Goal: Task Accomplishment & Management: Complete application form

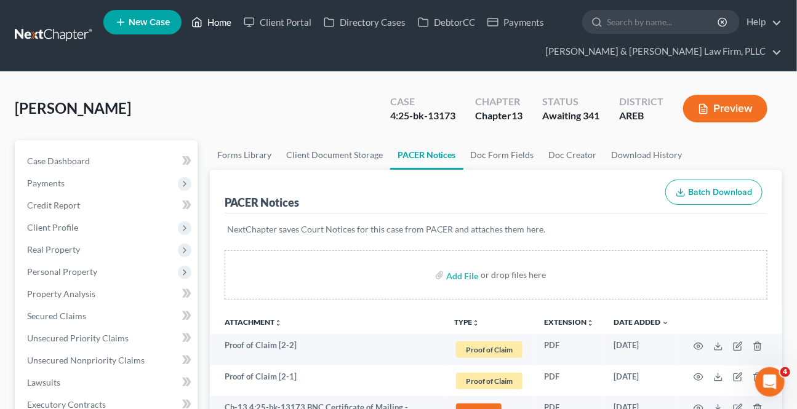
click at [219, 26] on link "Home" at bounding box center [211, 22] width 52 height 22
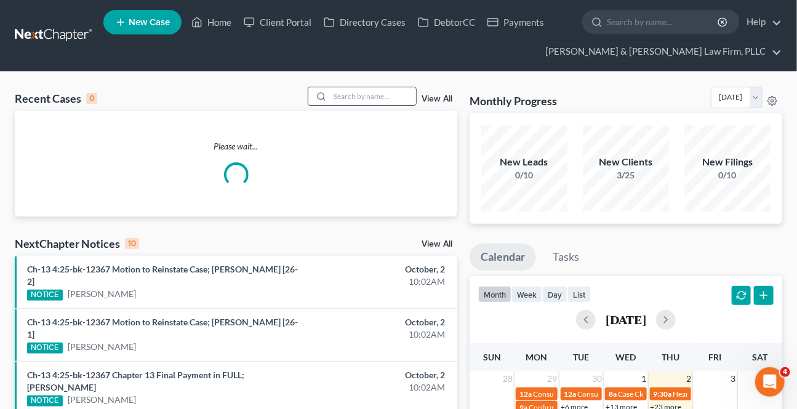
click at [339, 101] on input "search" at bounding box center [373, 96] width 86 height 18
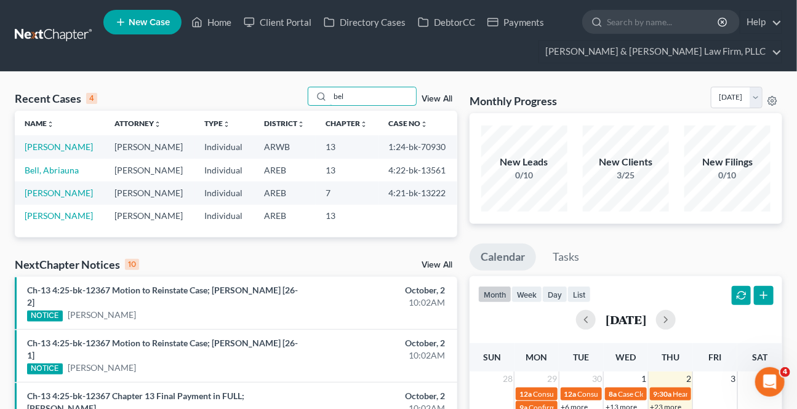
type input "bel"
click at [37, 149] on link "[PERSON_NAME]" at bounding box center [59, 147] width 68 height 10
select select "2"
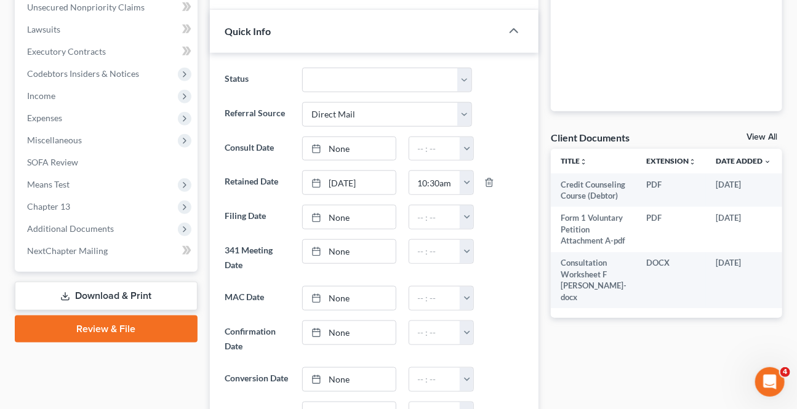
scroll to position [448, 0]
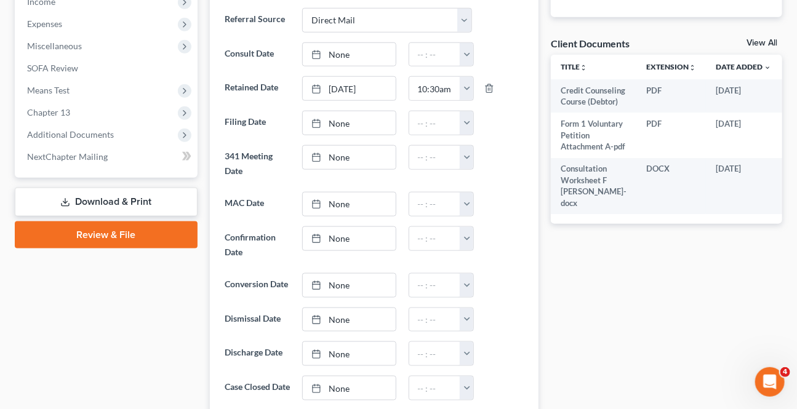
click at [111, 190] on link "Download & Print" at bounding box center [106, 202] width 183 height 29
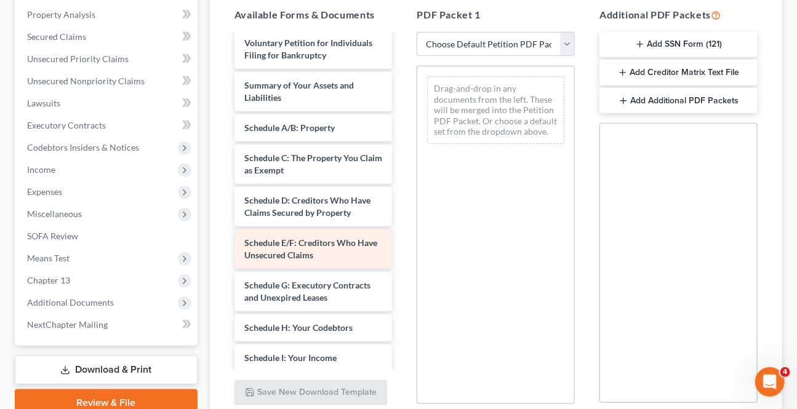
scroll to position [111, 0]
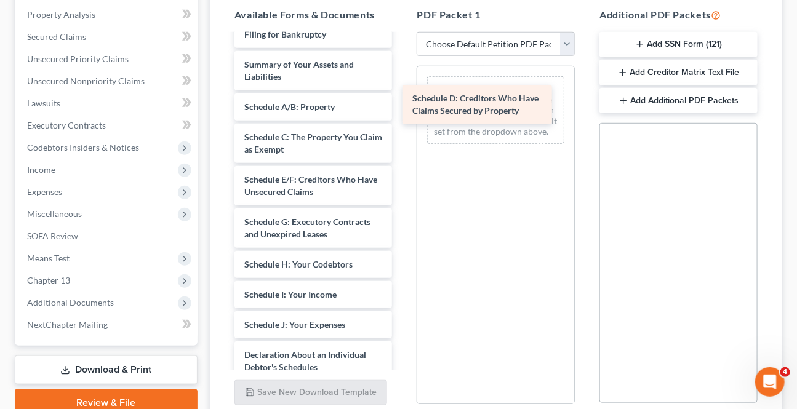
drag, startPoint x: 286, startPoint y: 177, endPoint x: 457, endPoint y: 103, distance: 186.4
click at [403, 103] on div "Schedule D: Creditors Who Have Claims Secured by Property Credit Counseling Cou…" at bounding box center [314, 301] width 178 height 755
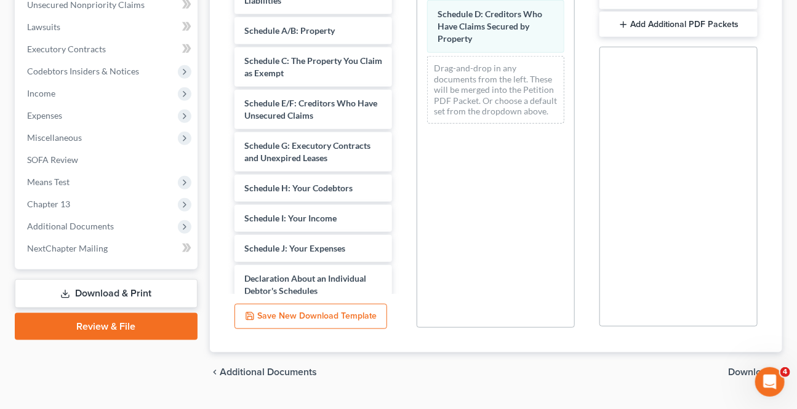
scroll to position [372, 0]
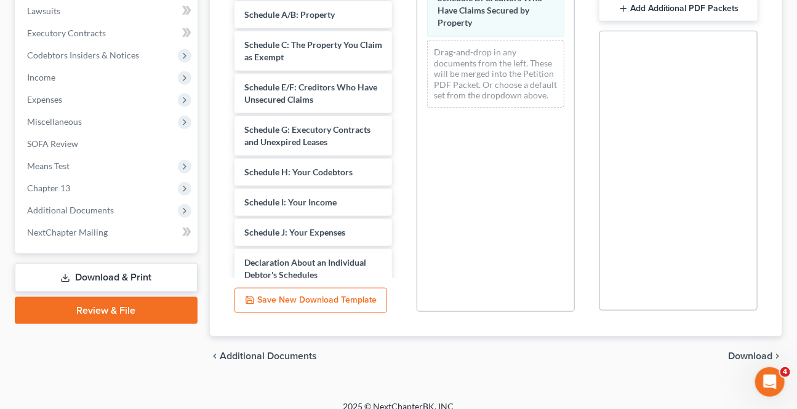
click at [751, 352] on span "Download" at bounding box center [750, 357] width 44 height 10
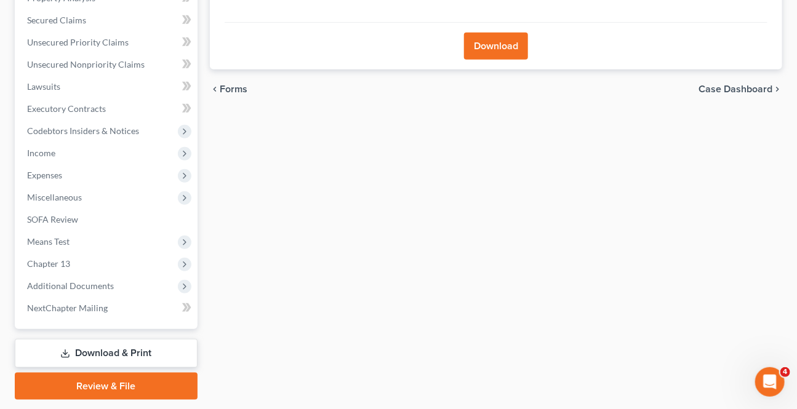
scroll to position [52, 0]
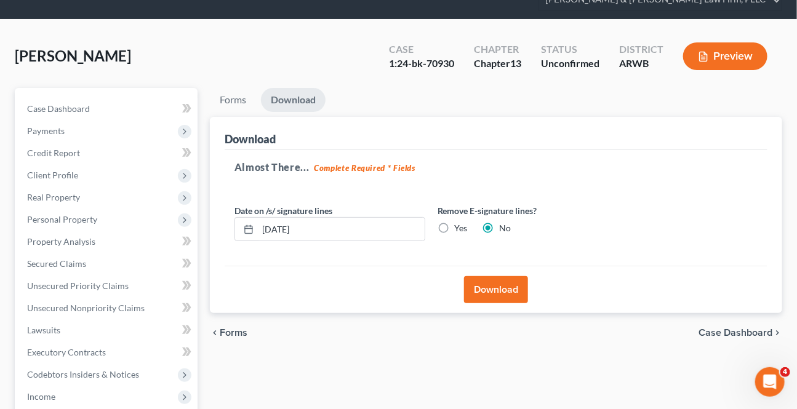
click at [489, 289] on button "Download" at bounding box center [496, 289] width 64 height 27
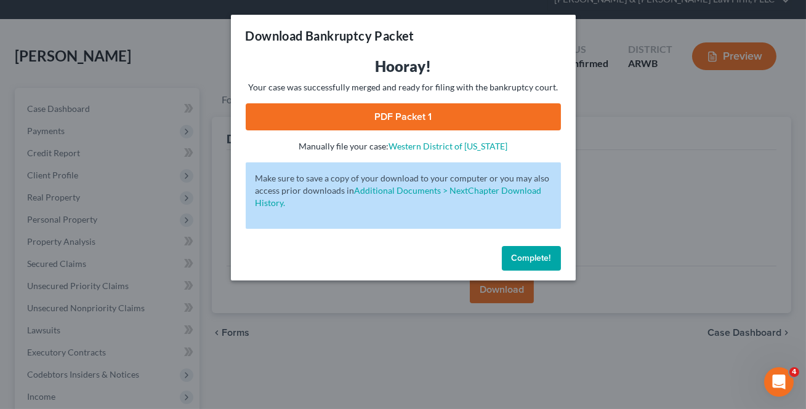
click at [422, 110] on link "PDF Packet 1" at bounding box center [403, 116] width 315 height 27
click at [515, 253] on span "Complete!" at bounding box center [531, 258] width 39 height 10
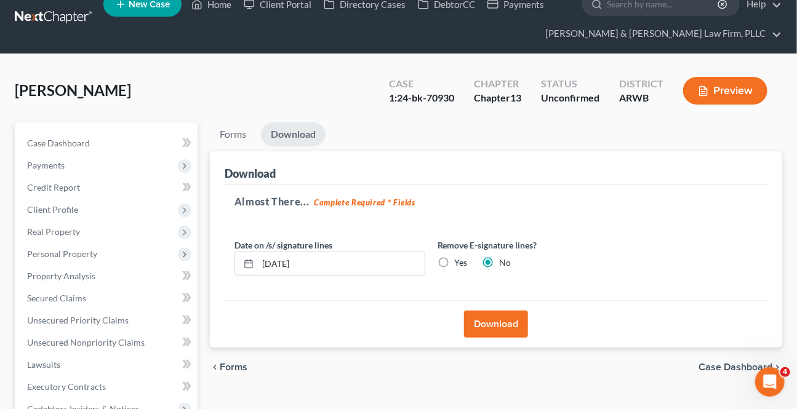
scroll to position [0, 0]
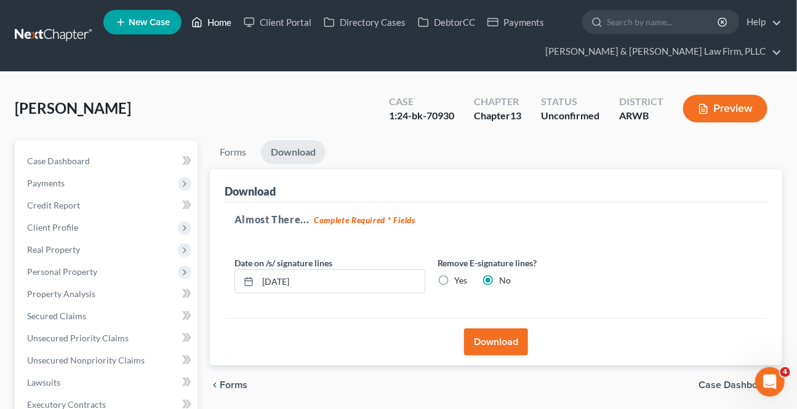
click at [223, 30] on link "Home" at bounding box center [211, 22] width 52 height 22
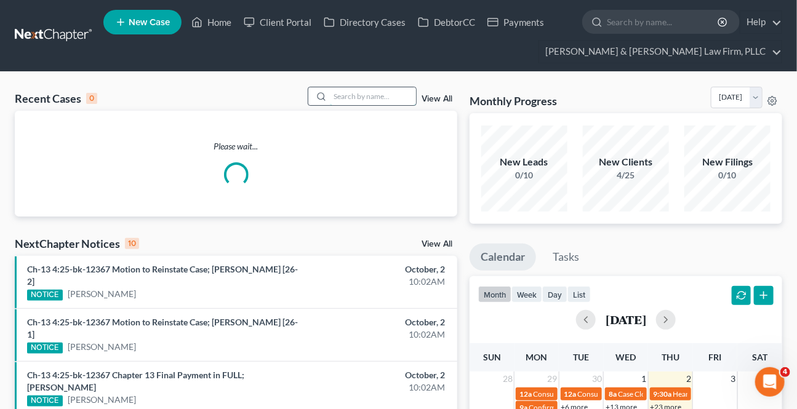
click at [343, 97] on input "search" at bounding box center [373, 96] width 86 height 18
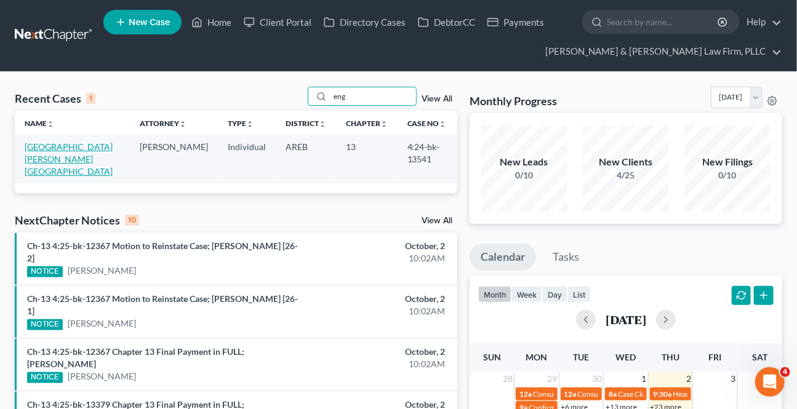
type input "eng"
click at [65, 148] on link "[GEOGRAPHIC_DATA][PERSON_NAME][GEOGRAPHIC_DATA]" at bounding box center [69, 159] width 88 height 35
select select "2"
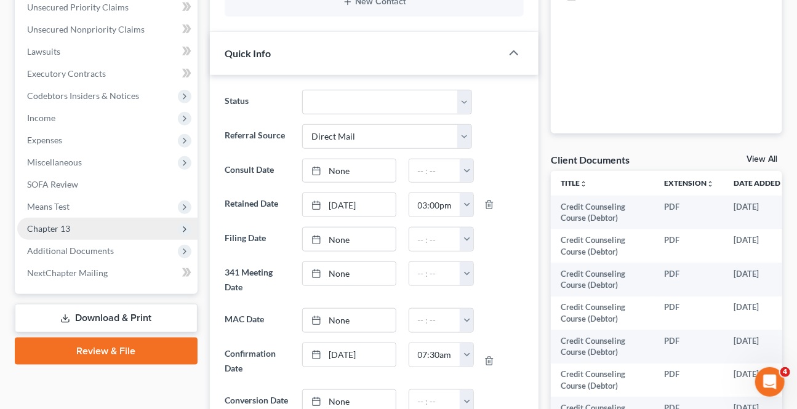
scroll to position [336, 0]
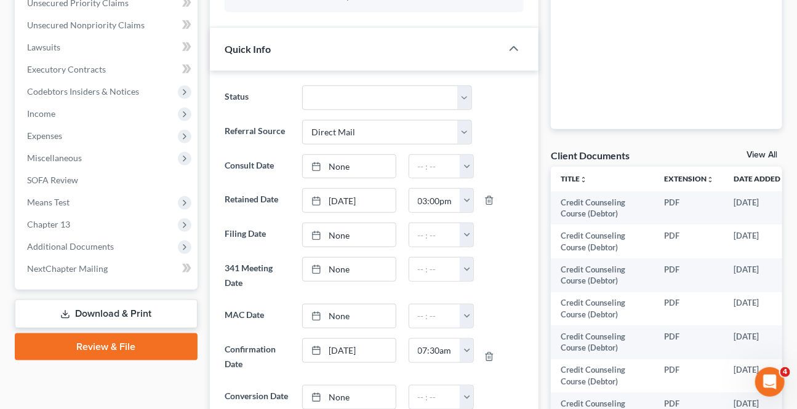
click at [78, 311] on link "Download & Print" at bounding box center [106, 314] width 183 height 29
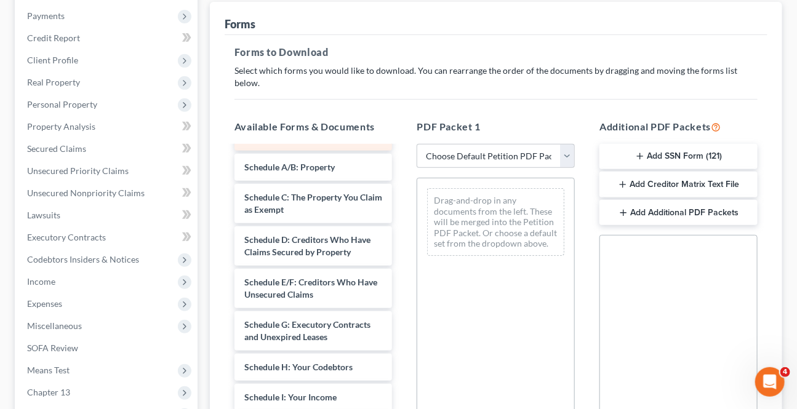
scroll to position [560, 0]
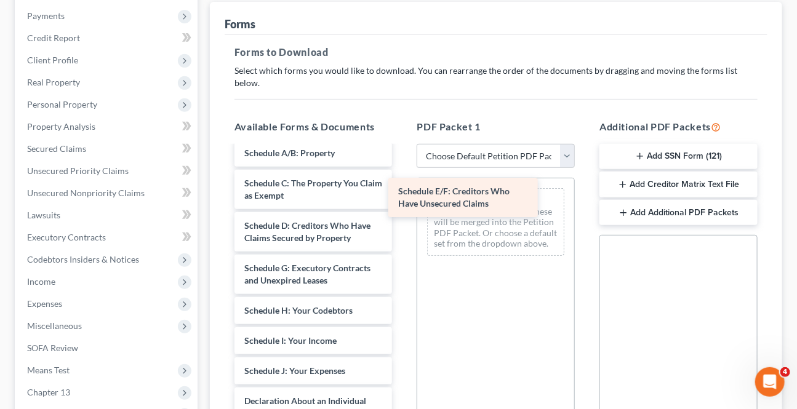
drag, startPoint x: 291, startPoint y: 263, endPoint x: 451, endPoint y: 196, distance: 173.3
click at [403, 196] on div "Schedule E/F: Creditors Who Have Unsecured Claims Credit Counseling Course (Deb…" at bounding box center [314, 134] width 178 height 1095
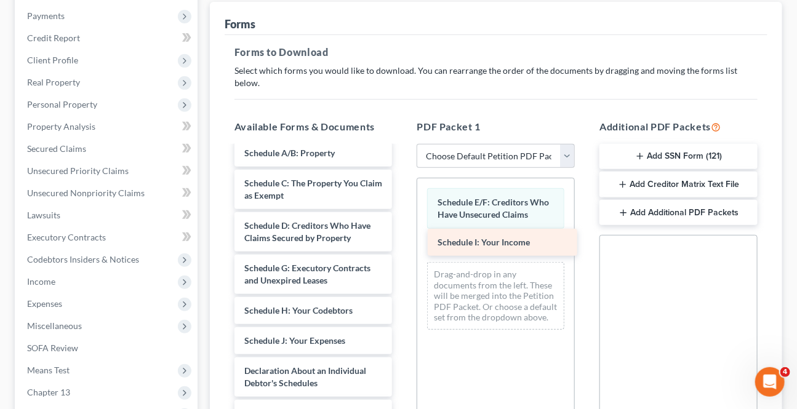
drag, startPoint x: 304, startPoint y: 318, endPoint x: 496, endPoint y: 235, distance: 209.6
click at [403, 234] on div "Schedule I: Your Income Credit Counseling Course (Debtor) Credit Counseling Cou…" at bounding box center [314, 119] width 178 height 1065
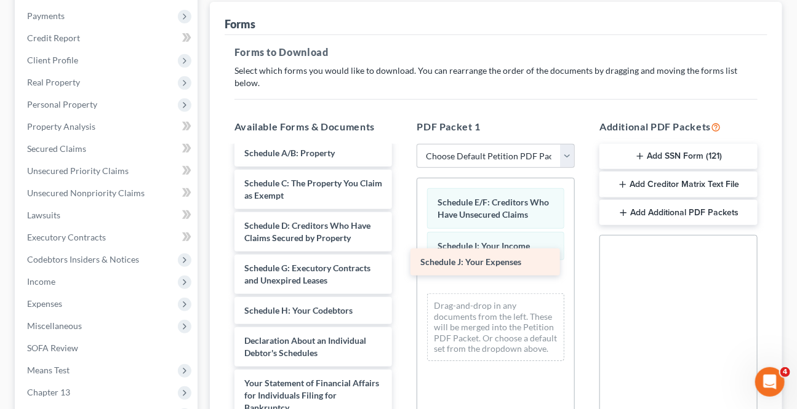
drag, startPoint x: 298, startPoint y: 332, endPoint x: 474, endPoint y: 268, distance: 187.4
click at [403, 268] on div "Schedule J: Your Expenses Credit Counseling Course (Debtor) Credit Counseling C…" at bounding box center [314, 104] width 178 height 1034
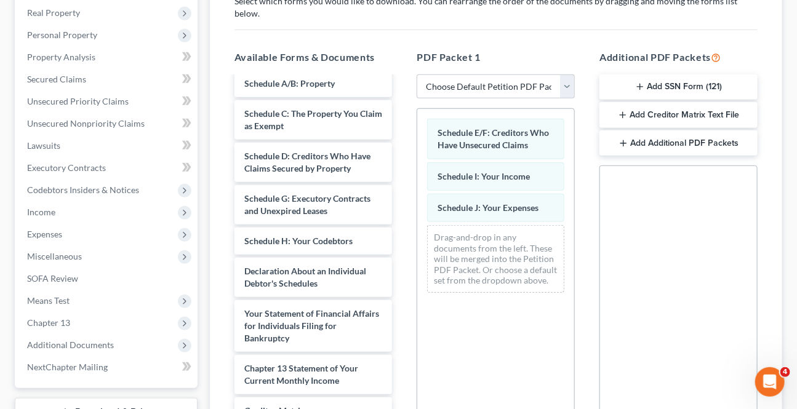
scroll to position [372, 0]
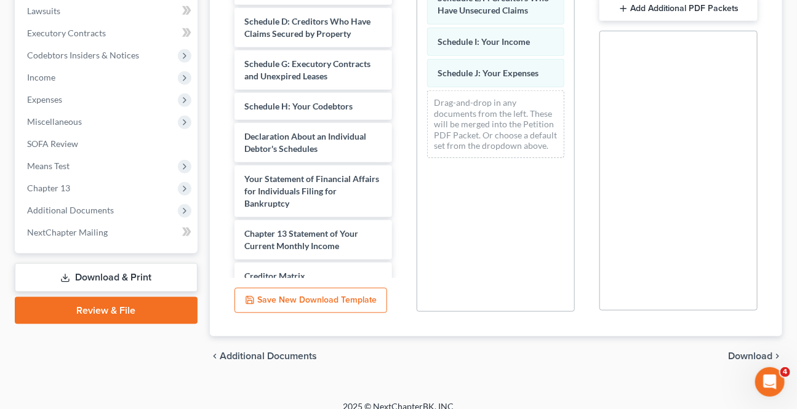
click at [745, 352] on span "Download" at bounding box center [750, 357] width 44 height 10
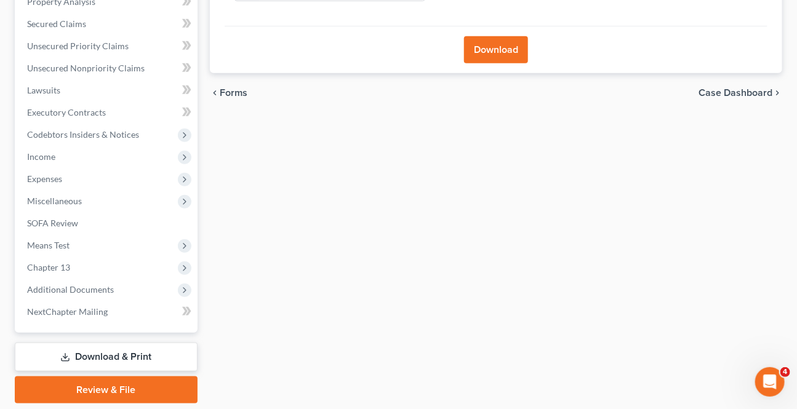
scroll to position [220, 0]
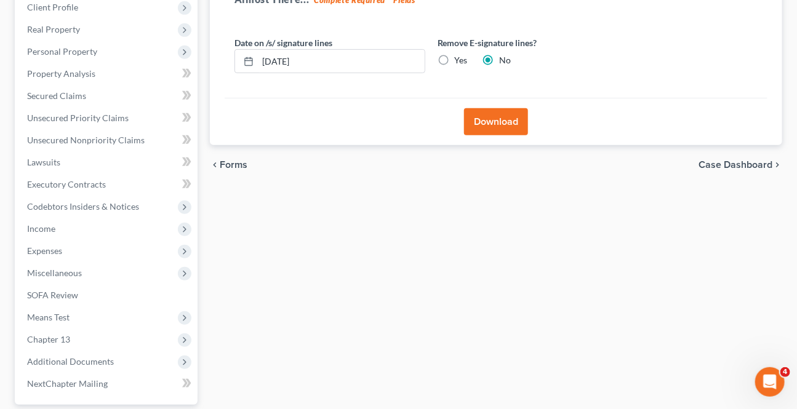
click at [498, 115] on button "Download" at bounding box center [496, 121] width 64 height 27
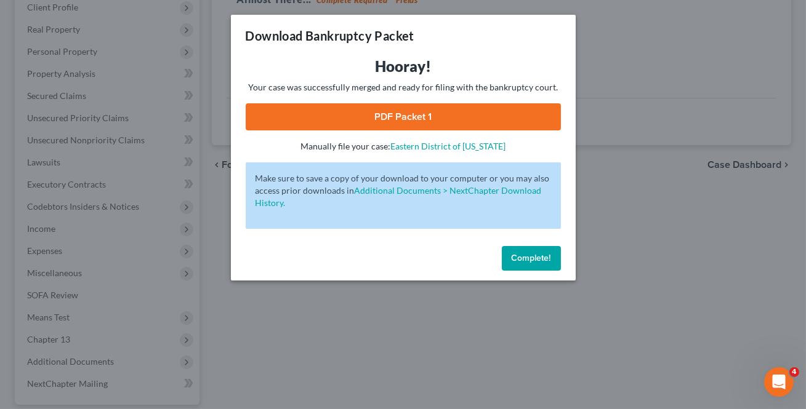
click at [349, 121] on link "PDF Packet 1" at bounding box center [403, 116] width 315 height 27
click at [554, 262] on button "Complete!" at bounding box center [531, 258] width 59 height 25
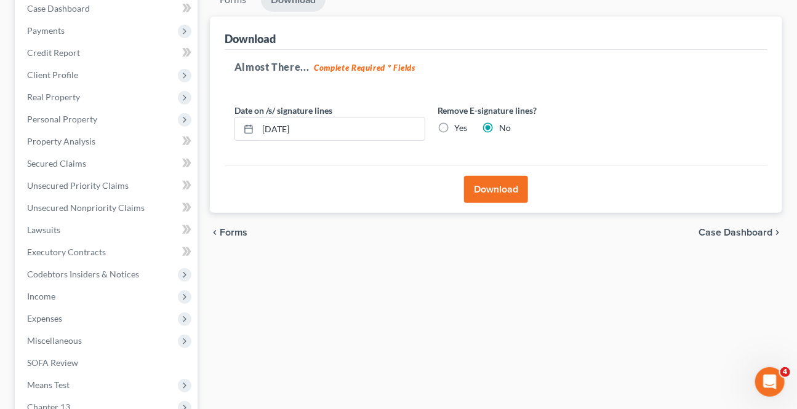
scroll to position [0, 0]
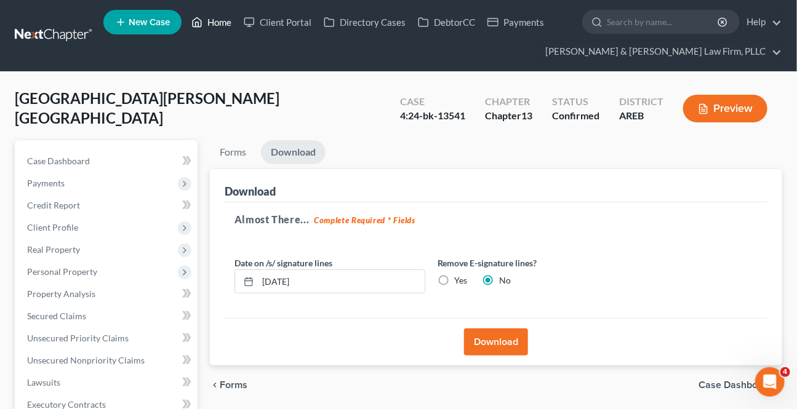
click at [229, 25] on link "Home" at bounding box center [211, 22] width 52 height 22
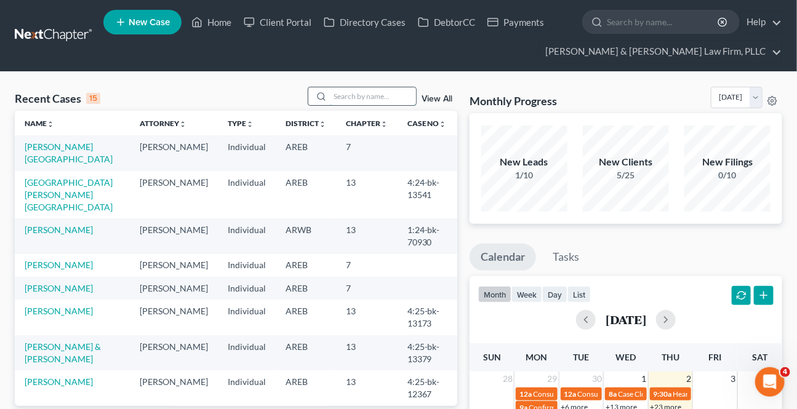
click at [353, 100] on input "search" at bounding box center [373, 96] width 86 height 18
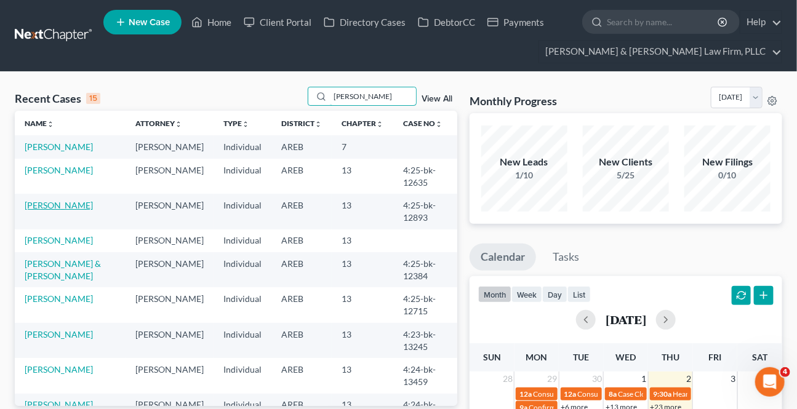
type input "[PERSON_NAME]"
click at [77, 209] on link "[PERSON_NAME]" at bounding box center [59, 205] width 68 height 10
select select "2"
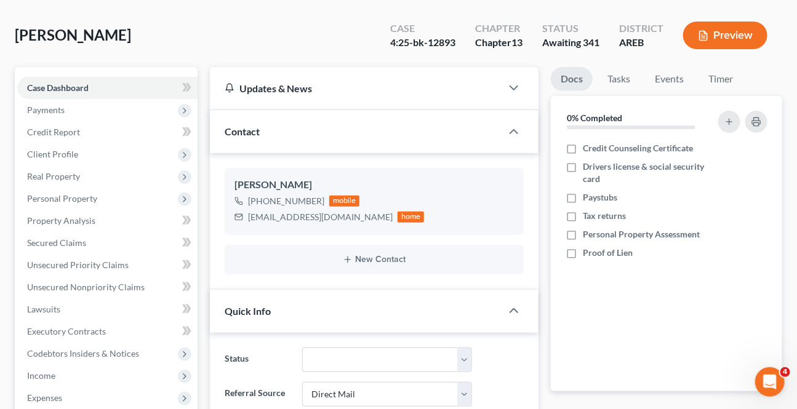
scroll to position [167, 0]
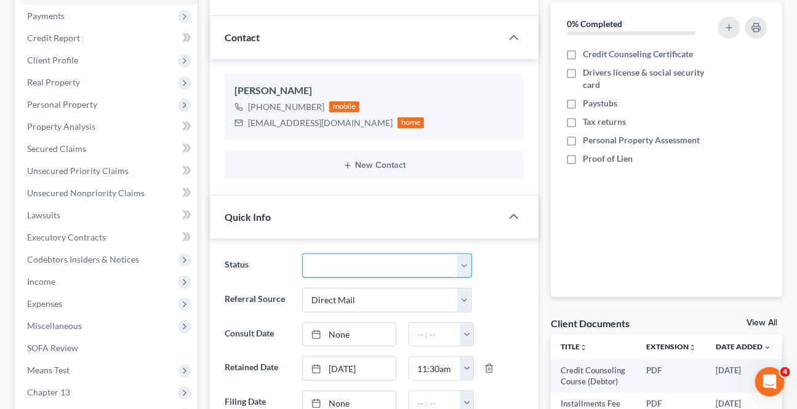
click at [414, 254] on select "Awaiting 341 Chapter 7 - Attended Meeting Confirmed Discharged Dismissed New Co…" at bounding box center [386, 266] width 169 height 25
select select "9"
click at [302, 254] on select "Awaiting 341 Chapter 7 - Attended Meeting Confirmed Discharged Dismissed New Co…" at bounding box center [386, 266] width 169 height 25
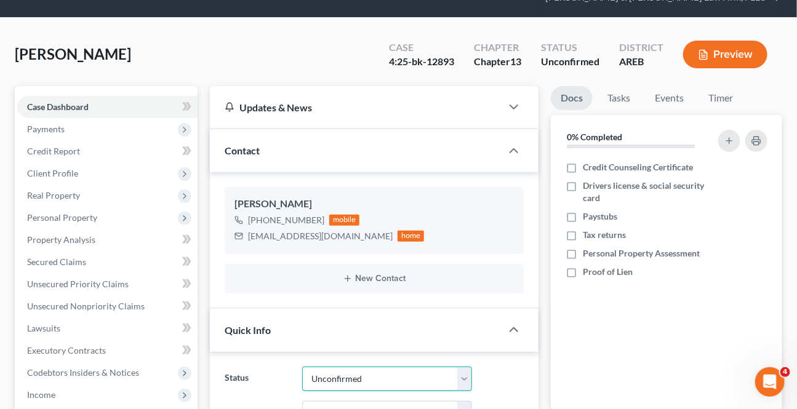
scroll to position [0, 0]
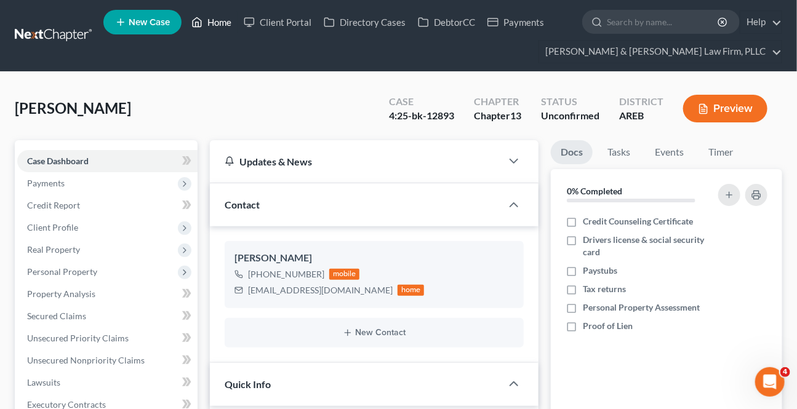
click at [211, 23] on link "Home" at bounding box center [211, 22] width 52 height 22
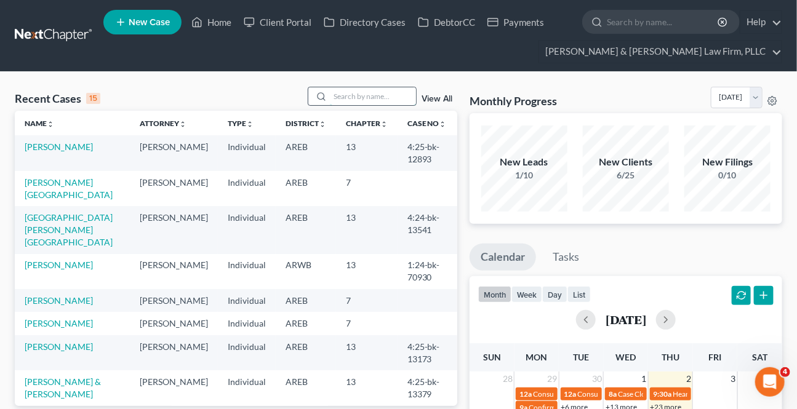
click at [363, 93] on input "search" at bounding box center [373, 96] width 86 height 18
click at [51, 296] on link "[PERSON_NAME]" at bounding box center [59, 301] width 68 height 10
select select "4"
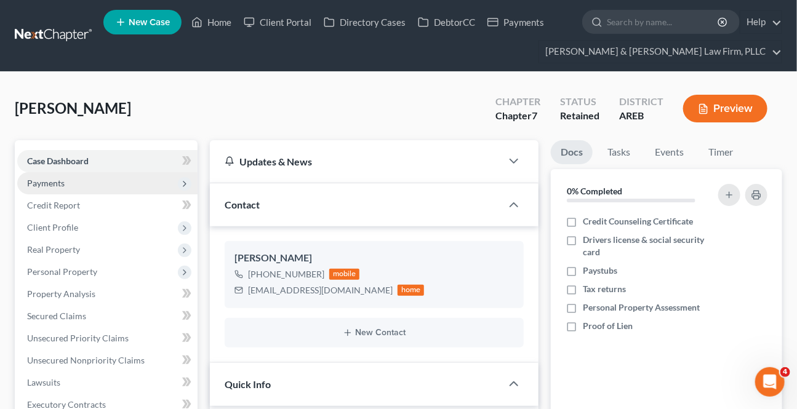
click at [66, 188] on span "Payments" at bounding box center [107, 183] width 180 height 22
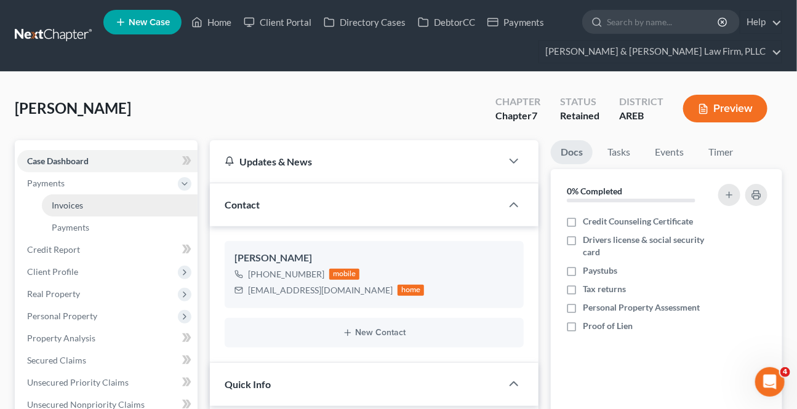
click at [75, 204] on span "Invoices" at bounding box center [67, 205] width 31 height 10
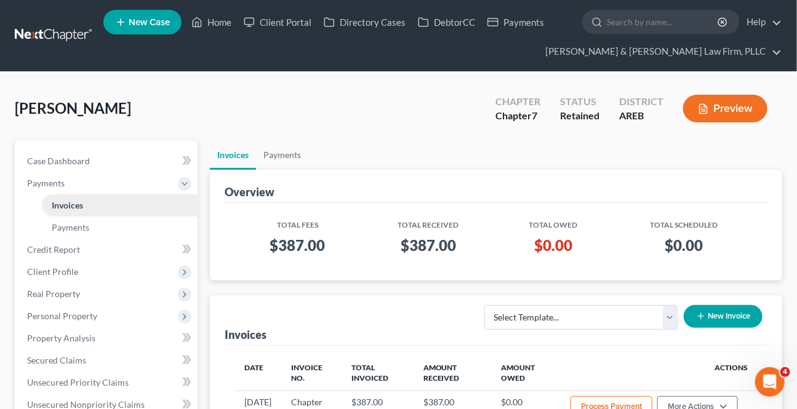
click at [70, 212] on link "Invoices" at bounding box center [120, 206] width 156 height 22
click at [68, 222] on span "Payments" at bounding box center [71, 227] width 38 height 10
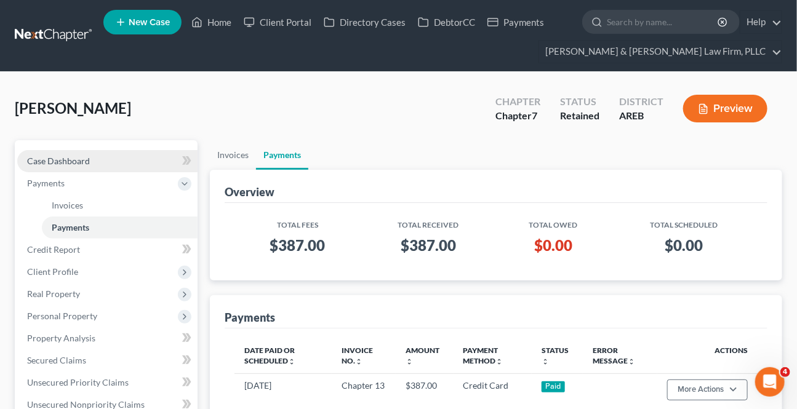
drag, startPoint x: 62, startPoint y: 161, endPoint x: 129, endPoint y: 153, distance: 68.2
click at [62, 161] on span "Case Dashboard" at bounding box center [58, 161] width 63 height 10
select select "4"
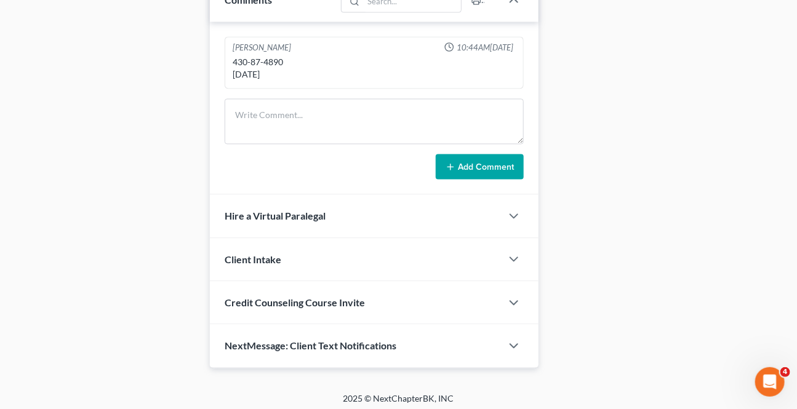
scroll to position [839, 0]
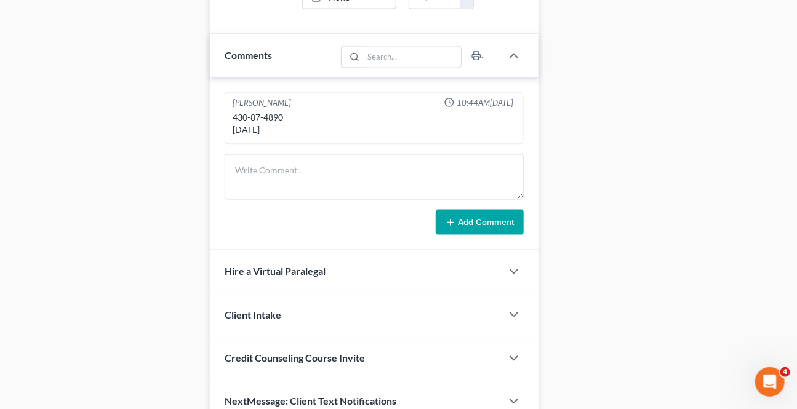
drag, startPoint x: 282, startPoint y: 135, endPoint x: 214, endPoint y: 140, distance: 67.9
click at [214, 140] on div "[PERSON_NAME] 10:44AM[DATE] 430-87-4890 [DATE] Add Comment" at bounding box center [374, 164] width 329 height 173
copy div "[DATE]"
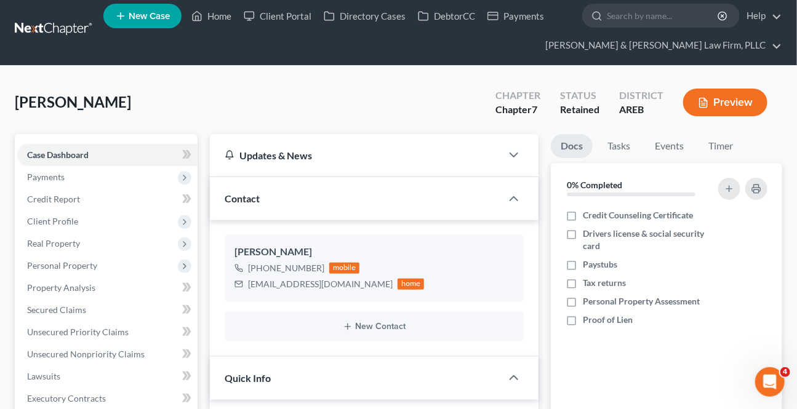
scroll to position [0, 0]
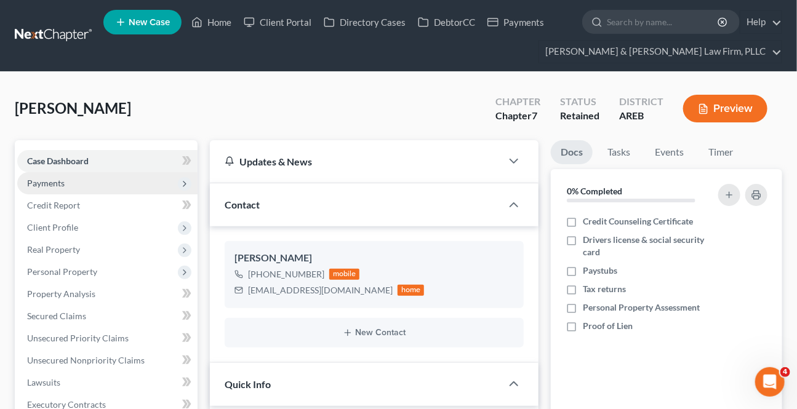
click at [31, 179] on span "Payments" at bounding box center [46, 183] width 38 height 10
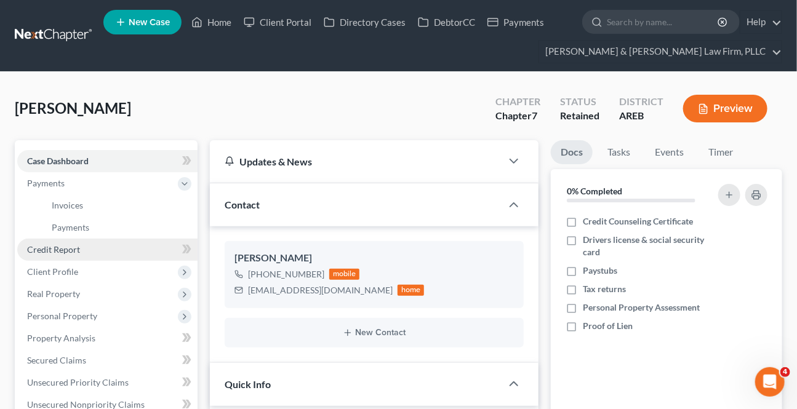
click at [58, 246] on span "Credit Report" at bounding box center [53, 249] width 53 height 10
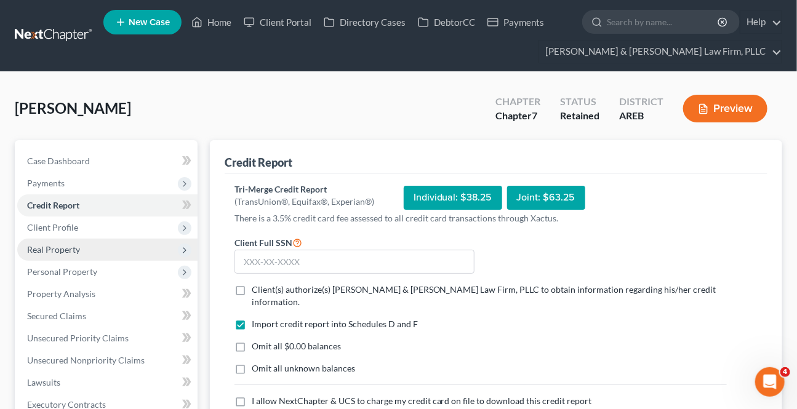
click at [71, 250] on span "Real Property" at bounding box center [53, 249] width 53 height 10
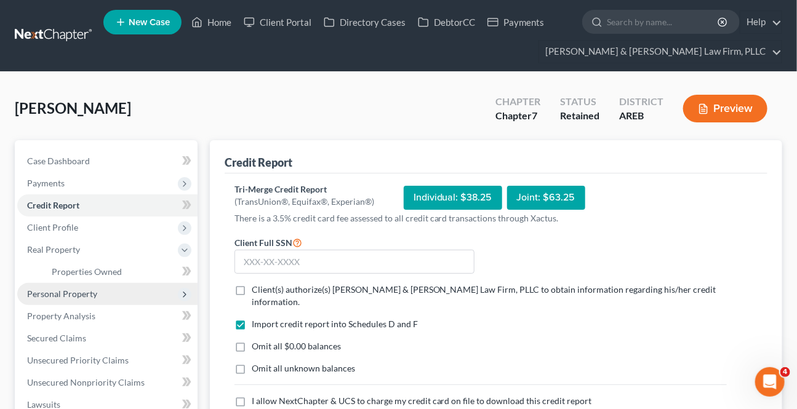
click at [62, 290] on span "Personal Property" at bounding box center [62, 294] width 70 height 10
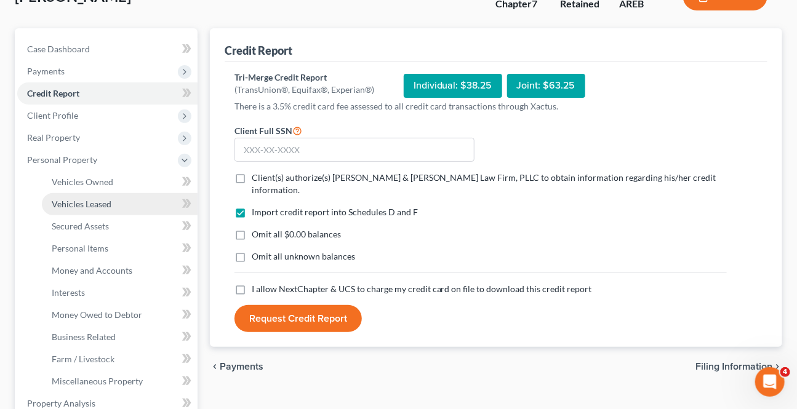
scroll to position [111, 0]
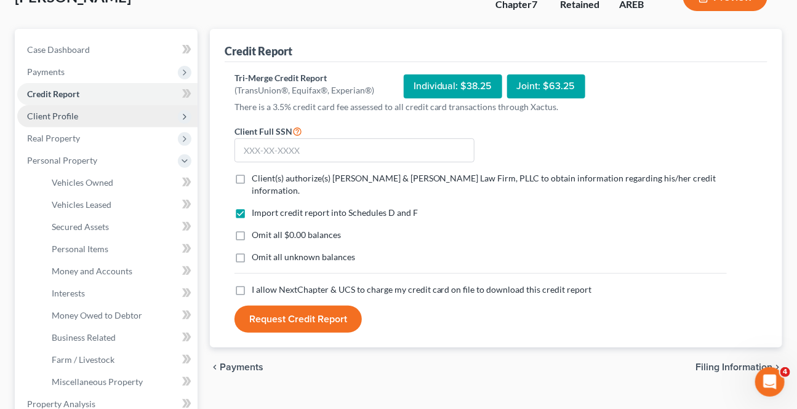
click at [68, 115] on span "Client Profile" at bounding box center [52, 116] width 51 height 10
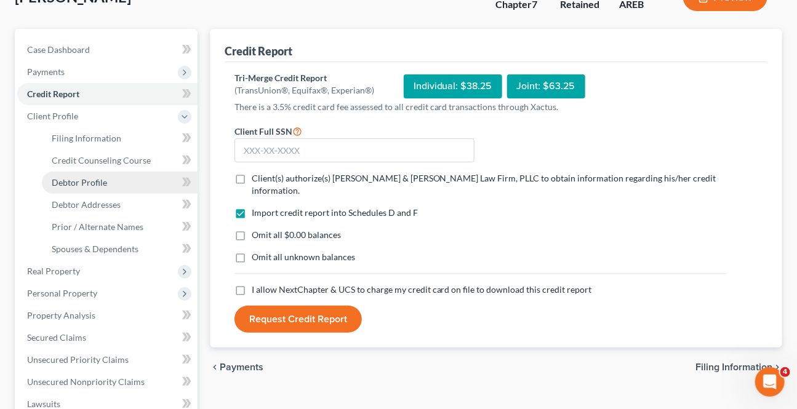
click at [82, 186] on link "Debtor Profile" at bounding box center [120, 183] width 156 height 22
select select "0"
select select "1"
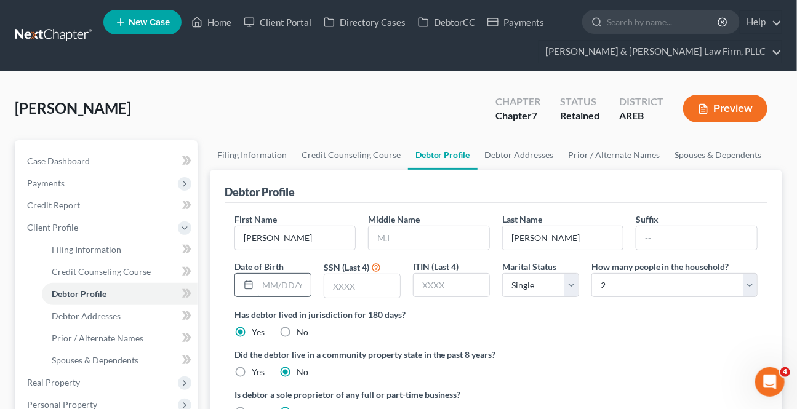
click at [269, 283] on input "text" at bounding box center [284, 285] width 53 height 23
paste input "[DATE]"
type input "[DATE]"
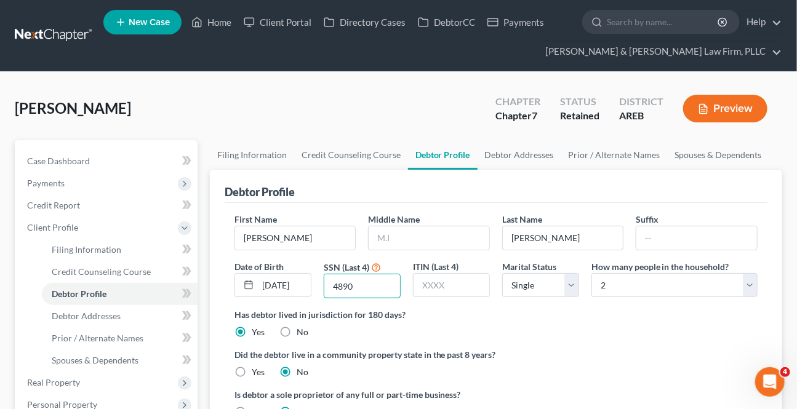
type input "4890"
click at [470, 324] on div "Has debtor lived in jurisdiction for 180 days? Yes No Debtor must reside in jur…" at bounding box center [496, 323] width 523 height 30
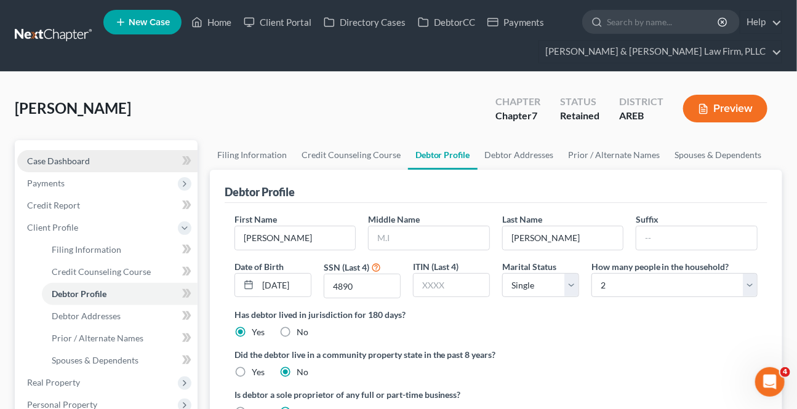
click at [71, 152] on link "Case Dashboard" at bounding box center [107, 161] width 180 height 22
select select "4"
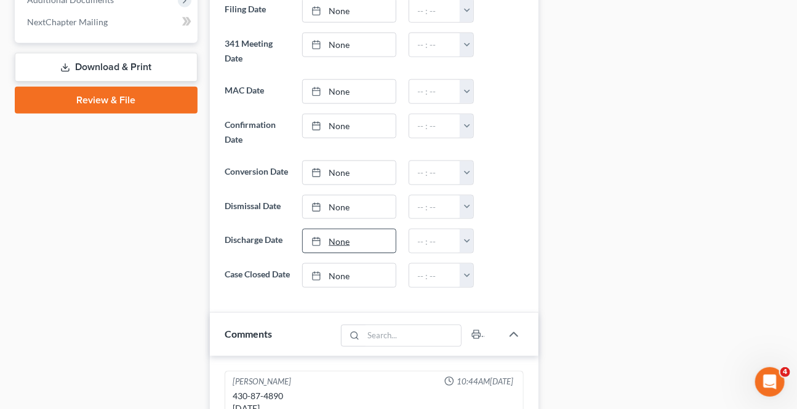
scroll to position [727, 0]
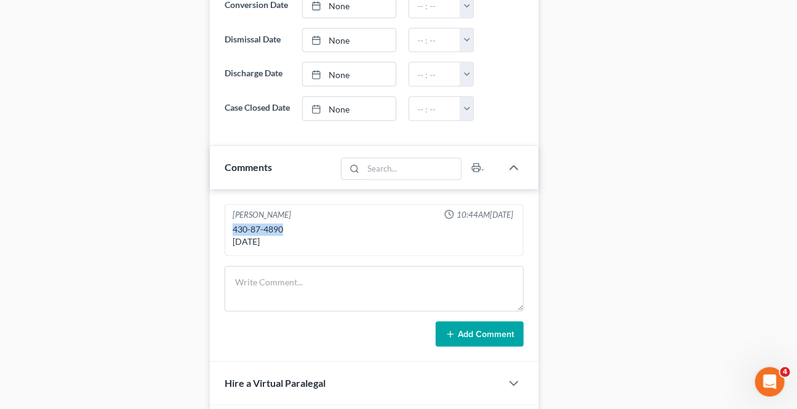
drag, startPoint x: 283, startPoint y: 238, endPoint x: 231, endPoint y: 239, distance: 52.3
click at [231, 239] on div "430-87-4890 [DATE]" at bounding box center [374, 237] width 288 height 30
copy div "430-87-4890"
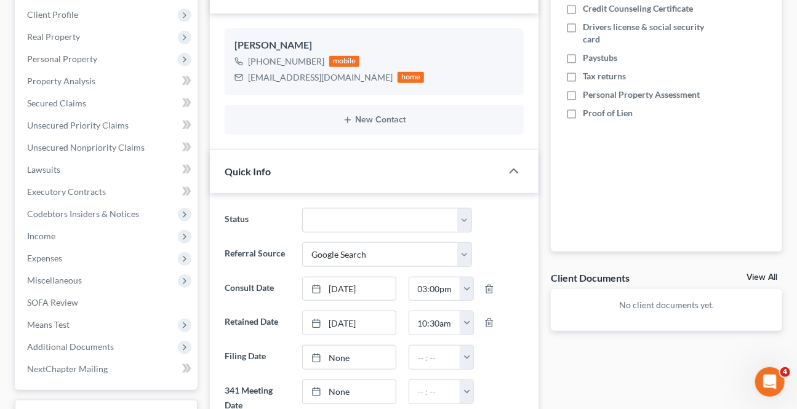
scroll to position [0, 0]
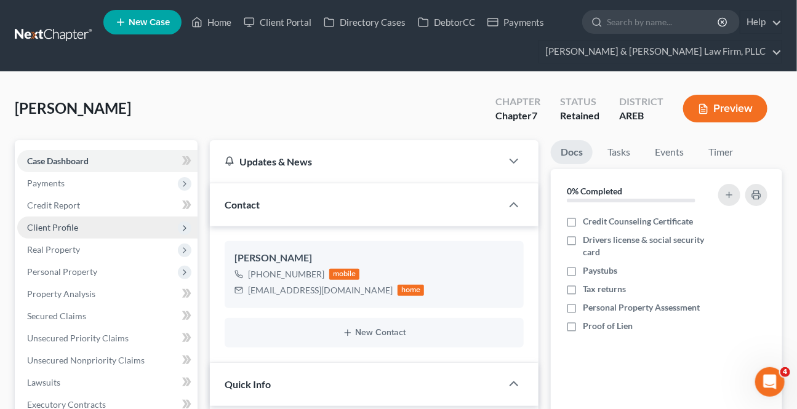
click at [66, 230] on span "Client Profile" at bounding box center [52, 227] width 51 height 10
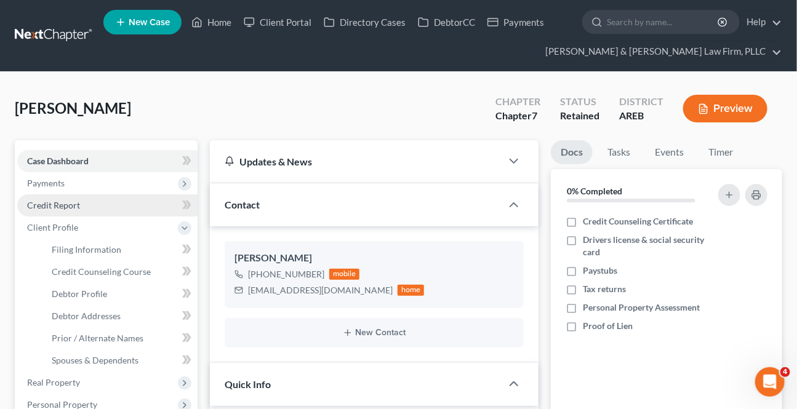
click at [53, 204] on span "Credit Report" at bounding box center [53, 205] width 53 height 10
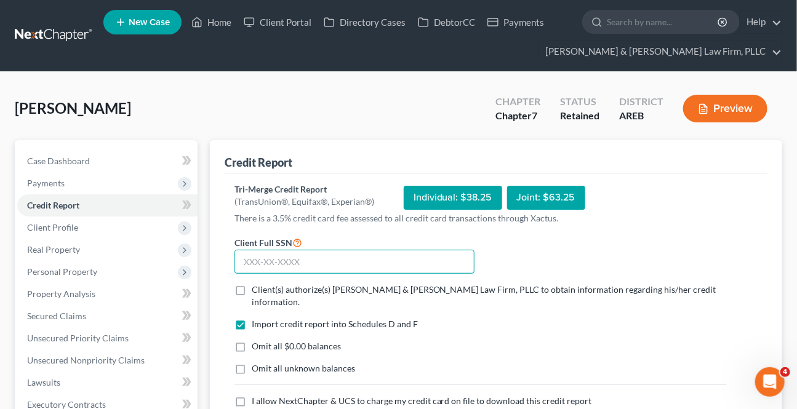
drag, startPoint x: 293, startPoint y: 257, endPoint x: 287, endPoint y: 260, distance: 7.2
click at [292, 257] on input "text" at bounding box center [355, 262] width 240 height 25
paste input "430-87-4890"
type input "430-87-4890"
drag, startPoint x: 241, startPoint y: 288, endPoint x: 235, endPoint y: 380, distance: 91.9
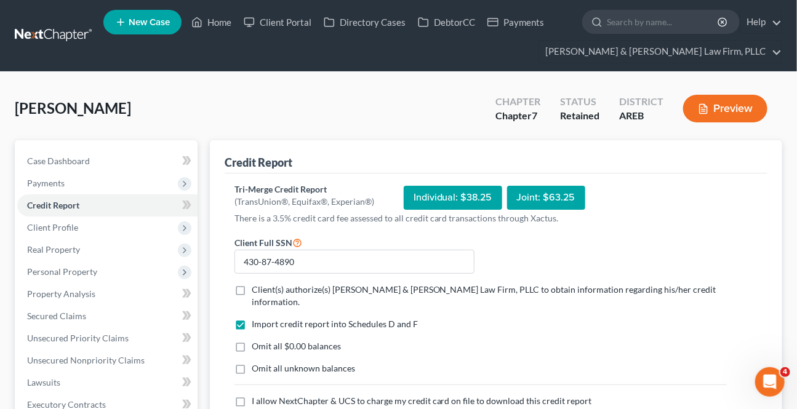
click at [252, 288] on label "Client(s) authorize(s) [PERSON_NAME] & [PERSON_NAME] Law Firm, PLLC to obtain i…" at bounding box center [489, 296] width 475 height 25
click at [257, 288] on input "Client(s) authorize(s) [PERSON_NAME] & [PERSON_NAME] Law Firm, PLLC to obtain i…" at bounding box center [261, 288] width 8 height 8
checkbox input "true"
click at [252, 395] on label "I allow NextChapter & UCS to charge my credit card on file to download this cre…" at bounding box center [422, 401] width 340 height 12
click at [257, 395] on input "I allow NextChapter & UCS to charge my credit card on file to download this cre…" at bounding box center [261, 399] width 8 height 8
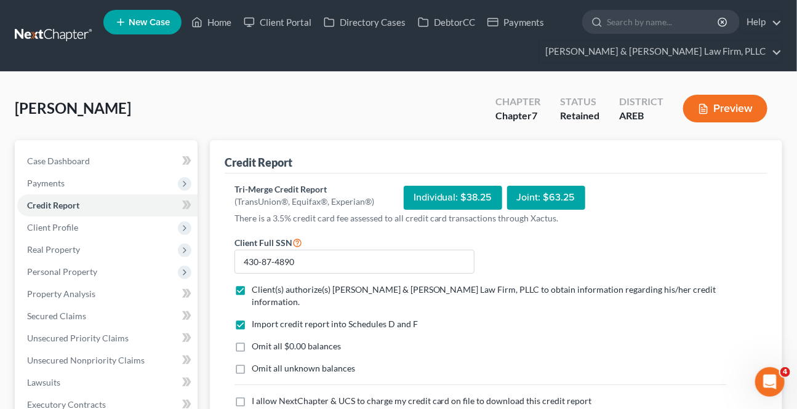
checkbox input "true"
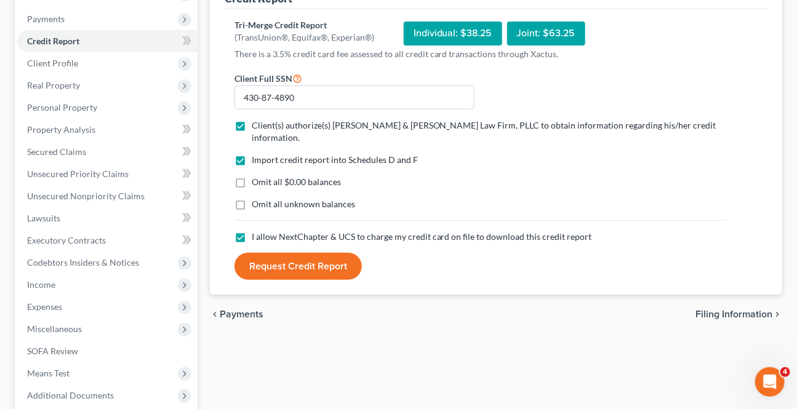
scroll to position [167, 0]
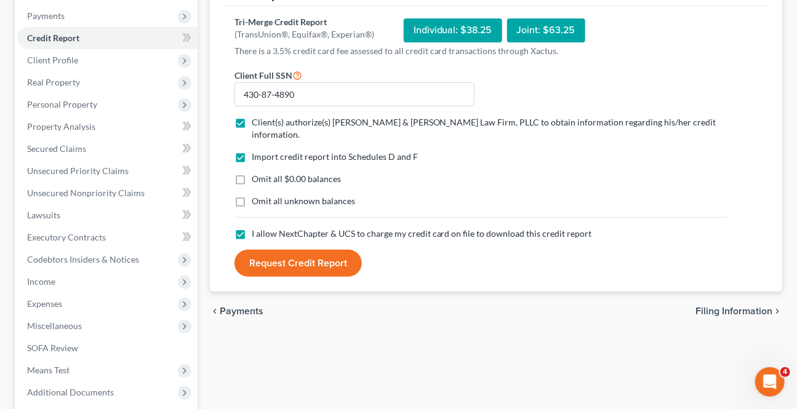
click at [326, 250] on button "Request Credit Report" at bounding box center [298, 263] width 127 height 27
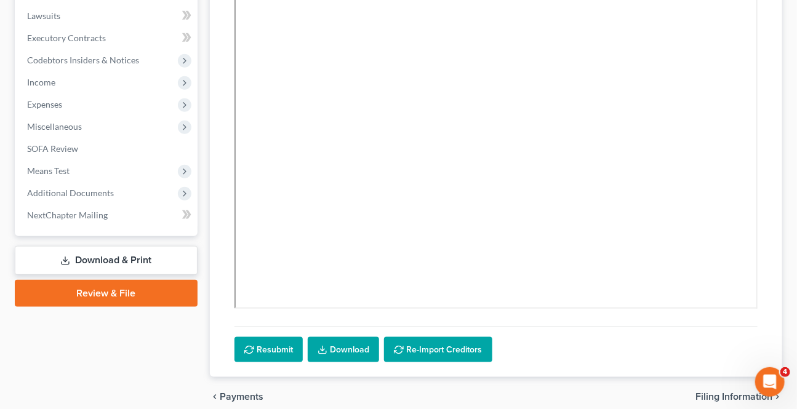
scroll to position [420, 0]
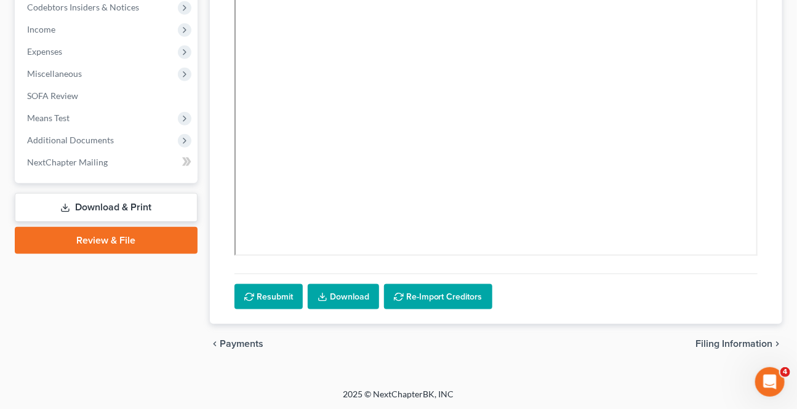
click at [735, 342] on span "Filing Information" at bounding box center [734, 344] width 77 height 10
select select "1"
select select "0"
select select "5"
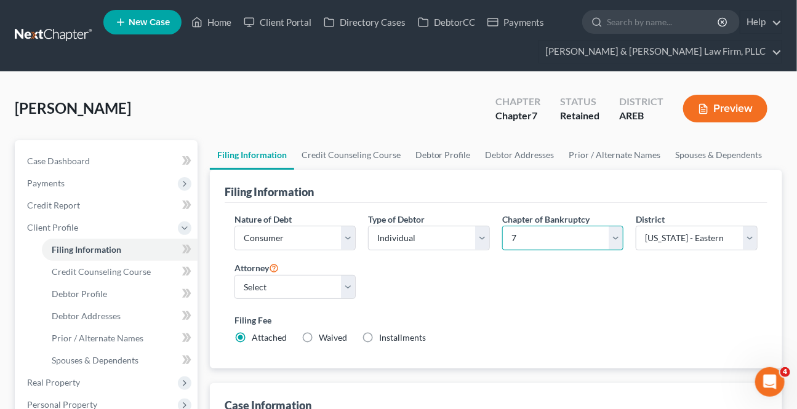
click at [595, 234] on select "Select 7 11 12 13" at bounding box center [563, 238] width 122 height 25
select select "3"
click at [502, 226] on select "Select 7 11 12 13" at bounding box center [563, 238] width 122 height 25
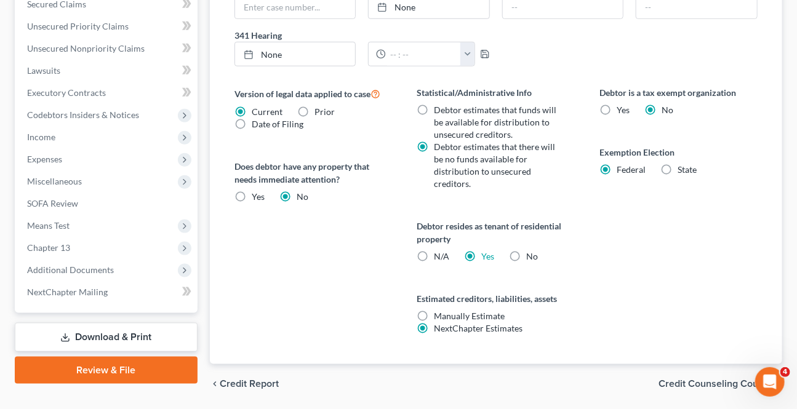
scroll to position [448, 0]
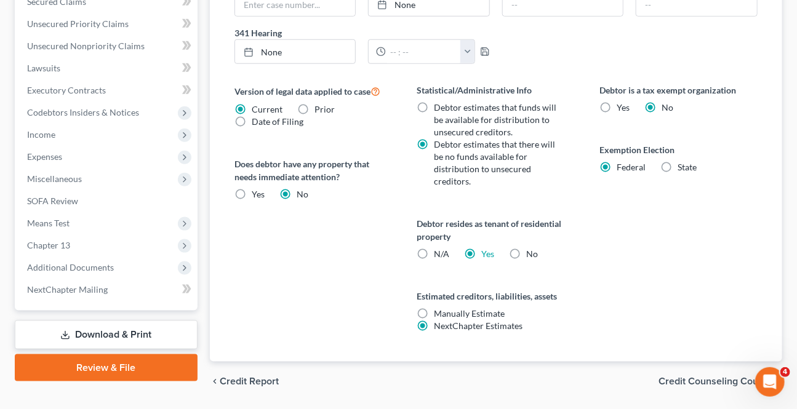
click at [693, 383] on span "Credit Counseling Course" at bounding box center [716, 382] width 114 height 10
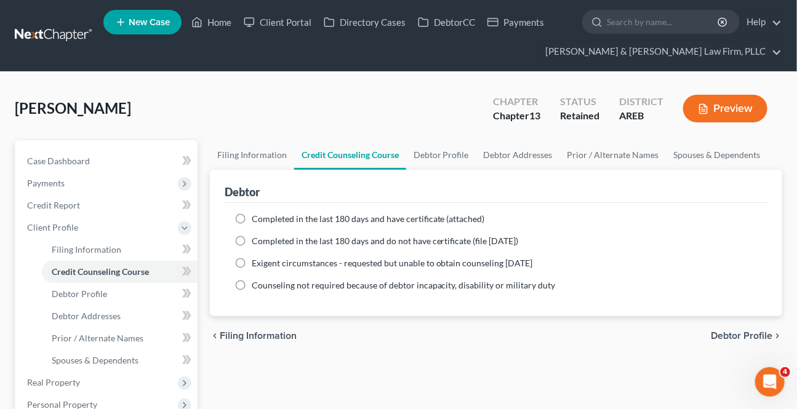
click at [720, 339] on span "Debtor Profile" at bounding box center [742, 336] width 62 height 10
select select "0"
select select "1"
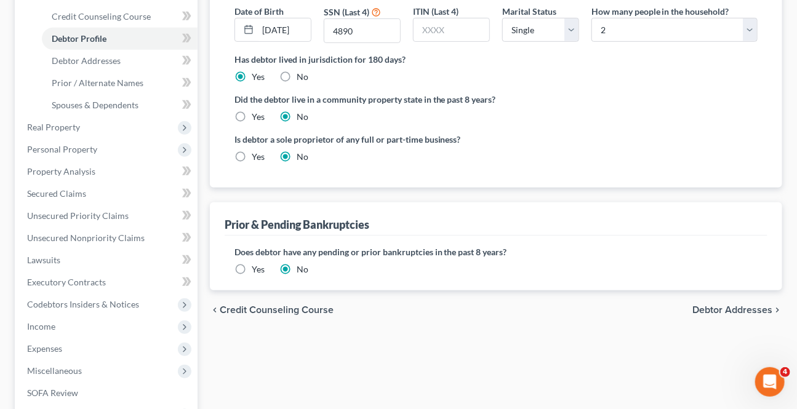
scroll to position [280, 0]
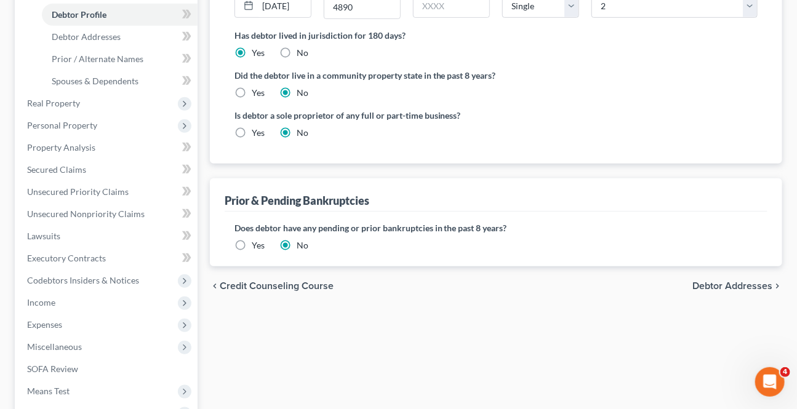
click at [755, 272] on div "chevron_left Credit Counseling Course Debtor Addresses chevron_right" at bounding box center [496, 286] width 573 height 39
click at [746, 281] on span "Debtor Addresses" at bounding box center [733, 286] width 80 height 10
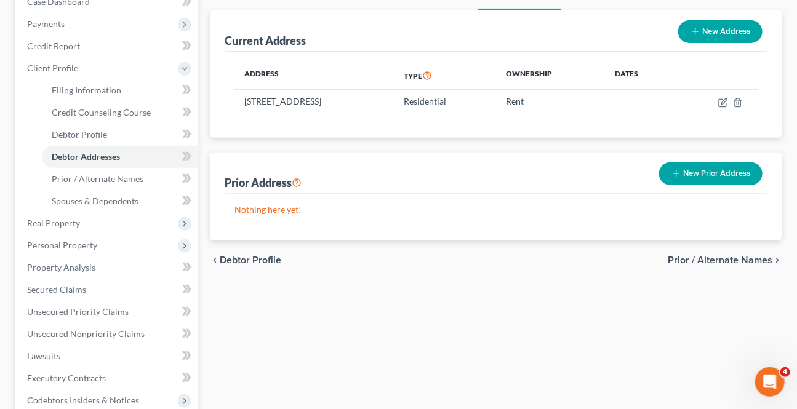
scroll to position [224, 0]
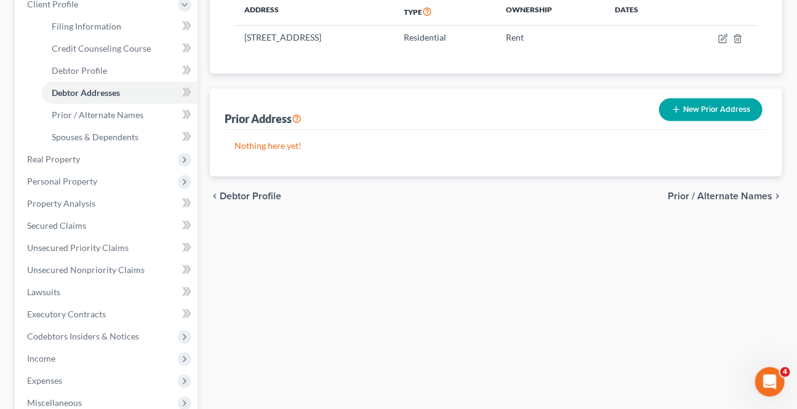
click at [744, 199] on span "Prior / Alternate Names" at bounding box center [720, 196] width 105 height 10
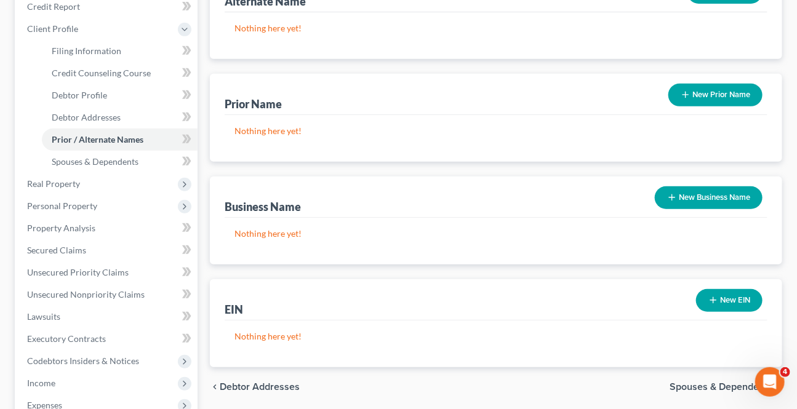
scroll to position [280, 0]
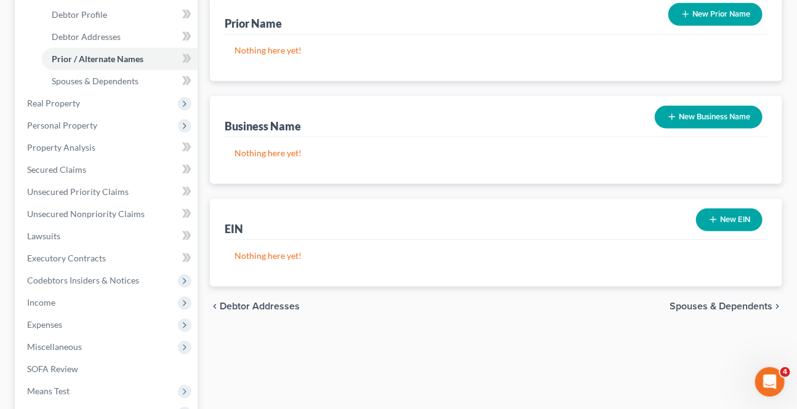
click at [702, 309] on span "Spouses & Dependents" at bounding box center [721, 307] width 103 height 10
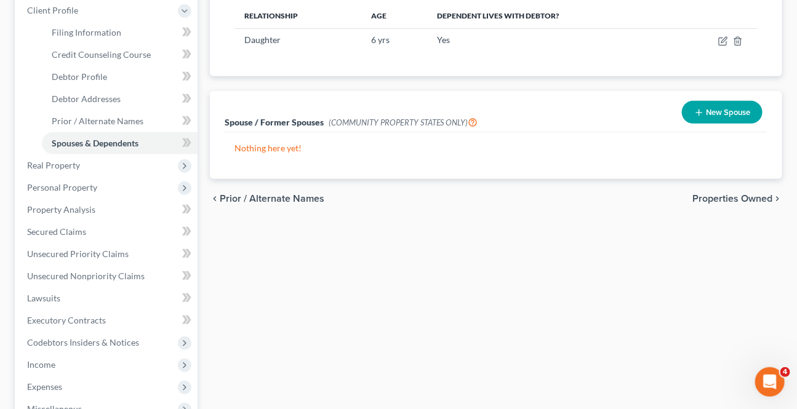
scroll to position [224, 0]
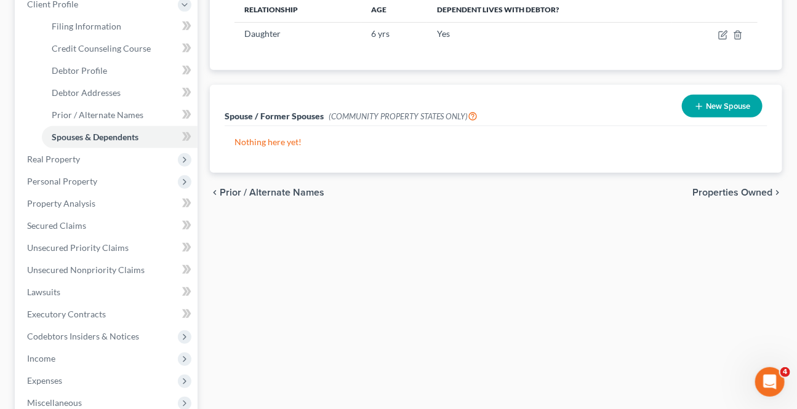
click at [727, 188] on span "Properties Owned" at bounding box center [733, 193] width 80 height 10
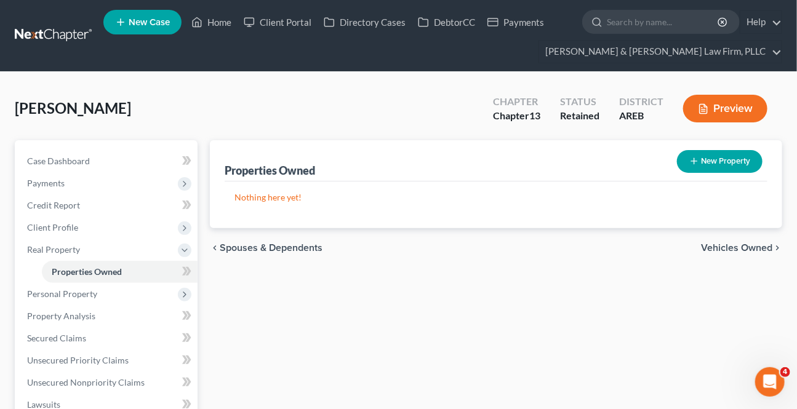
click at [741, 246] on span "Vehicles Owned" at bounding box center [736, 248] width 71 height 10
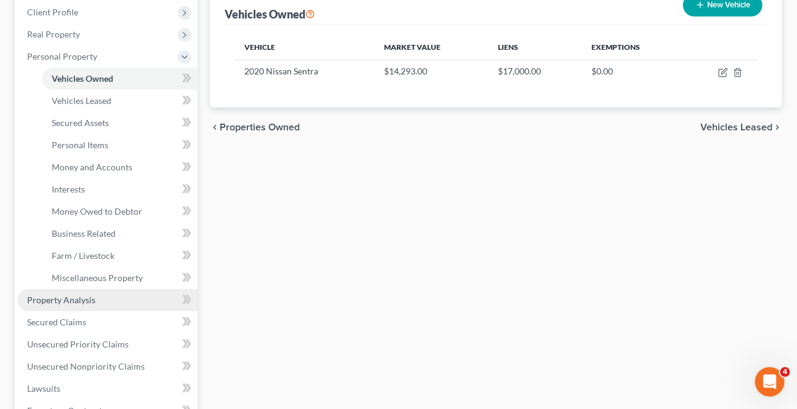
scroll to position [224, 0]
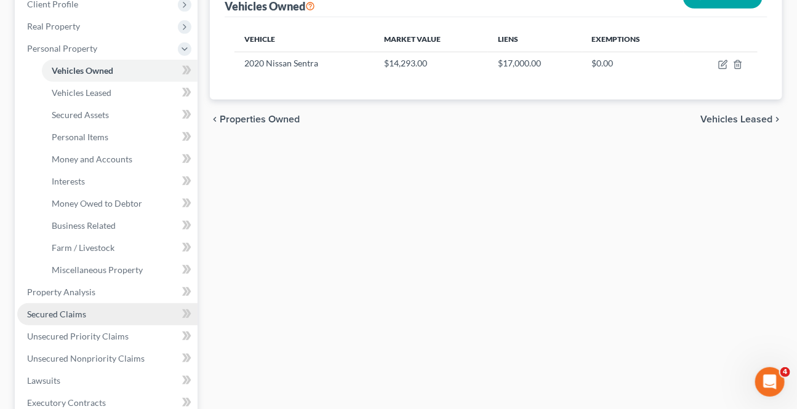
click at [68, 310] on span "Secured Claims" at bounding box center [56, 314] width 59 height 10
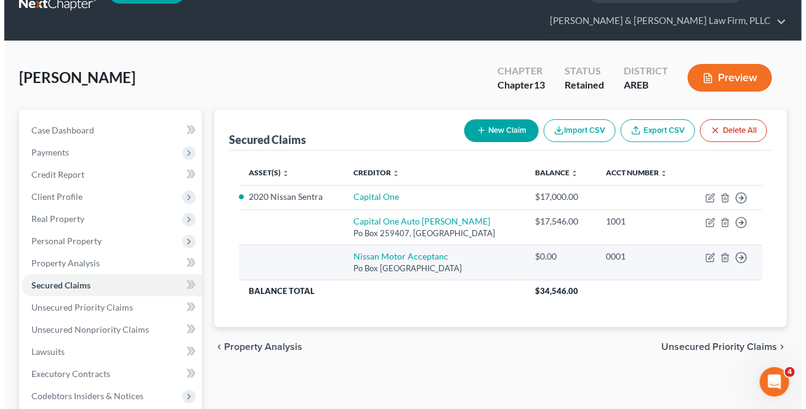
scroll to position [55, 0]
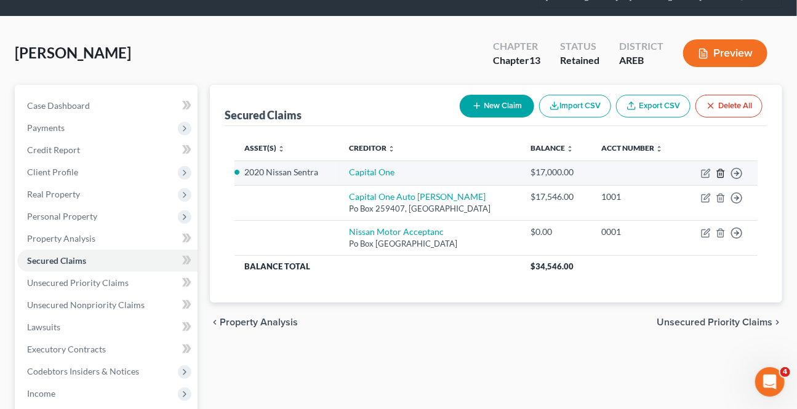
click at [725, 172] on icon "button" at bounding box center [721, 174] width 10 height 10
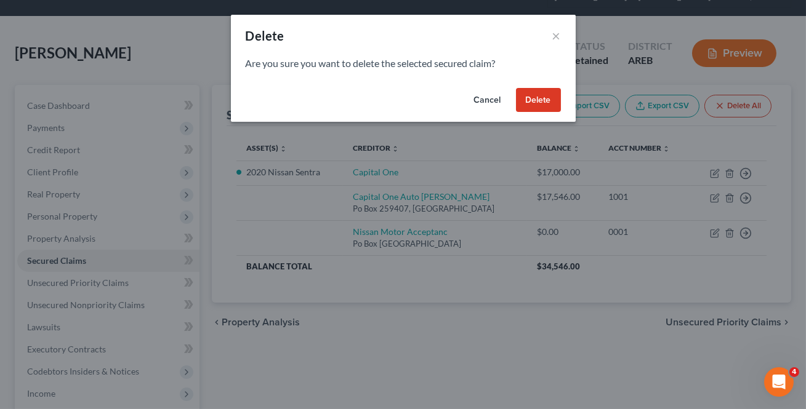
click at [530, 101] on button "Delete" at bounding box center [538, 100] width 45 height 25
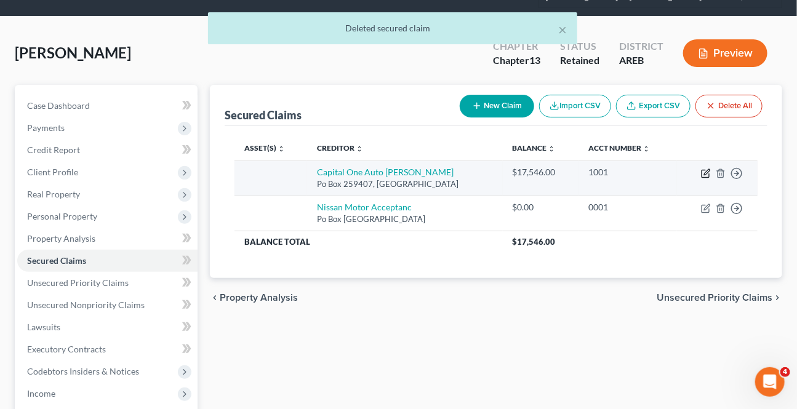
click at [703, 169] on icon "button" at bounding box center [706, 174] width 10 height 10
select select "45"
select select "0"
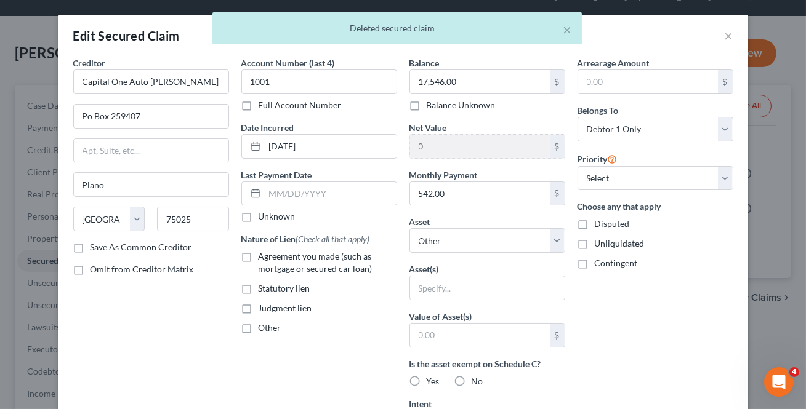
click at [259, 256] on label "Agreement you made (such as mortgage or secured car loan)" at bounding box center [328, 263] width 139 height 25
click at [264, 256] on input "Agreement you made (such as mortgage or secured car loan)" at bounding box center [268, 255] width 8 height 8
checkbox input "true"
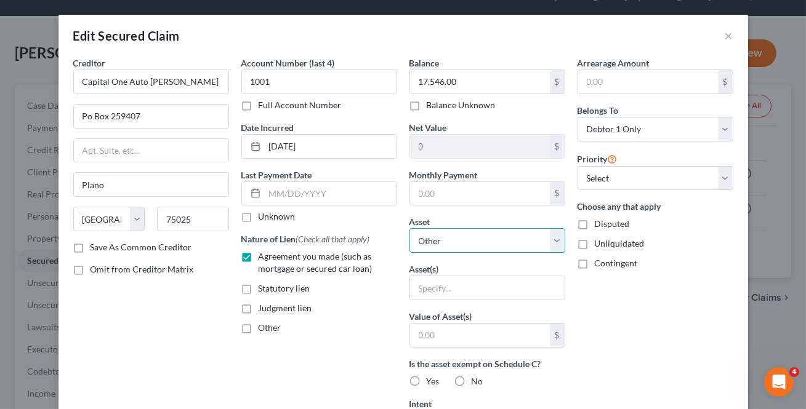
click at [541, 240] on select "Select Other Multiple Assets 2020 Nissan Sentra - $14293.0 Term life insurance …" at bounding box center [487, 240] width 156 height 25
select select "2"
click at [409, 228] on select "Select Other Multiple Assets 2020 Nissan Sentra - $14293.0 Term life insurance …" at bounding box center [487, 240] width 156 height 25
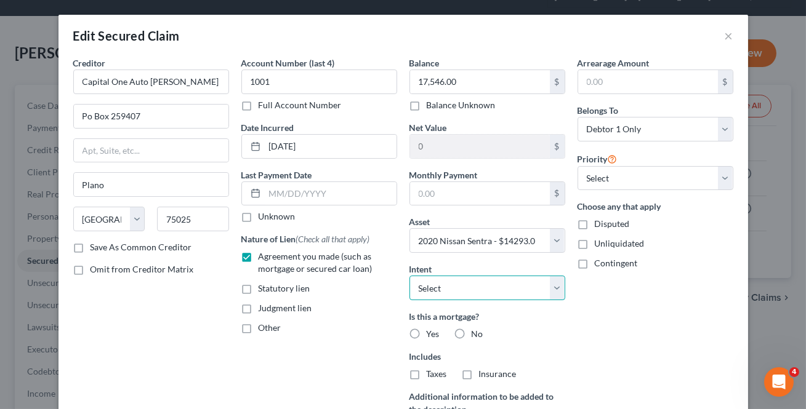
click at [533, 286] on select "Select Surrender Redeem Reaffirm Avoid Other" at bounding box center [487, 288] width 156 height 25
select select "2"
click at [409, 276] on select "Select Surrender Redeem Reaffirm Avoid Other" at bounding box center [487, 288] width 156 height 25
click at [472, 338] on label "No" at bounding box center [478, 334] width 12 height 12
click at [477, 336] on input "No" at bounding box center [481, 332] width 8 height 8
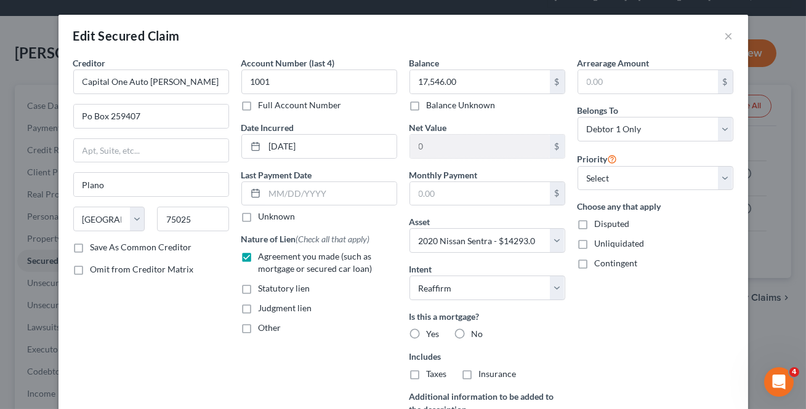
radio input "true"
click at [472, 371] on label "No" at bounding box center [478, 374] width 12 height 12
click at [477, 371] on input "No" at bounding box center [481, 372] width 8 height 8
radio input "true"
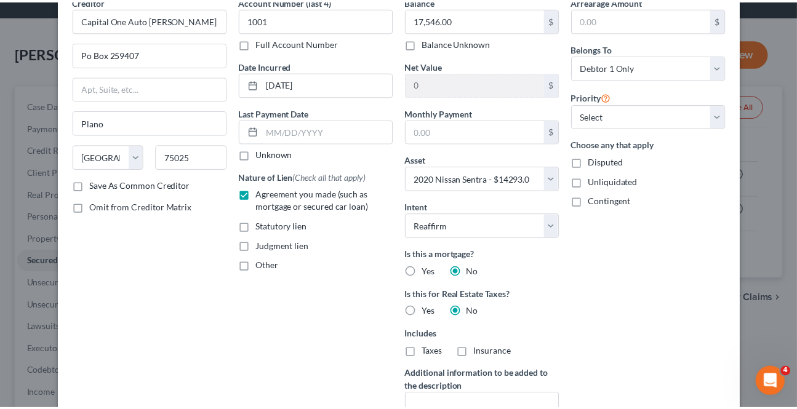
scroll to position [214, 0]
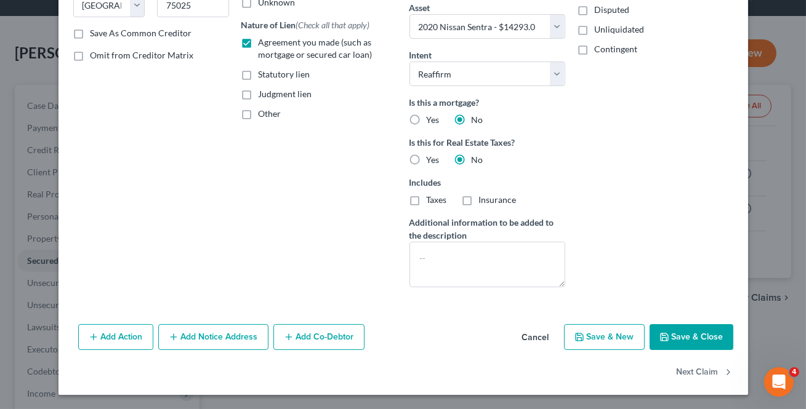
click at [677, 329] on button "Save & Close" at bounding box center [692, 337] width 84 height 26
select select
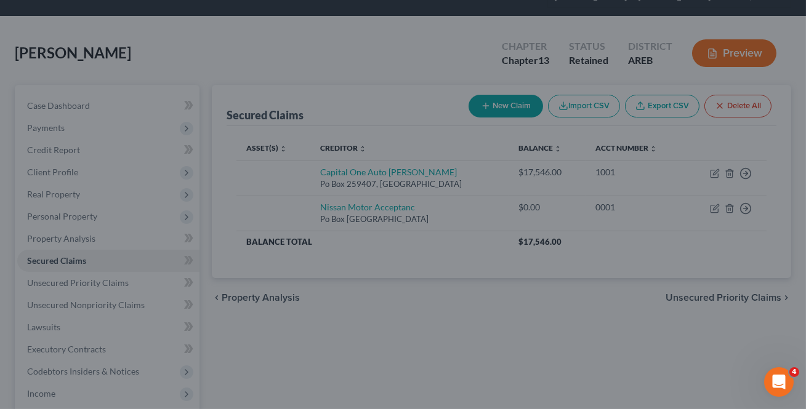
type input "-3,253.00"
select select "2"
type input "0"
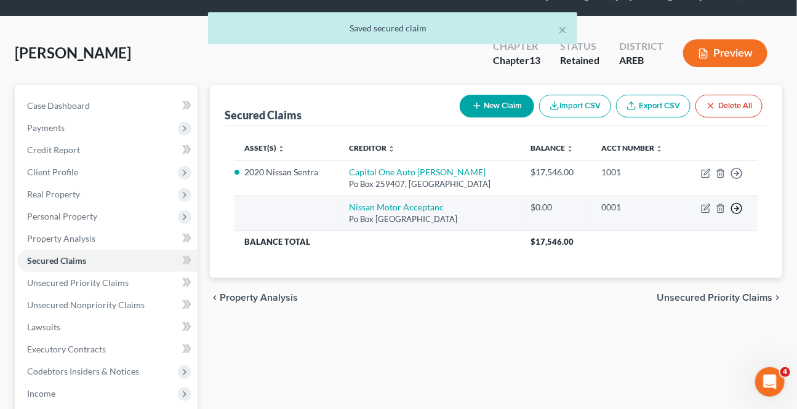
click at [741, 209] on icon "button" at bounding box center [737, 209] width 12 height 12
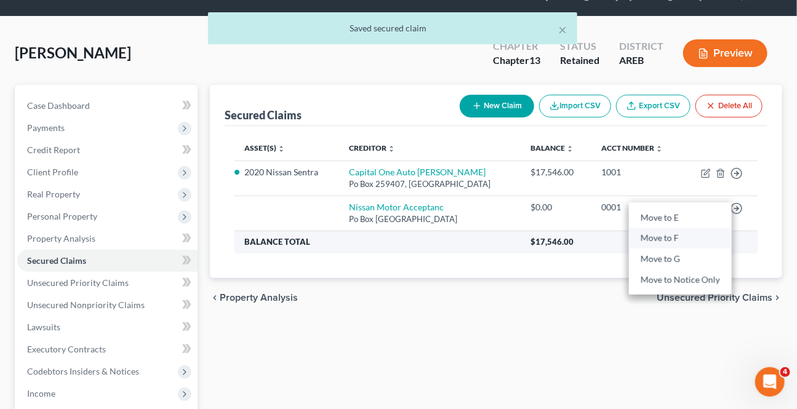
drag, startPoint x: 674, startPoint y: 240, endPoint x: 672, endPoint y: 246, distance: 6.3
click at [674, 240] on link "Move to F" at bounding box center [680, 238] width 103 height 21
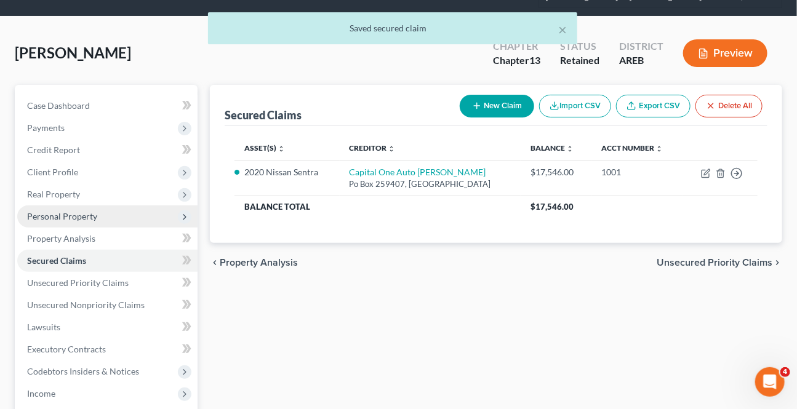
click at [34, 214] on span "Personal Property" at bounding box center [62, 216] width 70 height 10
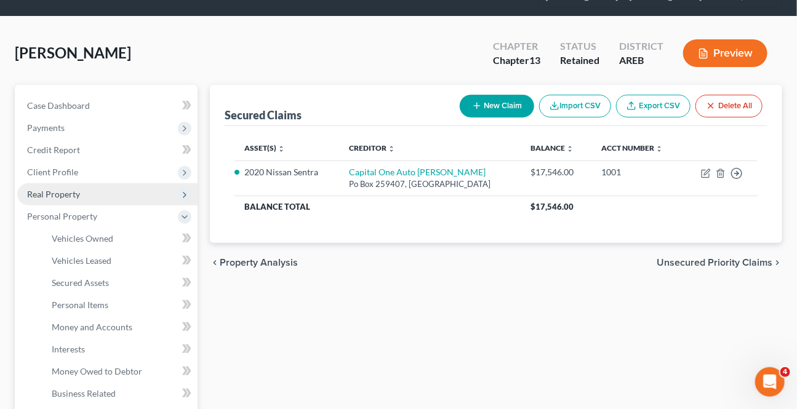
click at [48, 189] on span "Real Property" at bounding box center [53, 194] width 53 height 10
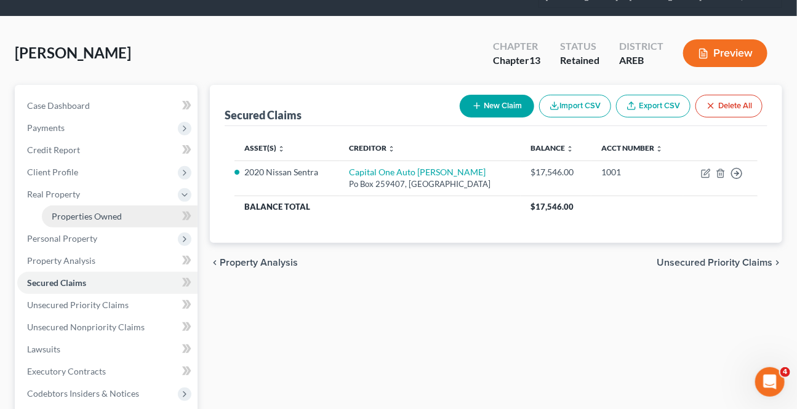
click at [49, 220] on link "Properties Owned" at bounding box center [120, 217] width 156 height 22
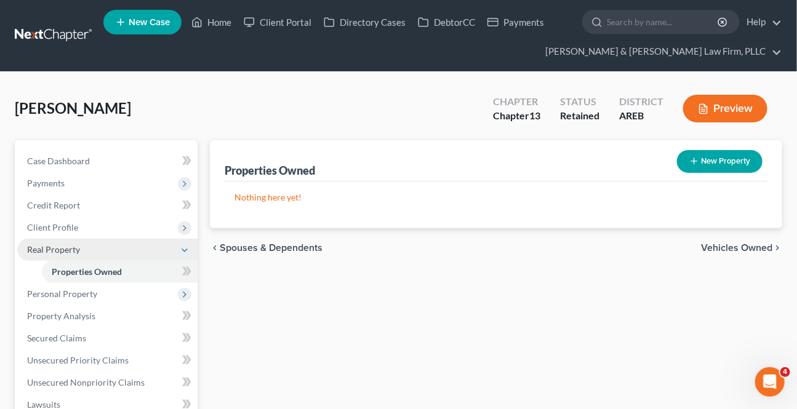
click at [58, 244] on span "Real Property" at bounding box center [53, 249] width 53 height 10
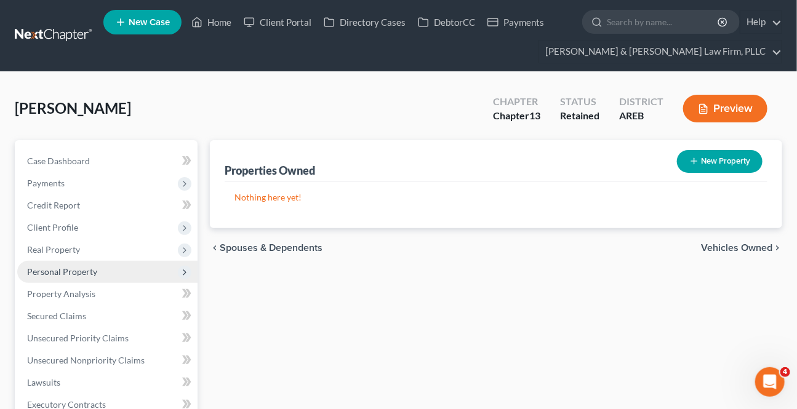
click at [67, 273] on span "Personal Property" at bounding box center [62, 272] width 70 height 10
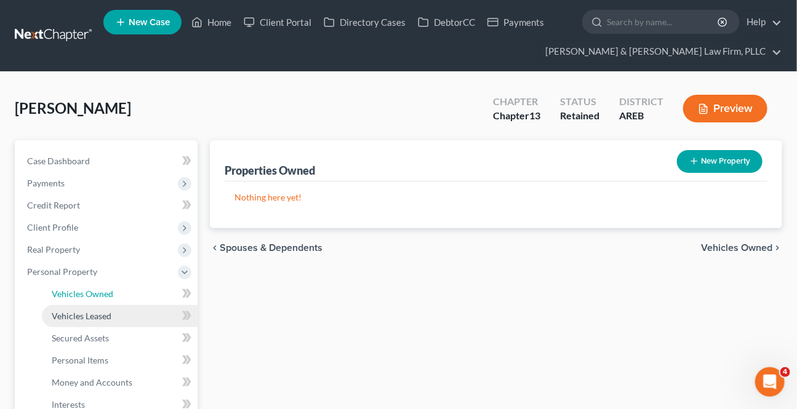
drag, startPoint x: 68, startPoint y: 297, endPoint x: 58, endPoint y: 313, distance: 19.1
click at [69, 297] on span "Vehicles Owned" at bounding box center [83, 294] width 62 height 10
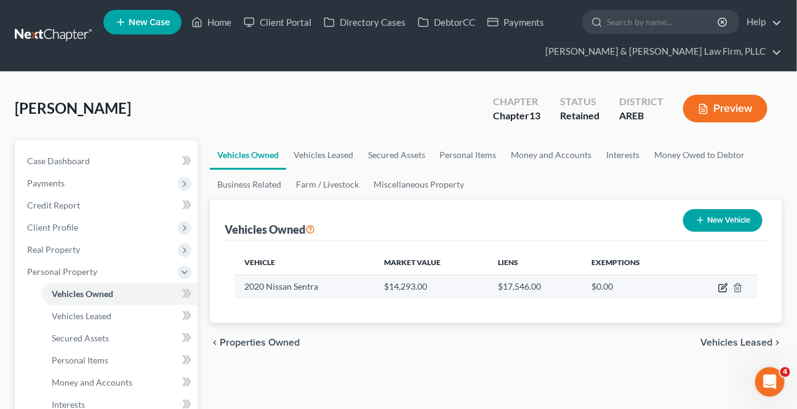
click at [725, 290] on icon "button" at bounding box center [724, 288] width 10 height 10
select select "0"
select select "6"
select select "3"
select select "0"
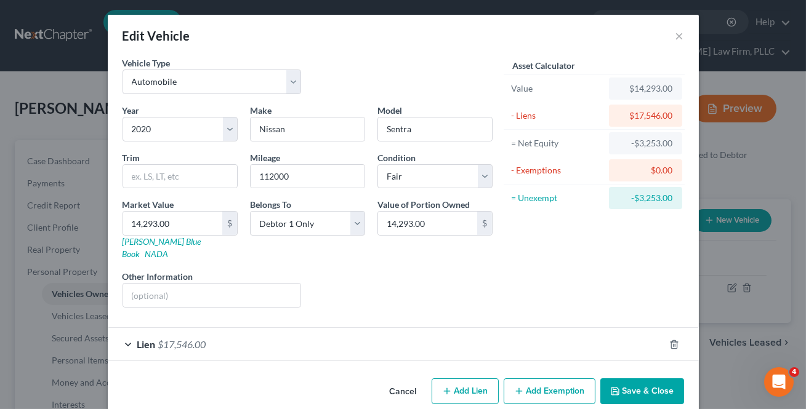
click at [648, 385] on button "Save & Close" at bounding box center [642, 392] width 84 height 26
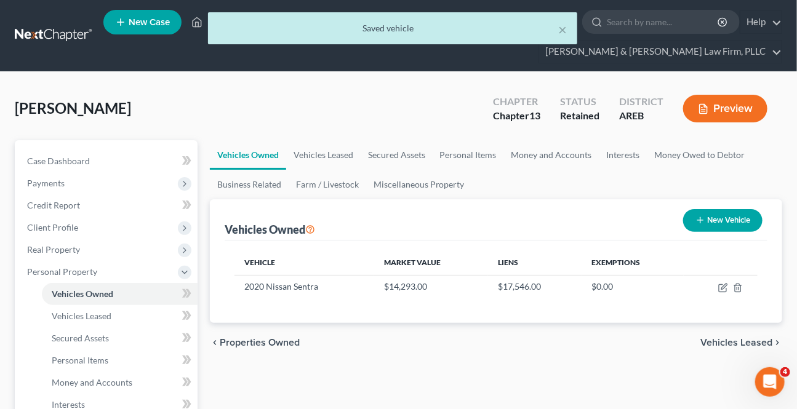
click at [727, 340] on span "Vehicles Leased" at bounding box center [737, 343] width 72 height 10
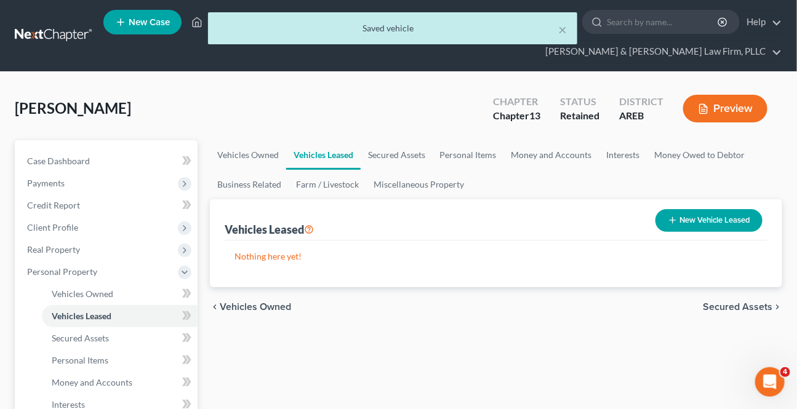
click at [731, 307] on span "Secured Assets" at bounding box center [738, 307] width 70 height 10
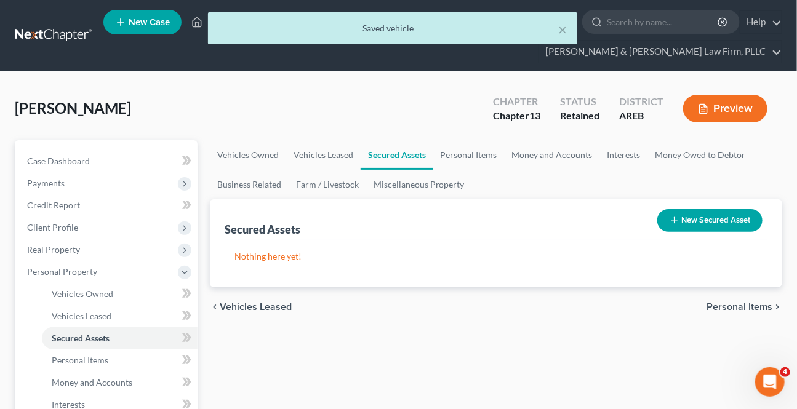
click at [733, 305] on span "Personal Items" at bounding box center [740, 307] width 66 height 10
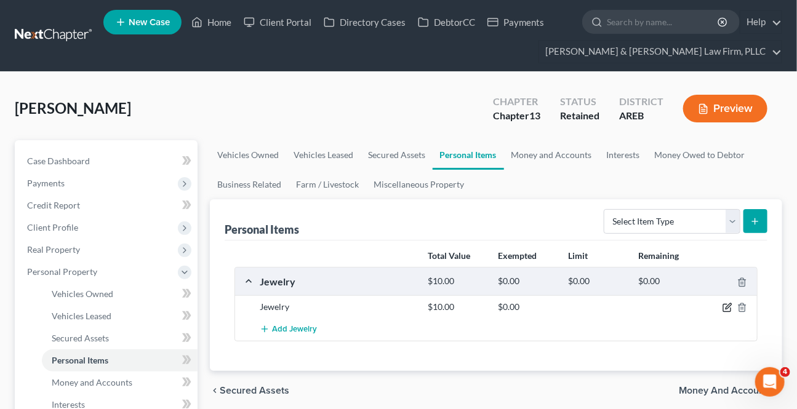
click at [727, 310] on icon "button" at bounding box center [728, 308] width 10 height 10
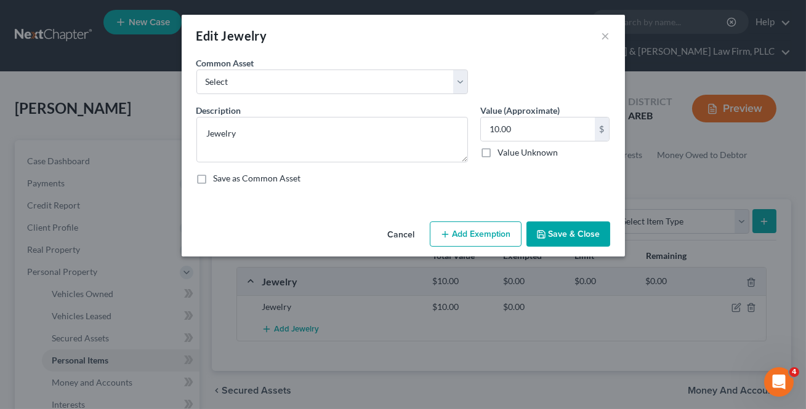
click at [481, 238] on button "Add Exemption" at bounding box center [476, 235] width 92 height 26
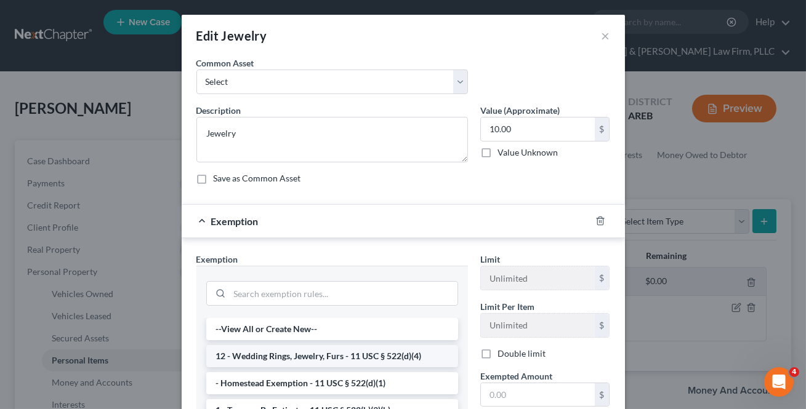
click at [323, 357] on li "12 - Wedding Rings, Jewelry, Furs - 11 USC § 522(d)(4)" at bounding box center [332, 356] width 252 height 22
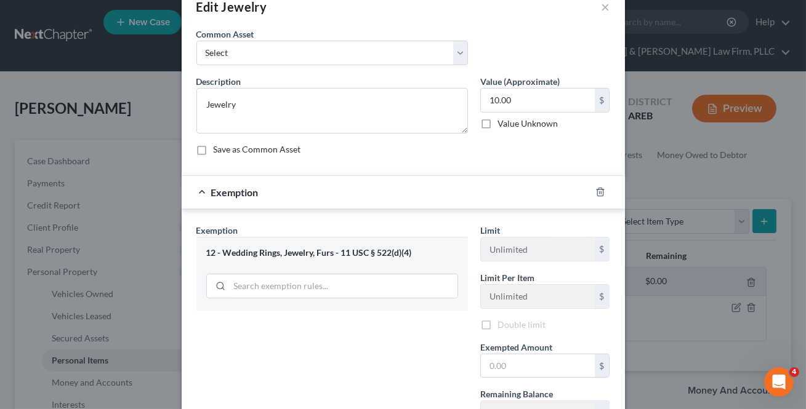
scroll to position [55, 0]
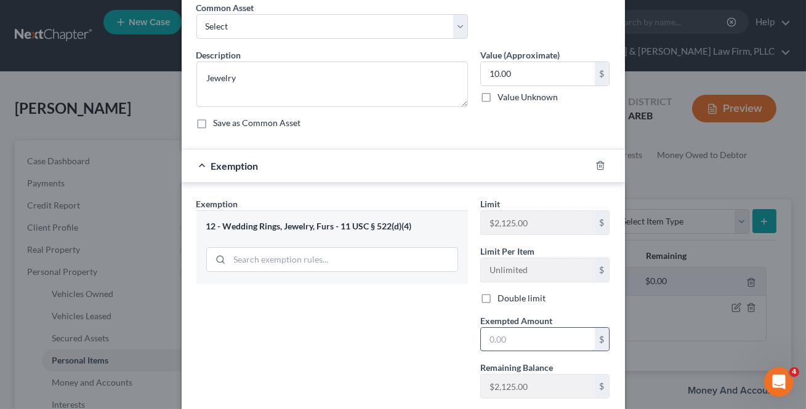
drag, startPoint x: 499, startPoint y: 332, endPoint x: 555, endPoint y: 331, distance: 56.7
click at [504, 331] on input "text" at bounding box center [538, 339] width 114 height 23
type input "10"
click at [384, 314] on div "Exemption Set must be selected for CA. Exemption * 12 - Wedding Rings, Jewelry,…" at bounding box center [332, 303] width 284 height 211
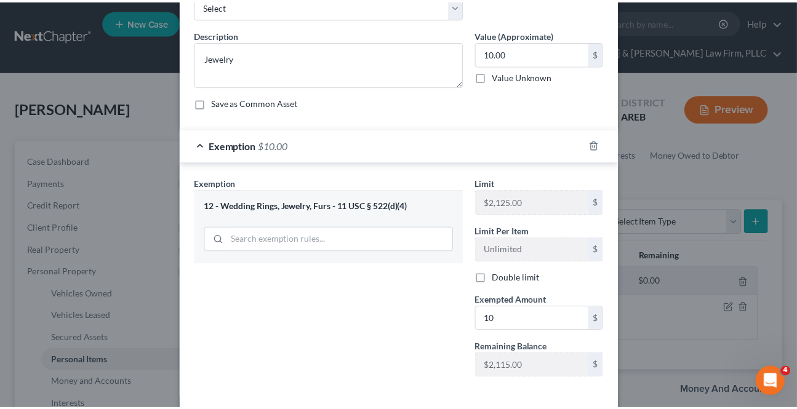
scroll to position [132, 0]
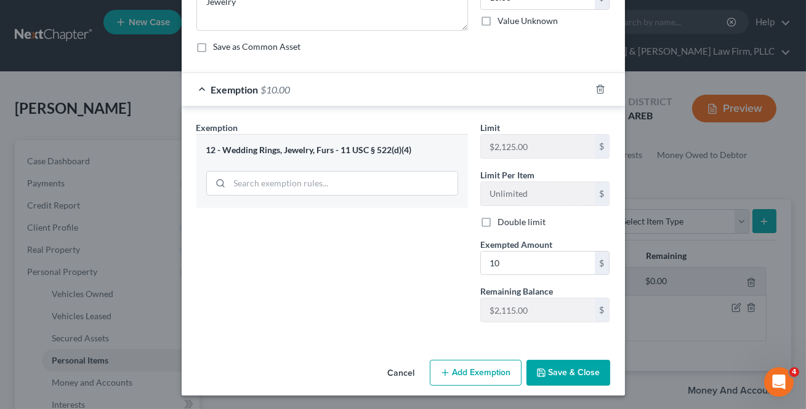
click at [565, 373] on button "Save & Close" at bounding box center [568, 373] width 84 height 26
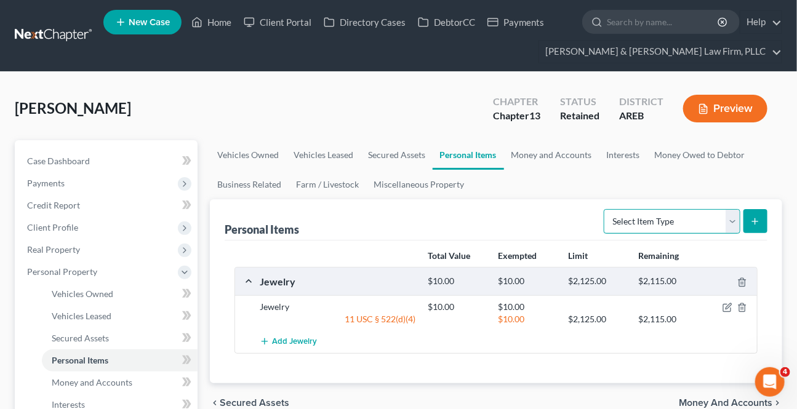
drag, startPoint x: 733, startPoint y: 214, endPoint x: 721, endPoint y: 220, distance: 12.9
click at [733, 214] on select "Select Item Type Clothing Collectibles Of Value Electronics Firearms Household …" at bounding box center [672, 221] width 137 height 25
select select "clothing"
click at [606, 209] on select "Select Item Type Clothing Collectibles Of Value Electronics Firearms Household …" at bounding box center [672, 221] width 137 height 25
click at [752, 214] on button "submit" at bounding box center [756, 221] width 24 height 24
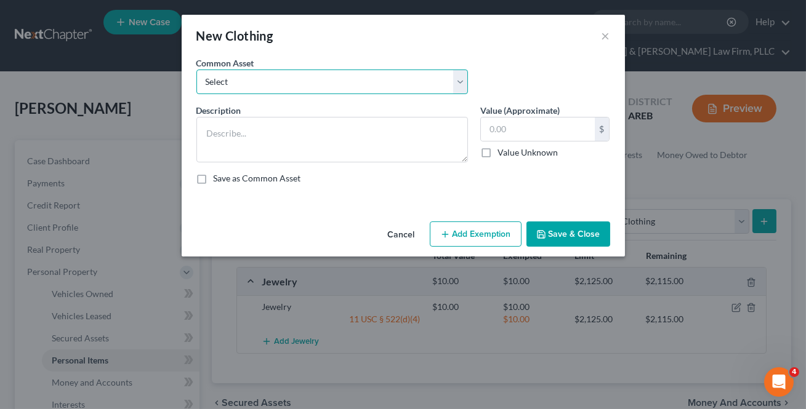
click at [361, 90] on select "Select Clothing" at bounding box center [332, 82] width 272 height 25
select select "0"
click at [196, 70] on select "Select Clothing" at bounding box center [332, 82] width 272 height 25
type textarea "Clothing"
type input "0"
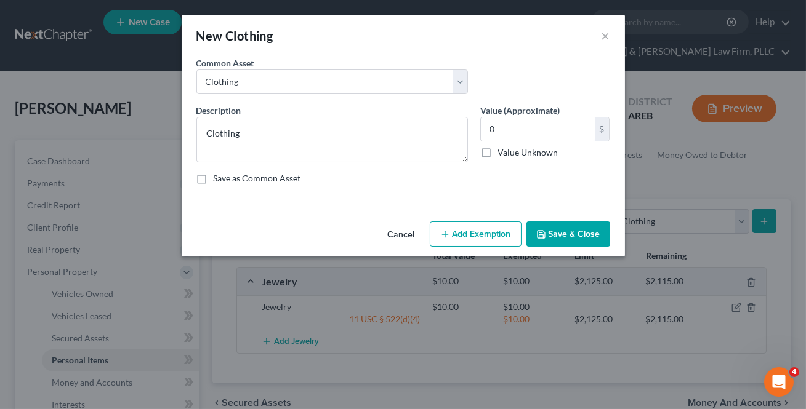
click at [552, 239] on button "Save & Close" at bounding box center [568, 235] width 84 height 26
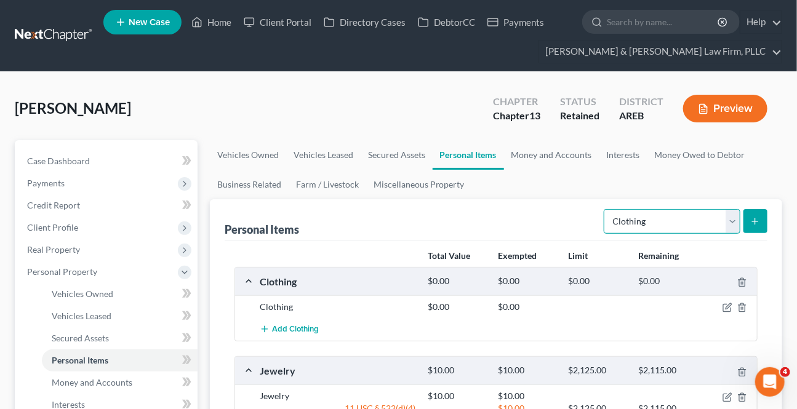
click at [736, 225] on select "Select Item Type Clothing Collectibles Of Value Electronics Firearms Household …" at bounding box center [672, 221] width 137 height 25
select select "electronics"
click at [606, 209] on select "Select Item Type Clothing Collectibles Of Value Electronics Firearms Household …" at bounding box center [672, 221] width 137 height 25
click at [755, 213] on button "submit" at bounding box center [756, 221] width 24 height 24
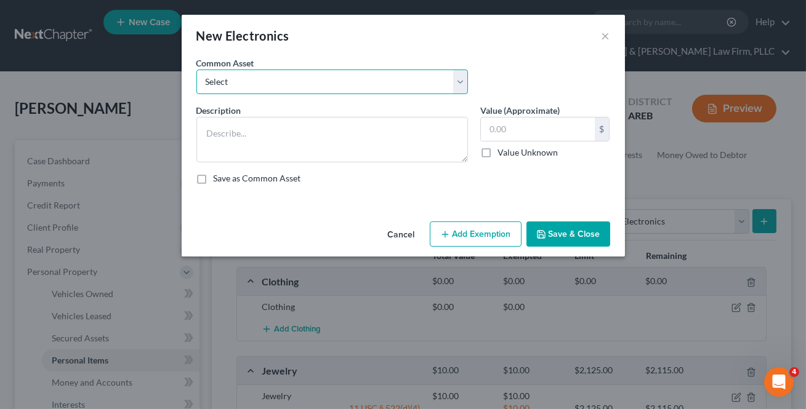
click at [281, 85] on select "Select Household electronics" at bounding box center [332, 82] width 272 height 25
select select "0"
click at [196, 70] on select "Select Household electronics" at bounding box center [332, 82] width 272 height 25
type textarea "Household electronics"
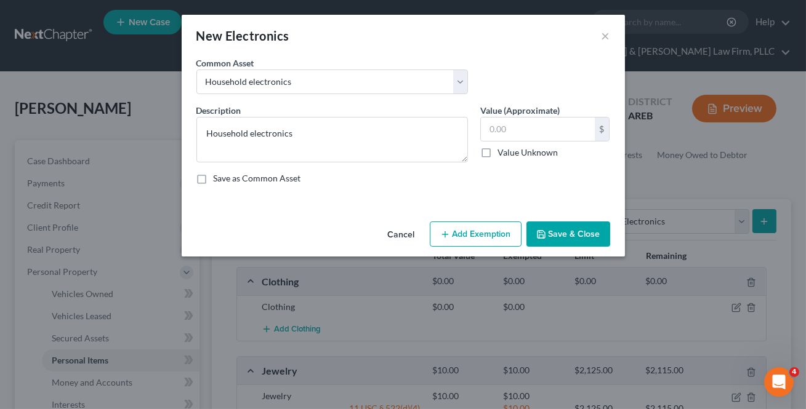
drag, startPoint x: 550, startPoint y: 222, endPoint x: 549, endPoint y: 230, distance: 7.4
click at [550, 225] on div "Cancel Add Exemption Save & Close" at bounding box center [403, 237] width 443 height 41
click at [549, 230] on button "Save & Close" at bounding box center [568, 235] width 84 height 26
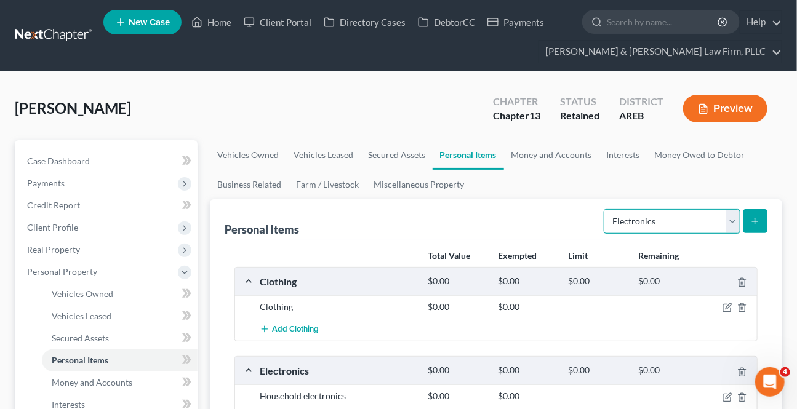
drag, startPoint x: 729, startPoint y: 227, endPoint x: 724, endPoint y: 232, distance: 6.5
click at [729, 227] on select "Select Item Type Clothing Collectibles Of Value Electronics Firearms Household …" at bounding box center [672, 221] width 137 height 25
select select "household_goods"
click at [606, 209] on select "Select Item Type Clothing Collectibles Of Value Electronics Firearms Household …" at bounding box center [672, 221] width 137 height 25
click at [755, 222] on icon "submit" at bounding box center [756, 222] width 10 height 10
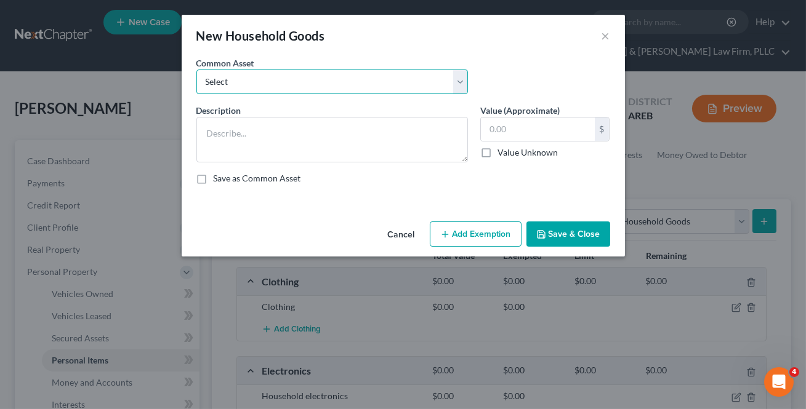
click at [332, 89] on select "Select Household goods and furnishings" at bounding box center [332, 82] width 272 height 25
select select "0"
click at [196, 70] on select "Select Household goods and furnishings" at bounding box center [332, 82] width 272 height 25
type textarea "Household goods and furnishings"
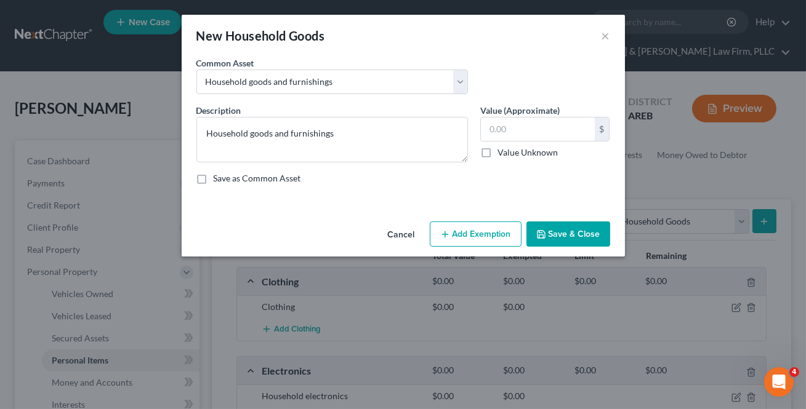
drag, startPoint x: 565, startPoint y: 228, endPoint x: 590, endPoint y: 235, distance: 26.1
click at [561, 231] on button "Save & Close" at bounding box center [568, 235] width 84 height 26
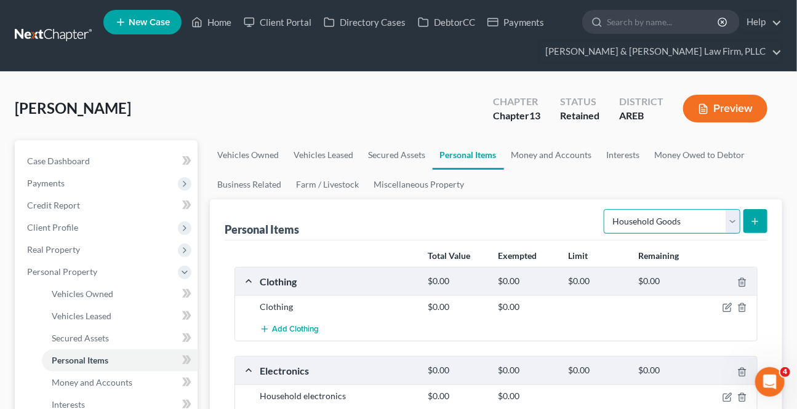
click at [730, 216] on select "Select Item Type Clothing Collectibles Of Value Electronics Firearms Household …" at bounding box center [672, 221] width 137 height 25
select select "pets"
click at [606, 209] on select "Select Item Type Clothing Collectibles Of Value Electronics Firearms Household …" at bounding box center [672, 221] width 137 height 25
click at [759, 227] on button "submit" at bounding box center [756, 221] width 24 height 24
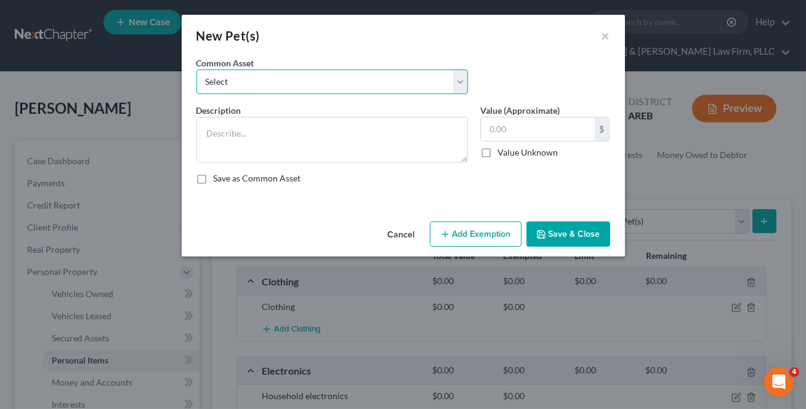
drag, startPoint x: 334, startPoint y: 83, endPoint x: 323, endPoint y: 93, distance: 15.2
click at [331, 86] on select "Select Pet(s)" at bounding box center [332, 82] width 272 height 25
select select "0"
click at [196, 70] on select "Select Pet(s)" at bounding box center [332, 82] width 272 height 25
type textarea "Pet(s)"
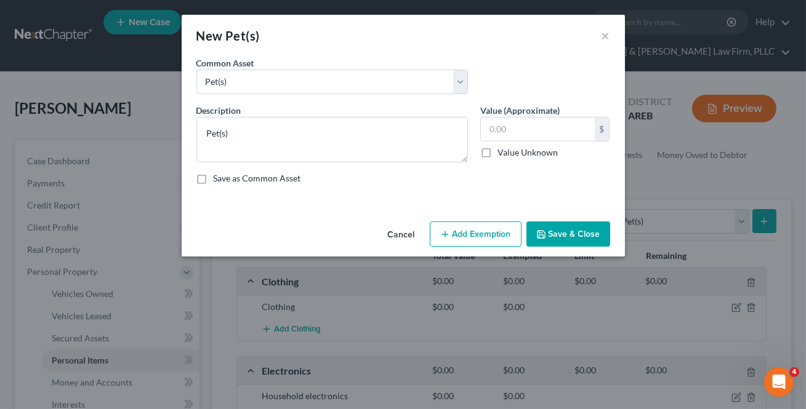
click at [541, 235] on icon "button" at bounding box center [541, 235] width 10 height 10
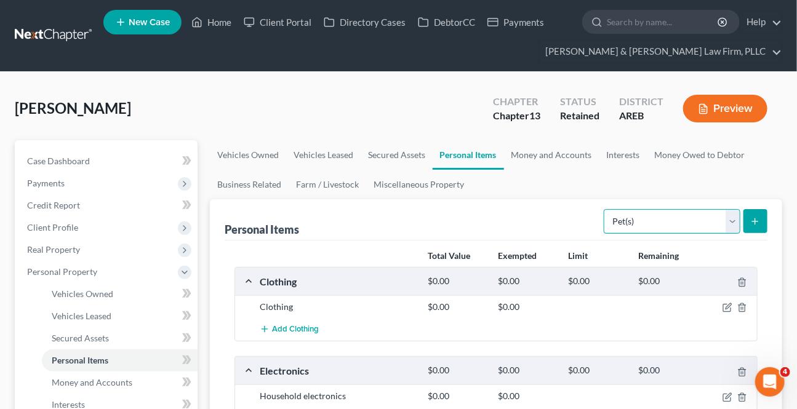
click at [727, 218] on select "Select Item Type Clothing Collectibles Of Value Electronics Firearms Household …" at bounding box center [672, 221] width 137 height 25
select select "firearms"
click at [606, 209] on select "Select Item Type Clothing Collectibles Of Value Electronics Firearms Household …" at bounding box center [672, 221] width 137 height 25
click at [757, 217] on icon "submit" at bounding box center [756, 222] width 10 height 10
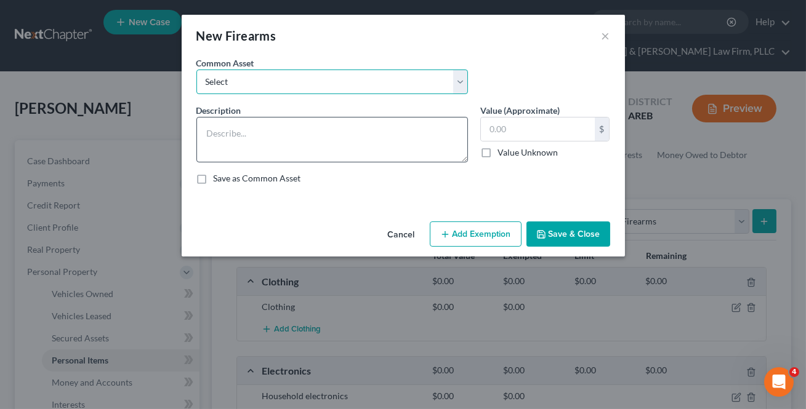
drag, startPoint x: 286, startPoint y: 89, endPoint x: 278, endPoint y: 124, distance: 35.3
click at [286, 89] on select "Select Firearms, ammunition, & related equipment" at bounding box center [332, 82] width 272 height 25
select select "0"
click at [196, 70] on select "Select Firearms, ammunition, & related equipment" at bounding box center [332, 82] width 272 height 25
type textarea "Firearms, ammunition, & related equipment"
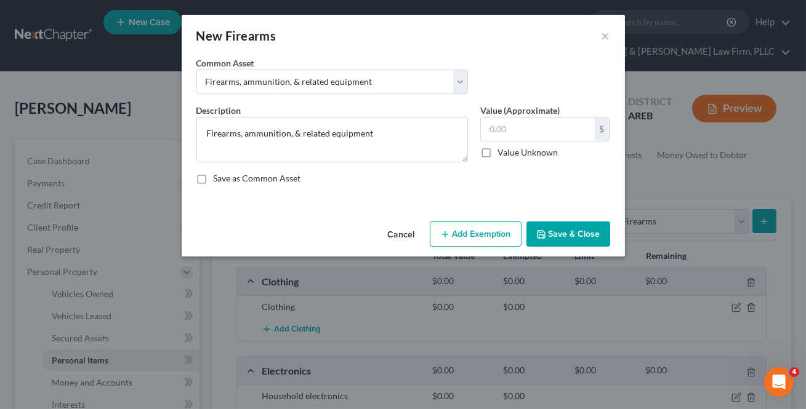
click at [542, 238] on icon "button" at bounding box center [541, 234] width 7 height 7
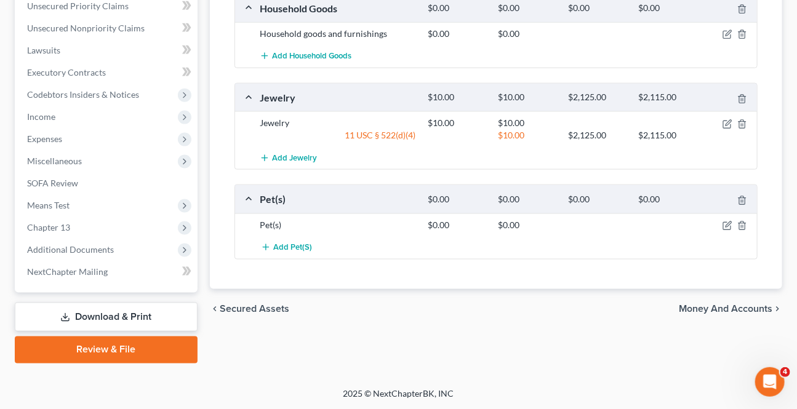
click at [725, 304] on span "Money and Accounts" at bounding box center [726, 309] width 94 height 10
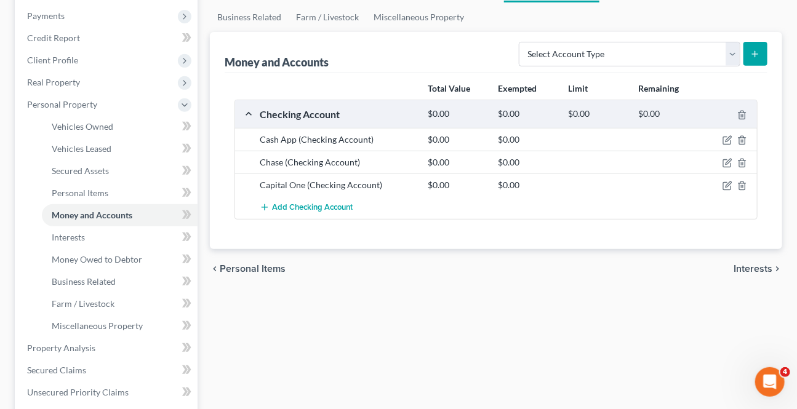
click at [757, 268] on span "Interests" at bounding box center [753, 269] width 39 height 10
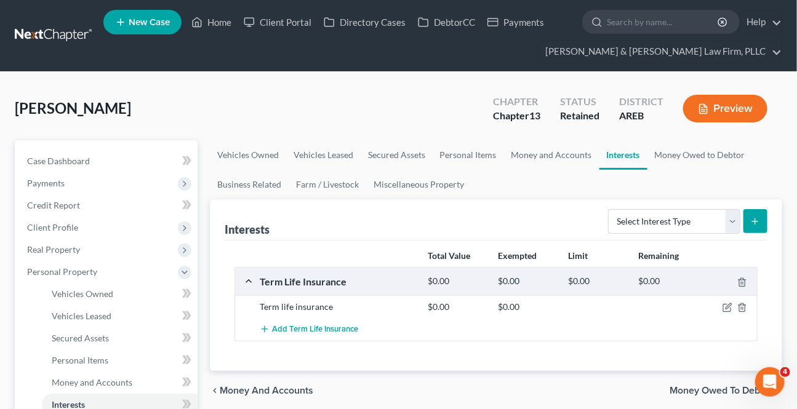
click at [712, 387] on span "Money Owed to Debtor" at bounding box center [721, 391] width 103 height 10
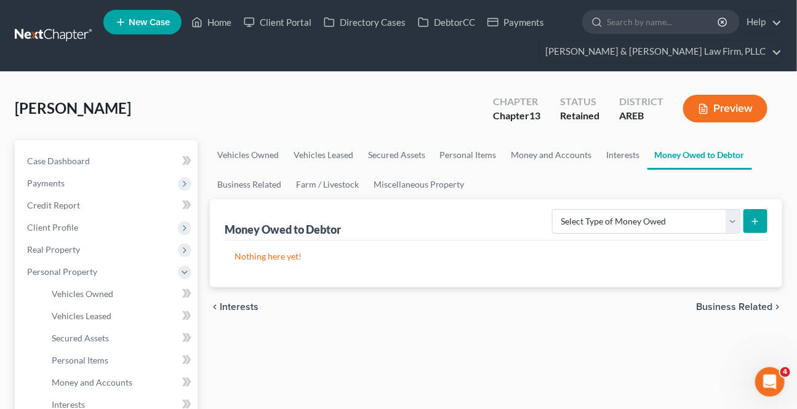
click at [741, 310] on span "Business Related" at bounding box center [734, 307] width 76 height 10
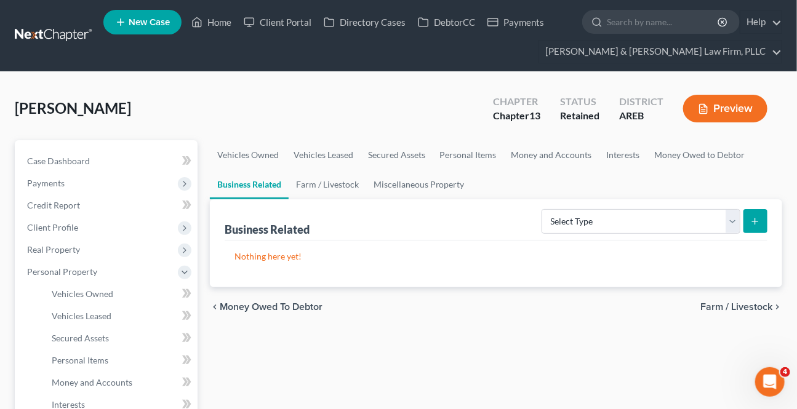
click at [739, 311] on div "chevron_left Money Owed to Debtor Farm / Livestock chevron_right" at bounding box center [496, 307] width 573 height 39
click at [743, 307] on span "Farm / Livestock" at bounding box center [737, 307] width 72 height 10
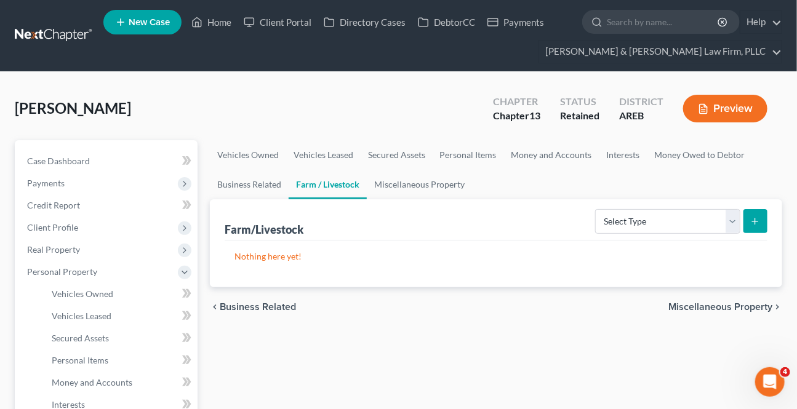
click at [743, 307] on span "Miscellaneous Property" at bounding box center [721, 307] width 104 height 10
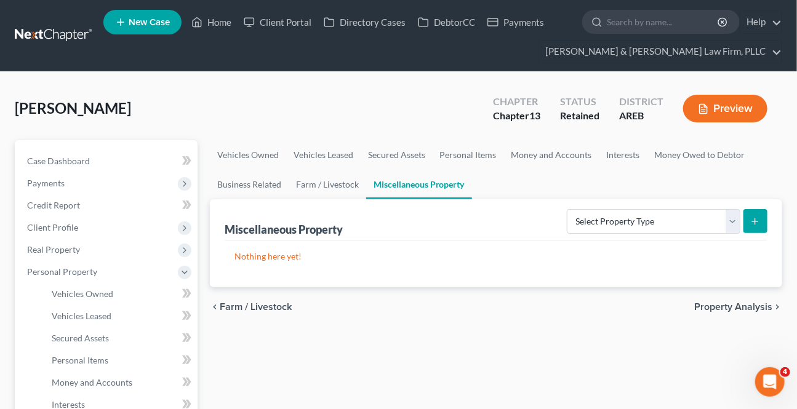
click at [743, 307] on span "Property Analysis" at bounding box center [734, 307] width 78 height 10
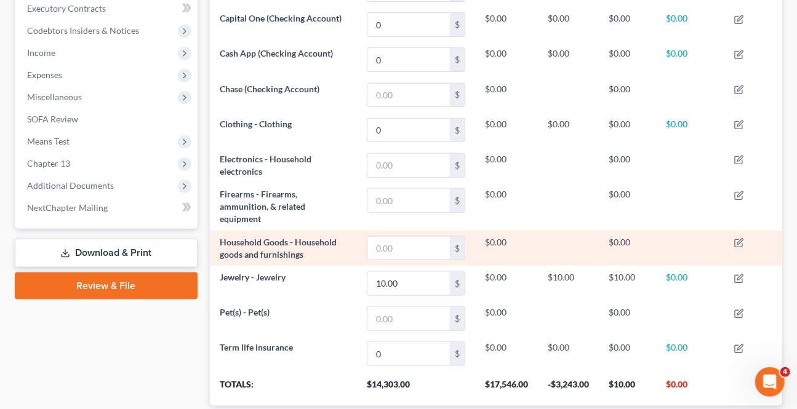
scroll to position [478, 0]
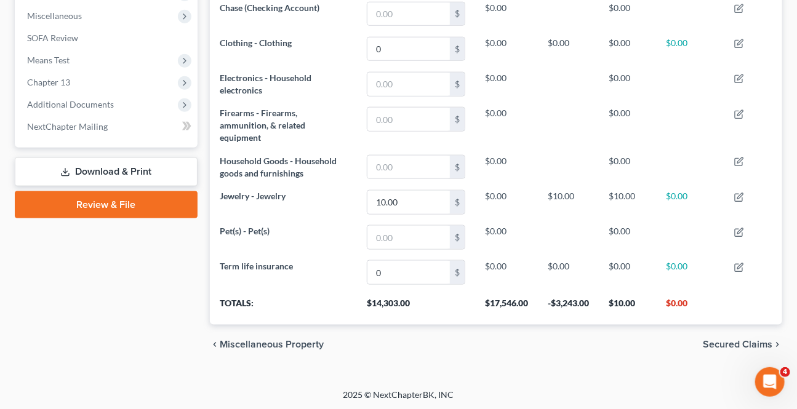
click at [725, 343] on span "Secured Claims" at bounding box center [738, 345] width 70 height 10
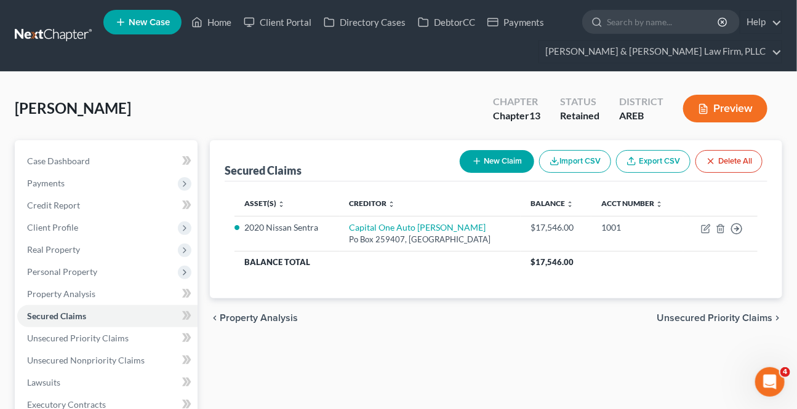
click at [715, 314] on span "Unsecured Priority Claims" at bounding box center [715, 318] width 116 height 10
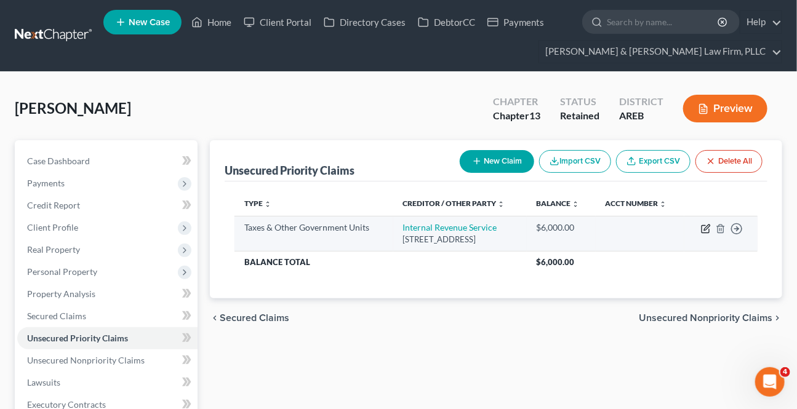
click at [704, 230] on icon "button" at bounding box center [706, 229] width 10 height 10
select select "0"
select select "39"
select select "0"
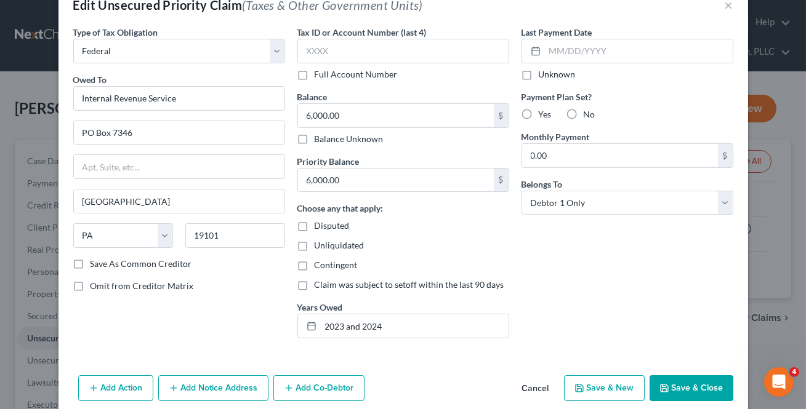
scroll to position [57, 0]
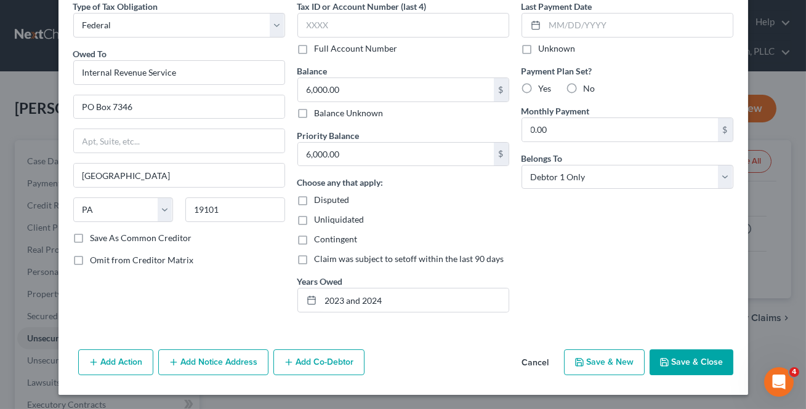
click at [698, 362] on button "Save & Close" at bounding box center [692, 363] width 84 height 26
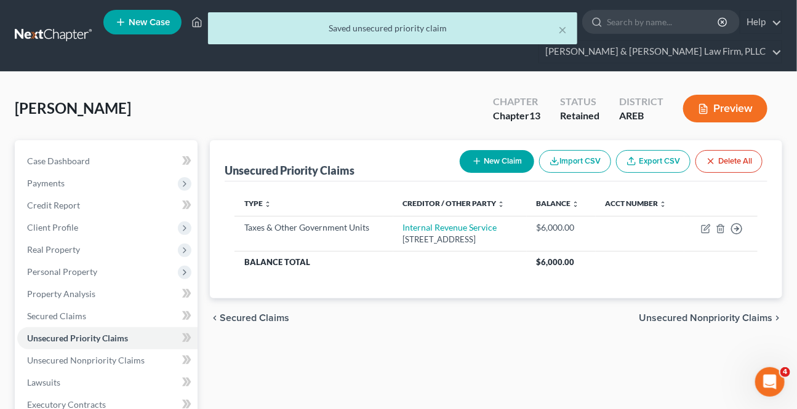
click at [702, 322] on div "chevron_left Secured Claims Unsecured Nonpriority Claims chevron_right" at bounding box center [496, 318] width 573 height 39
click at [698, 313] on span "Unsecured Nonpriority Claims" at bounding box center [706, 318] width 134 height 10
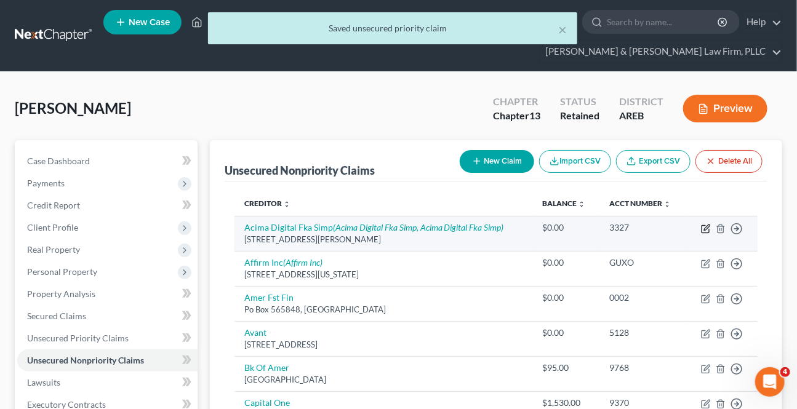
click at [706, 228] on icon "button" at bounding box center [706, 229] width 10 height 10
select select "46"
select select "0"
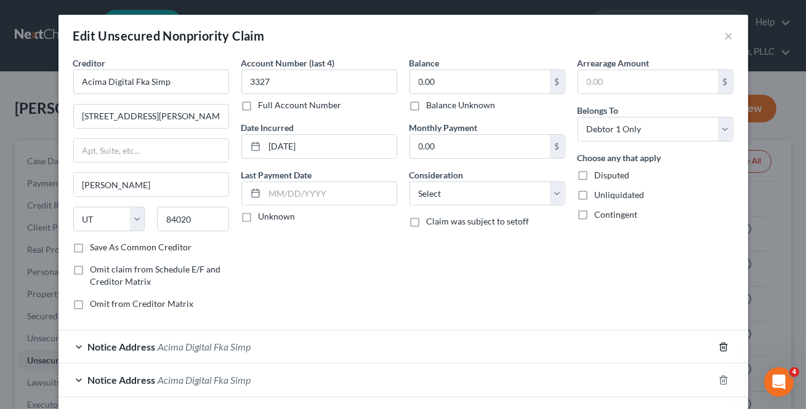
click at [720, 343] on icon "button" at bounding box center [724, 347] width 10 height 10
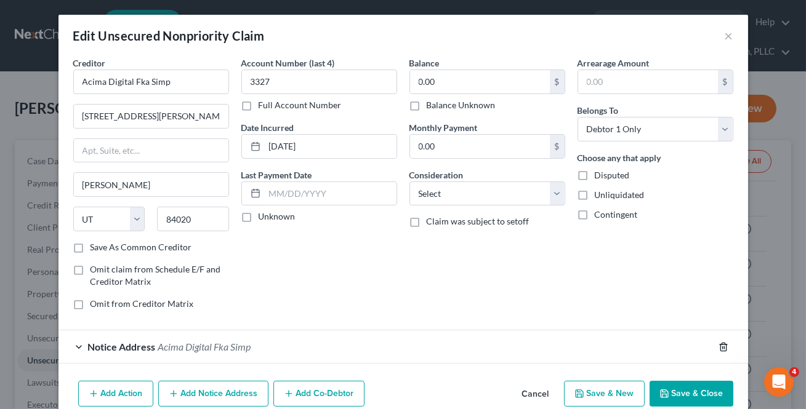
click at [720, 343] on icon "button" at bounding box center [724, 347] width 10 height 10
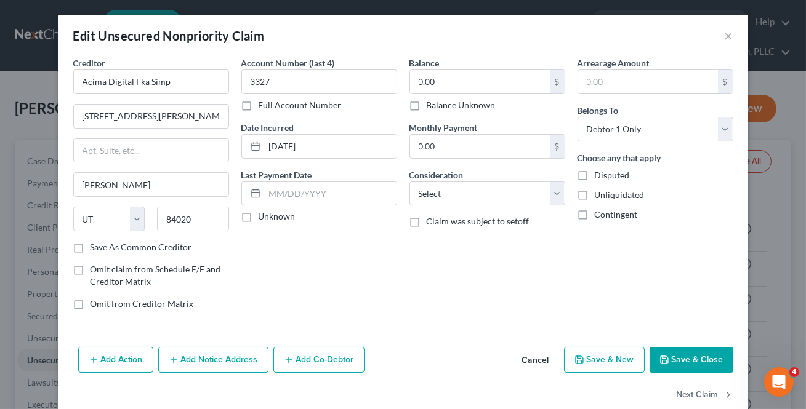
scroll to position [23, 0]
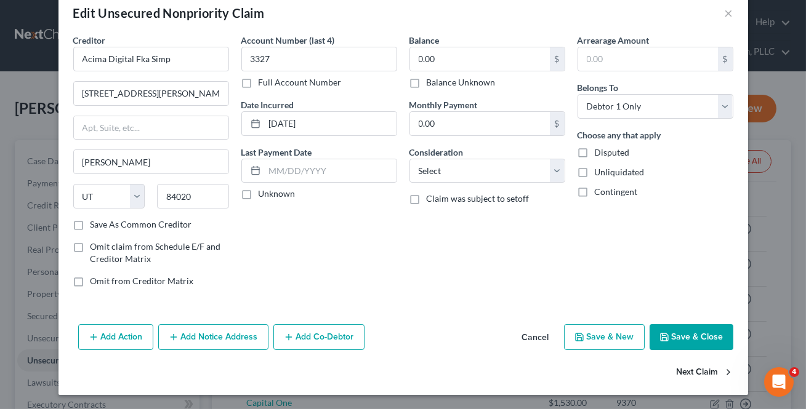
click at [695, 374] on button "Next Claim" at bounding box center [705, 373] width 57 height 26
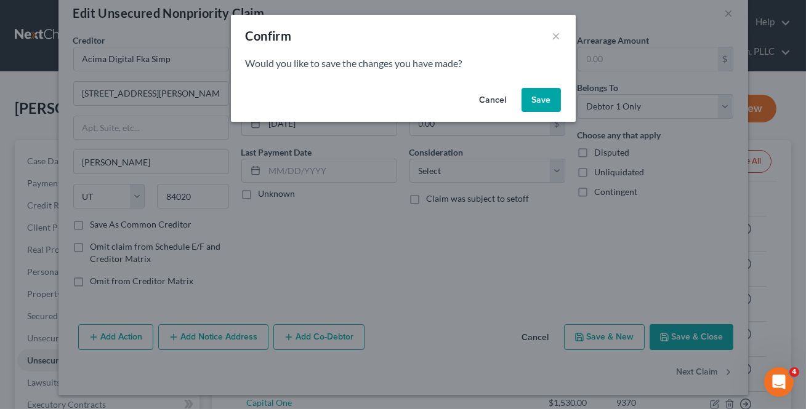
click at [539, 99] on button "Save" at bounding box center [541, 100] width 39 height 25
select select "4"
select select "0"
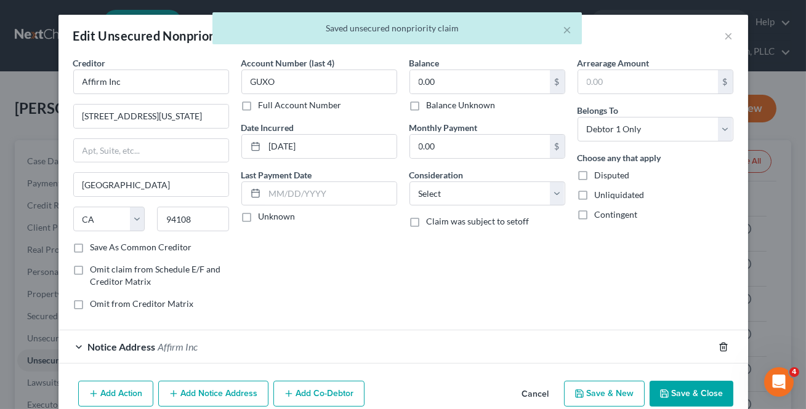
click at [720, 350] on icon "button" at bounding box center [723, 347] width 6 height 8
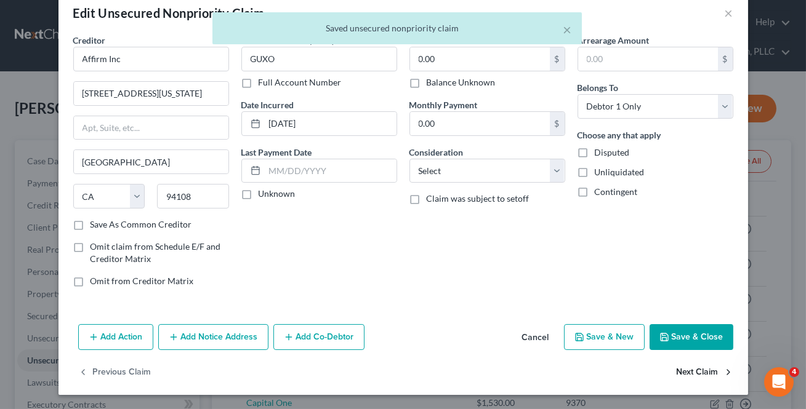
click at [701, 374] on button "Next Claim" at bounding box center [705, 373] width 57 height 26
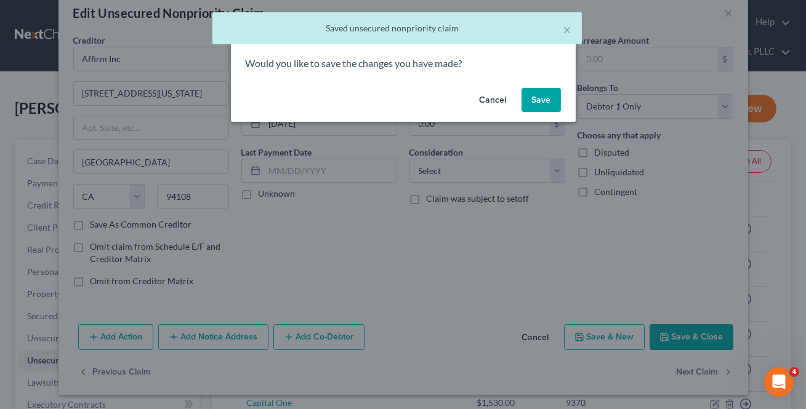
click at [541, 104] on button "Save" at bounding box center [541, 100] width 39 height 25
select select "45"
select select "0"
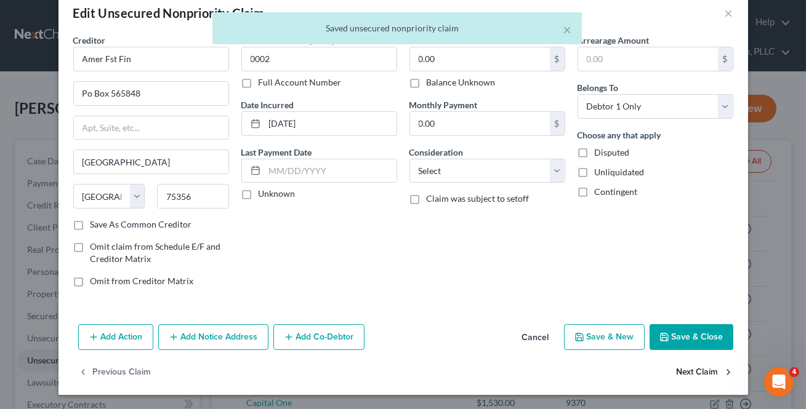
click at [700, 371] on button "Next Claim" at bounding box center [705, 373] width 57 height 26
select select "14"
select select "0"
click at [702, 371] on button "Next Claim" at bounding box center [705, 373] width 57 height 26
select select "9"
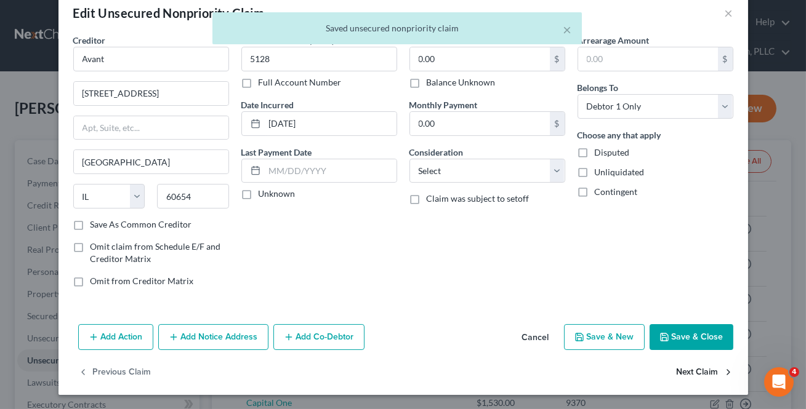
select select "0"
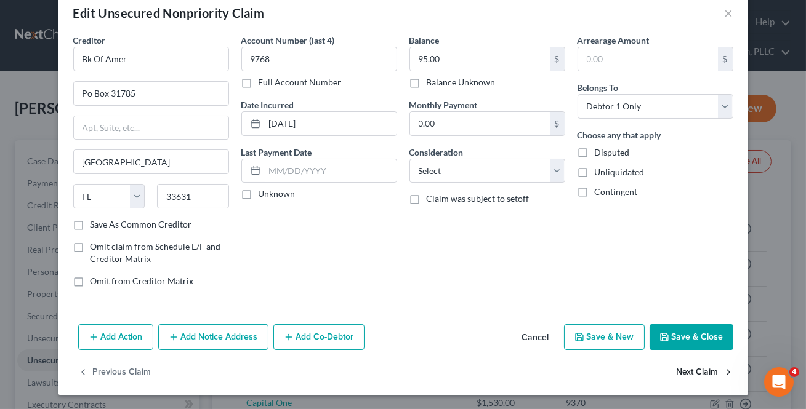
click at [696, 376] on button "Next Claim" at bounding box center [705, 373] width 57 height 26
select select "46"
select select "2"
select select "0"
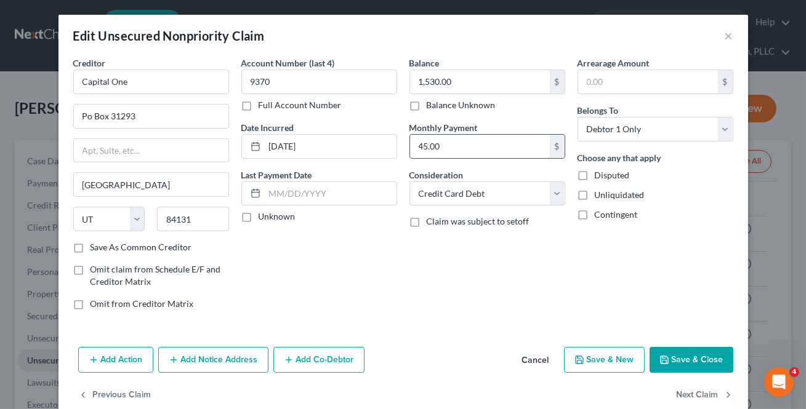
click at [490, 147] on input "45.00" at bounding box center [480, 146] width 140 height 23
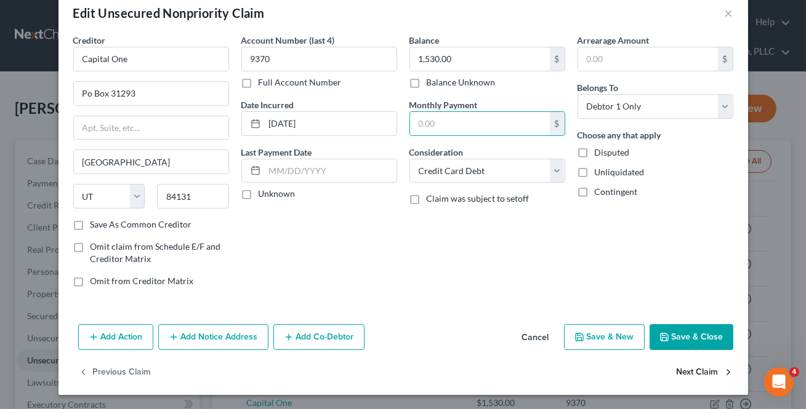
click at [698, 369] on button "Next Claim" at bounding box center [705, 373] width 57 height 26
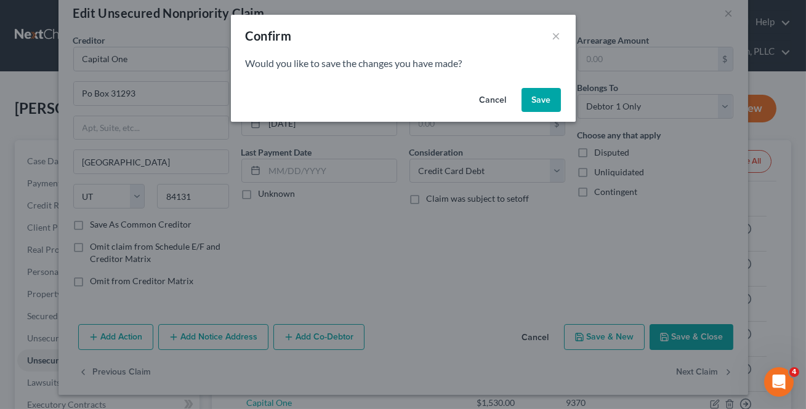
click at [546, 104] on button "Save" at bounding box center [541, 100] width 39 height 25
select select "46"
select select "2"
select select "0"
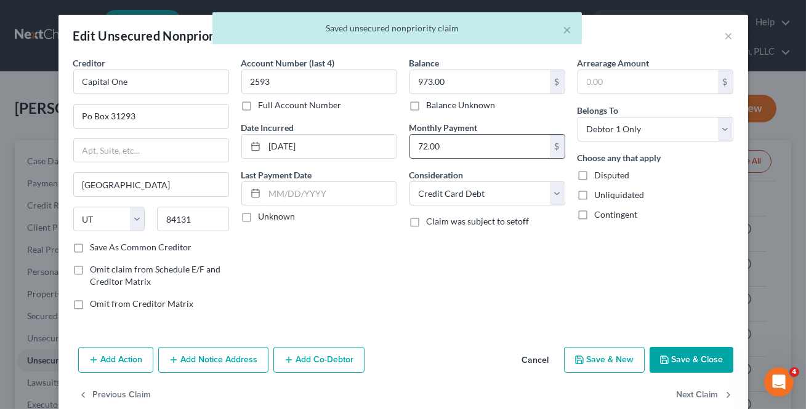
click at [500, 145] on input "72.00" at bounding box center [480, 146] width 140 height 23
click at [677, 395] on button "Next Claim" at bounding box center [705, 396] width 57 height 26
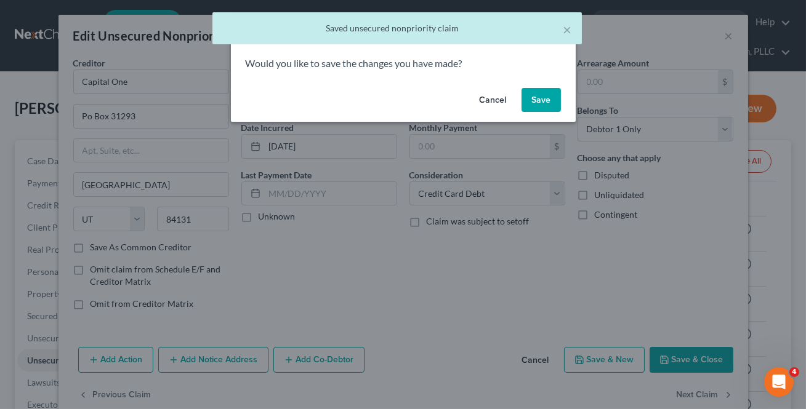
click at [531, 109] on button "Save" at bounding box center [541, 100] width 39 height 25
select select "46"
select select "2"
select select "0"
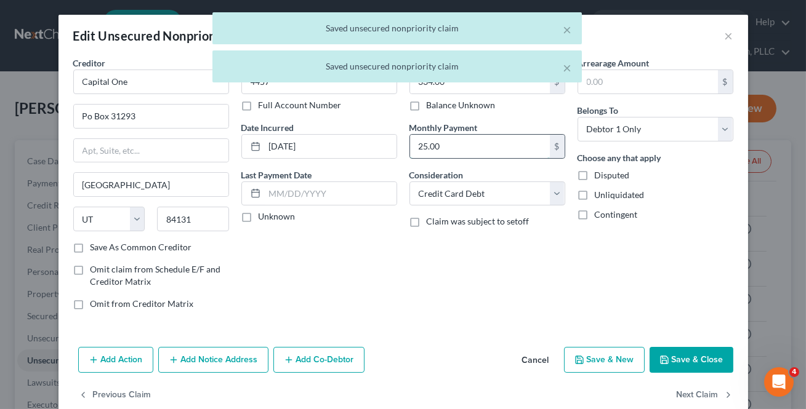
click at [500, 142] on input "25.00" at bounding box center [480, 146] width 140 height 23
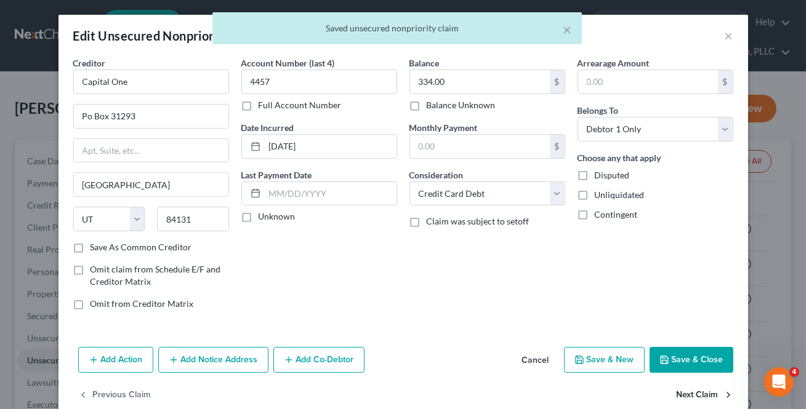
click at [706, 392] on button "Next Claim" at bounding box center [705, 396] width 57 height 26
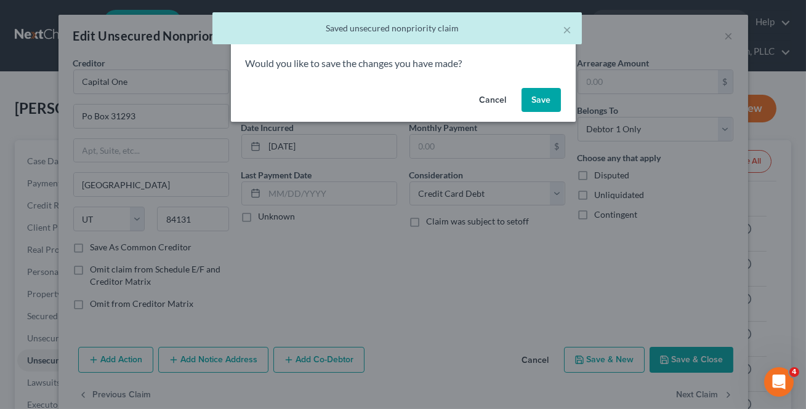
click at [534, 100] on button "Save" at bounding box center [541, 100] width 39 height 25
select select "38"
select select "2"
select select "0"
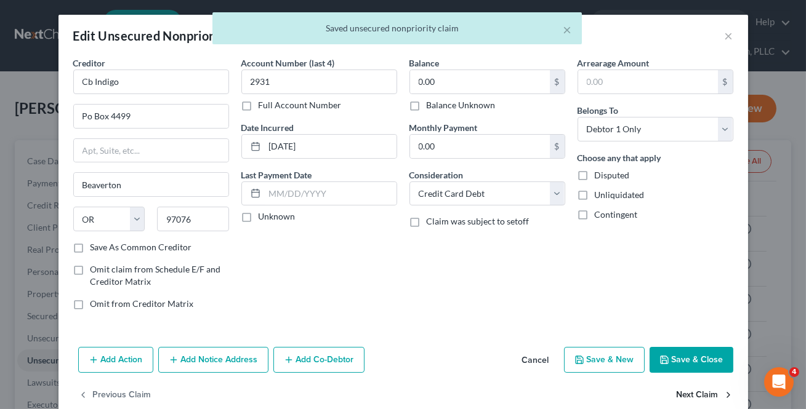
click at [717, 395] on button "Next Claim" at bounding box center [705, 396] width 57 height 26
select select "38"
select select "2"
select select "0"
drag, startPoint x: 543, startPoint y: 144, endPoint x: 546, endPoint y: 161, distance: 17.5
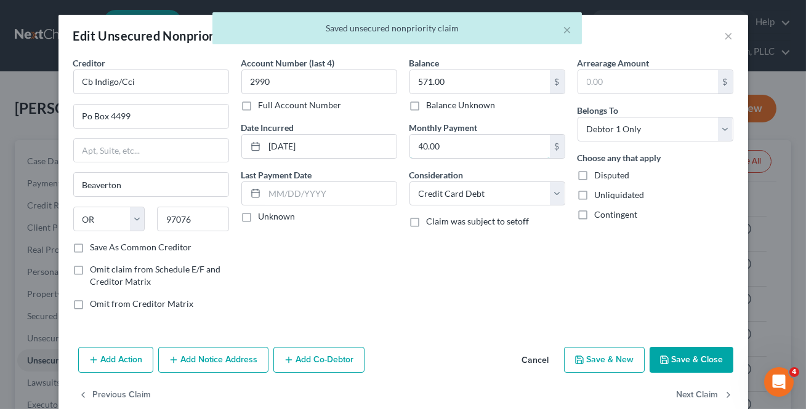
click at [543, 143] on input "40.00" at bounding box center [480, 146] width 140 height 23
click at [690, 396] on button "Next Claim" at bounding box center [705, 396] width 57 height 26
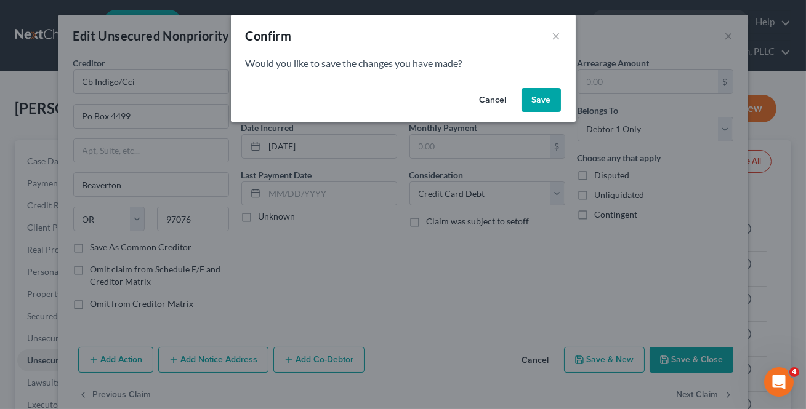
click at [535, 94] on button "Save" at bounding box center [541, 100] width 39 height 25
select select "36"
select select "2"
select select "0"
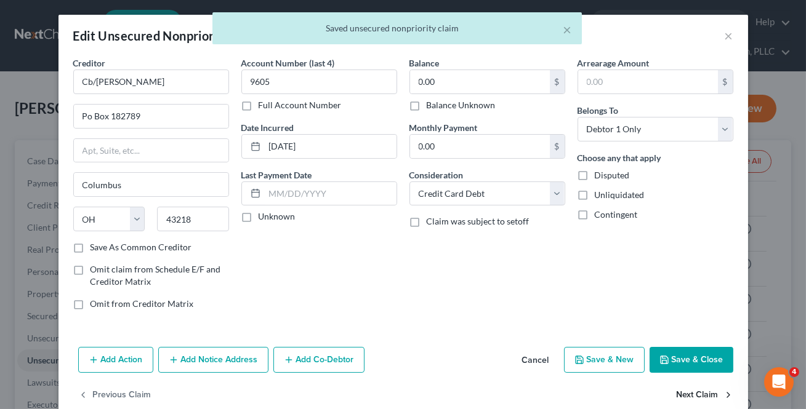
click at [686, 390] on button "Next Claim" at bounding box center [705, 396] width 57 height 26
select select "36"
select select "2"
select select "0"
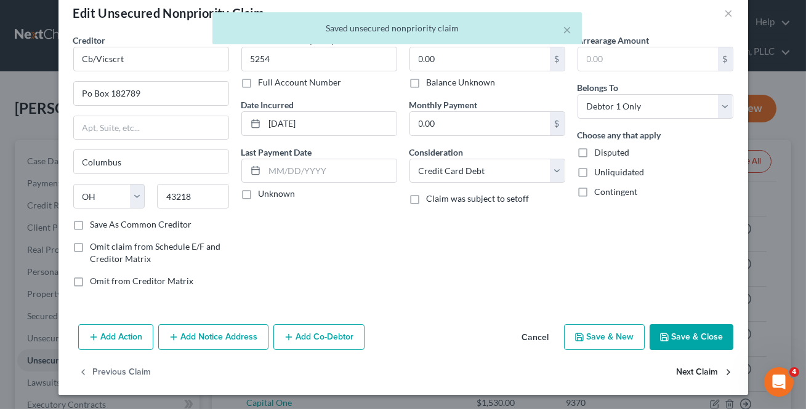
click at [708, 379] on button "Next Claim" at bounding box center [705, 373] width 57 height 26
select select "4"
select select "0"
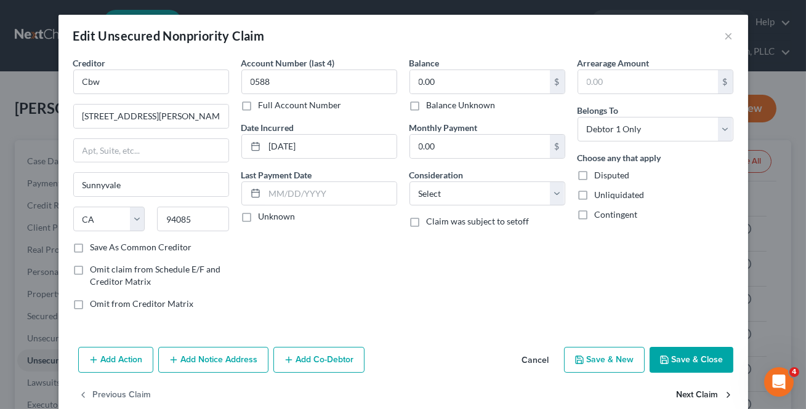
click at [691, 394] on button "Next Claim" at bounding box center [705, 396] width 57 height 26
select select "31"
select select "2"
select select "0"
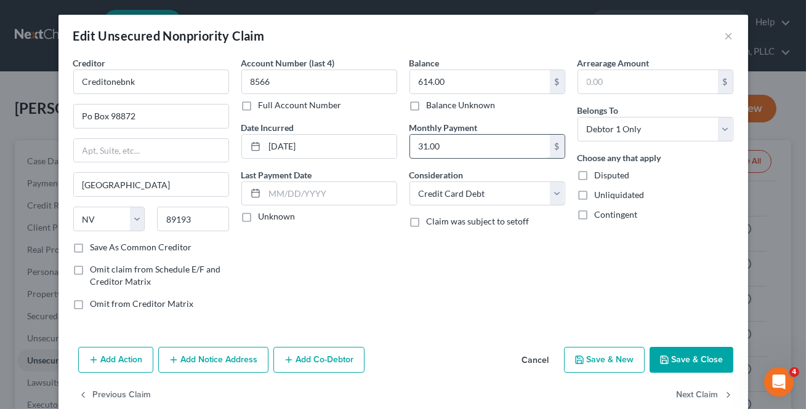
click at [509, 147] on input "31.00" at bounding box center [480, 146] width 140 height 23
click at [708, 394] on button "Next Claim" at bounding box center [705, 396] width 57 height 26
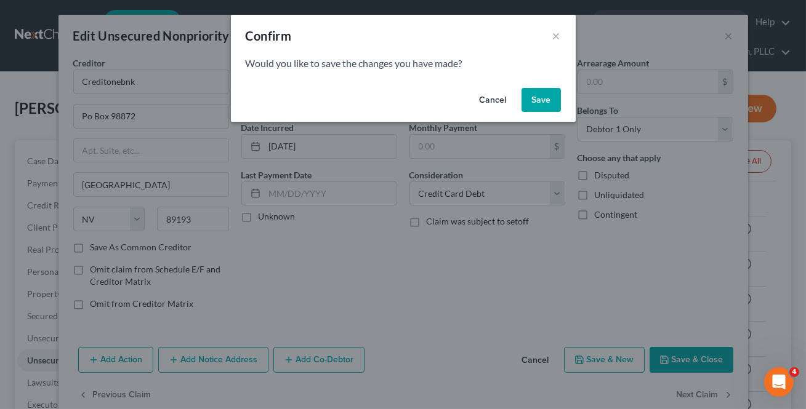
click at [540, 99] on button "Save" at bounding box center [541, 100] width 39 height 25
select select "30"
select select "17"
select select "0"
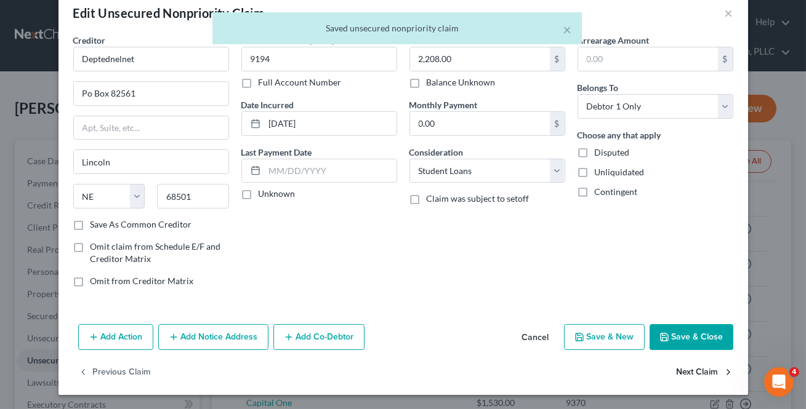
click at [709, 375] on button "Next Claim" at bounding box center [705, 373] width 57 height 26
select select "30"
select select "17"
select select "0"
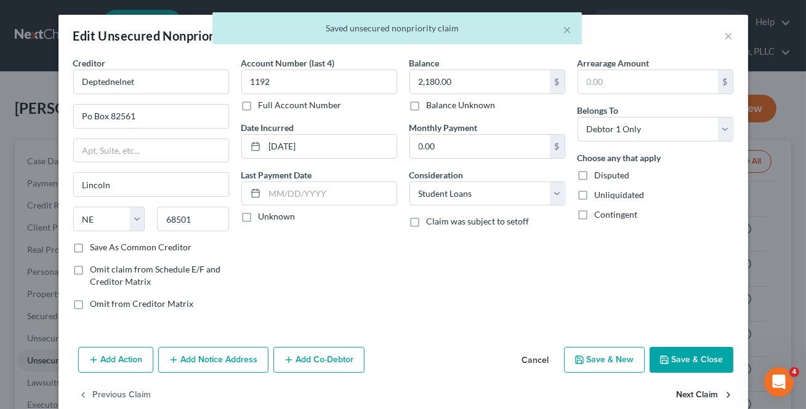
click at [698, 393] on button "Next Claim" at bounding box center [705, 396] width 57 height 26
select select "30"
select select "17"
select select "0"
click at [698, 393] on button "Next Claim" at bounding box center [705, 396] width 57 height 26
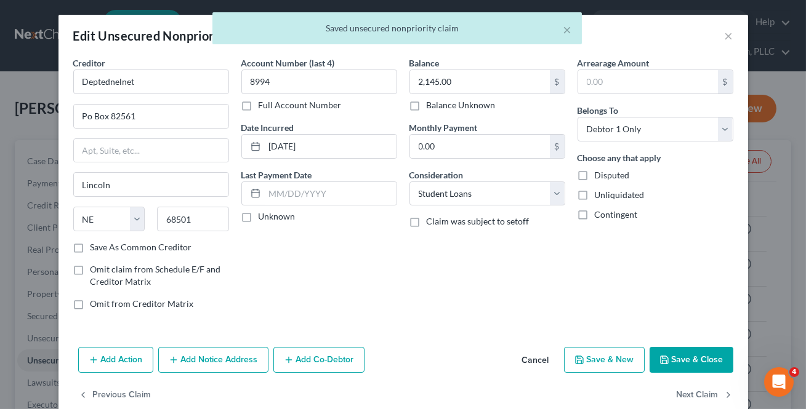
select select "30"
select select "17"
select select "0"
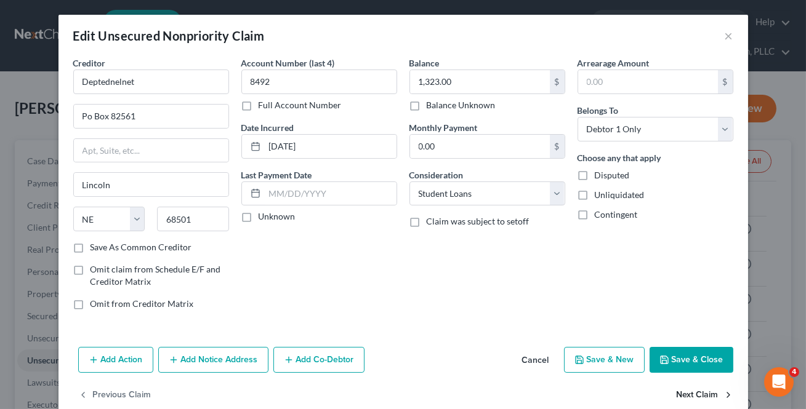
click at [698, 393] on button "Next Claim" at bounding box center [705, 396] width 57 height 26
select select "30"
select select "17"
select select "0"
click at [698, 393] on button "Next Claim" at bounding box center [705, 396] width 57 height 26
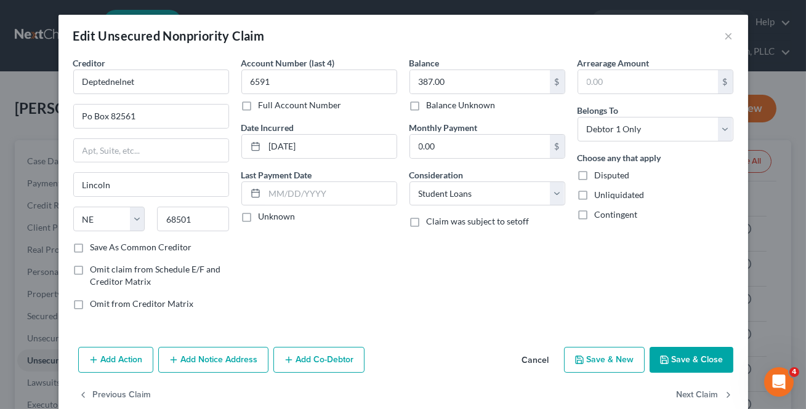
select select "30"
select select "17"
select select "0"
click at [698, 393] on button "Next Claim" at bounding box center [705, 396] width 57 height 26
select select "30"
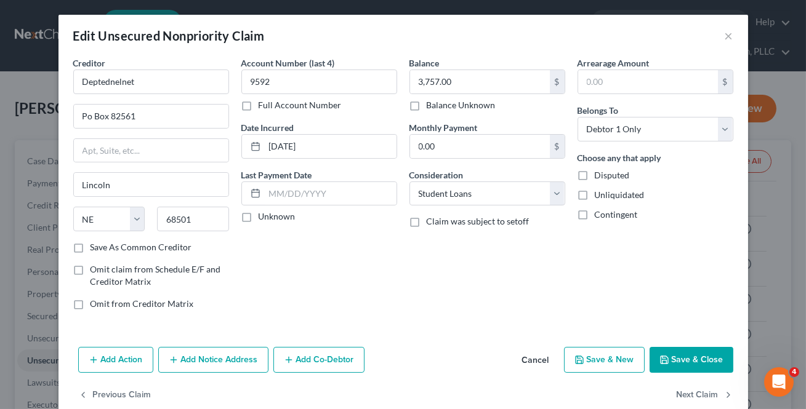
select select "17"
select select "0"
click at [698, 393] on button "Next Claim" at bounding box center [705, 396] width 57 height 26
select select "30"
select select "17"
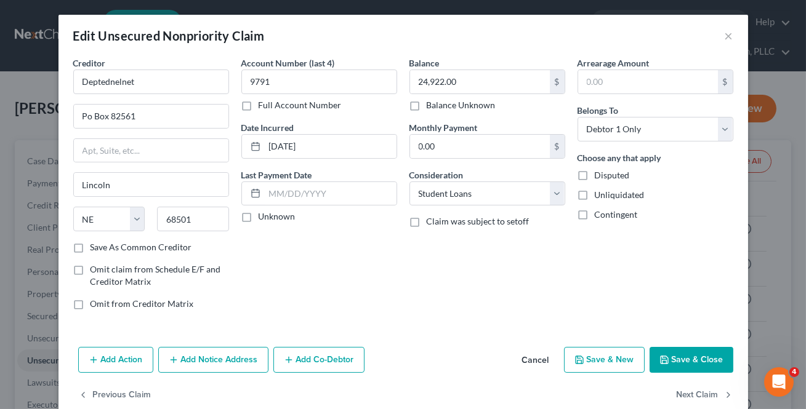
select select "0"
click at [698, 393] on button "Next Claim" at bounding box center [705, 396] width 57 height 26
select select "30"
select select "17"
select select "0"
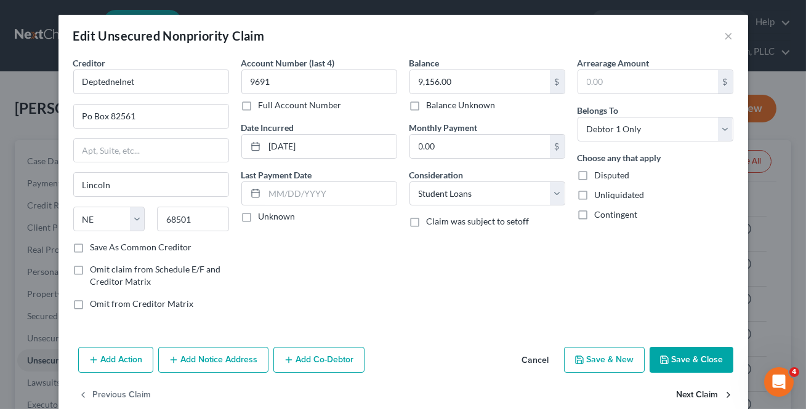
click at [698, 393] on button "Next Claim" at bounding box center [705, 396] width 57 height 26
select select "30"
select select "17"
select select "0"
click at [698, 393] on button "Next Claim" at bounding box center [705, 396] width 57 height 26
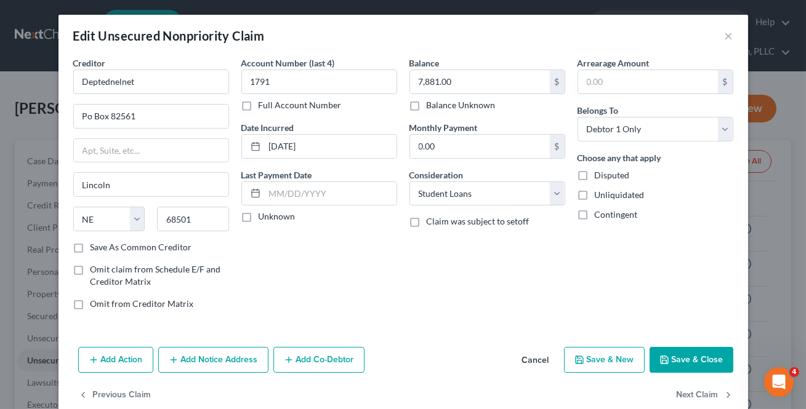
select select "30"
select select "17"
select select "0"
click at [698, 393] on button "Next Claim" at bounding box center [705, 396] width 57 height 26
select select "30"
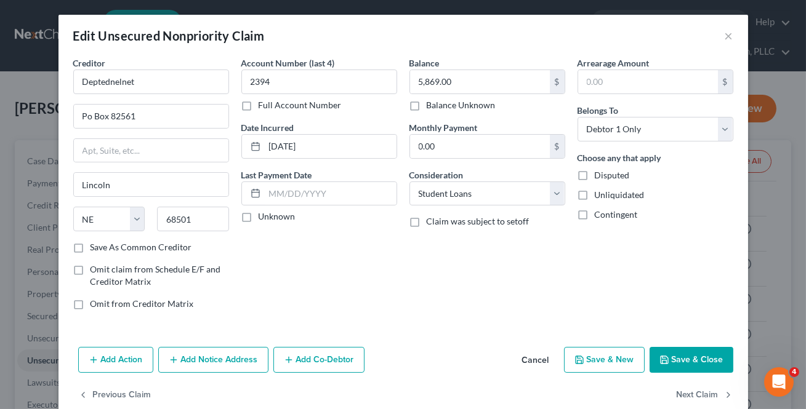
select select "17"
select select "0"
click at [698, 393] on button "Next Claim" at bounding box center [705, 396] width 57 height 26
select select "30"
select select "17"
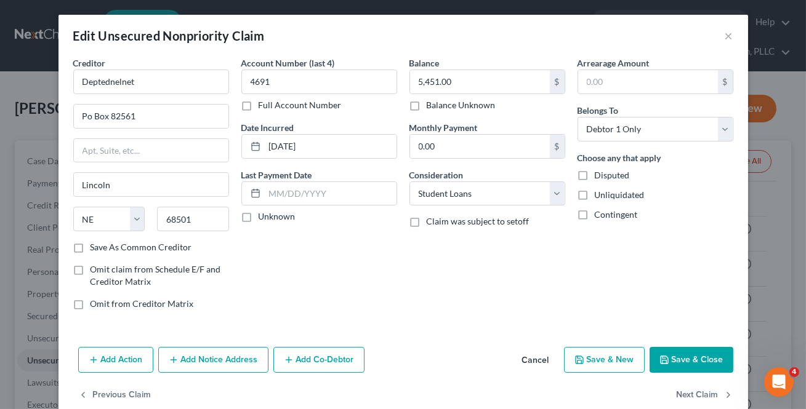
select select "0"
click at [698, 393] on button "Next Claim" at bounding box center [705, 396] width 57 height 26
select select "30"
select select "17"
select select "0"
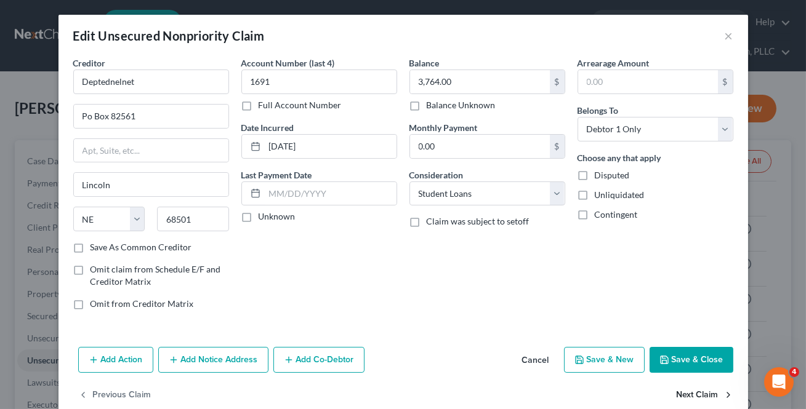
click at [698, 393] on button "Next Claim" at bounding box center [705, 396] width 57 height 26
select select "30"
select select "17"
select select "0"
click at [698, 393] on button "Next Claim" at bounding box center [705, 396] width 57 height 26
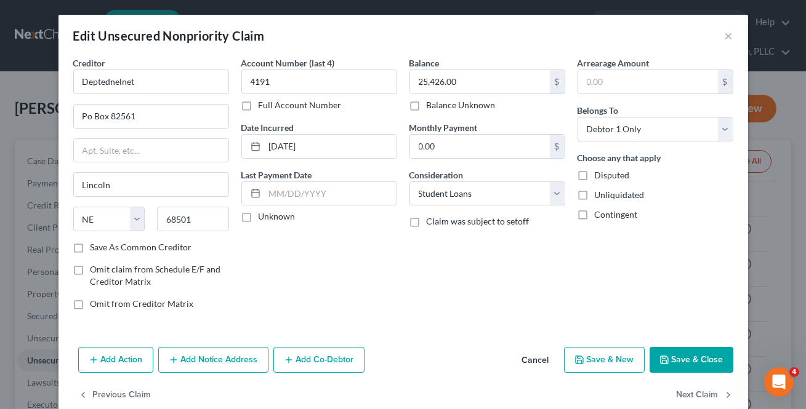
select select "30"
select select "17"
select select "0"
click at [698, 393] on div "Previous Claim" at bounding box center [403, 401] width 690 height 36
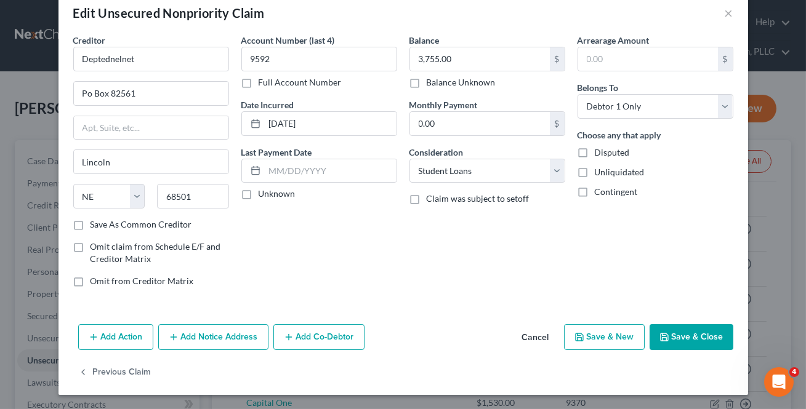
click at [679, 320] on div "Add Action Add Notice Address Add Co-Debtor Cancel Save & New Save & Close" at bounding box center [403, 340] width 690 height 41
click at [666, 340] on button "Save & Close" at bounding box center [692, 337] width 84 height 26
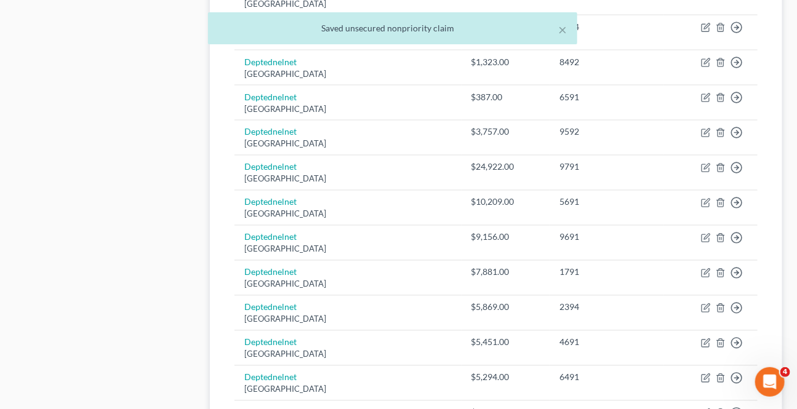
scroll to position [1007, 0]
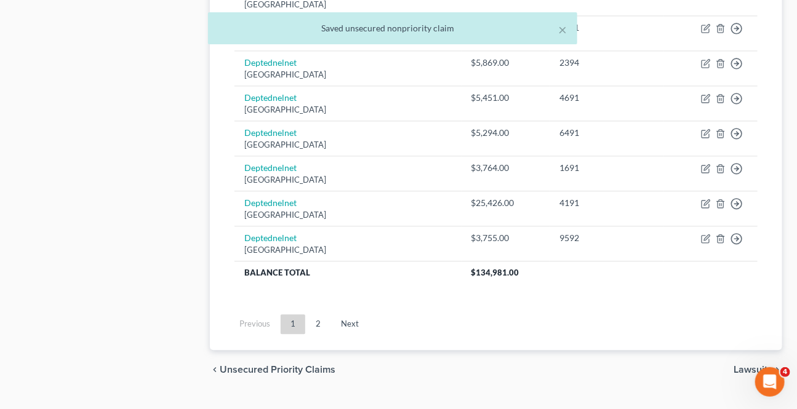
click at [320, 324] on link "2" at bounding box center [318, 325] width 25 height 20
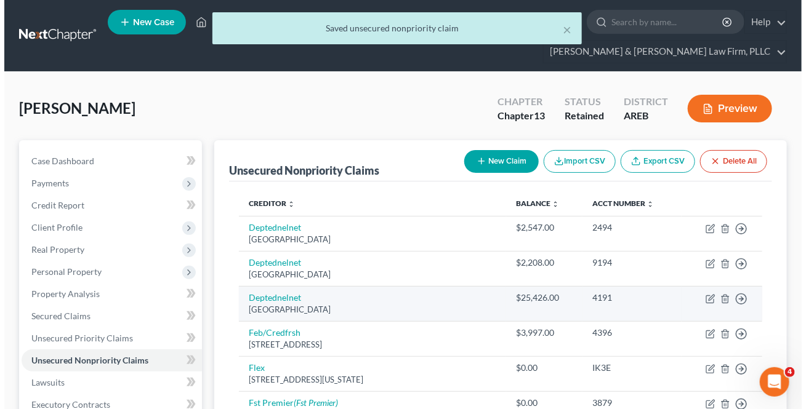
scroll to position [0, 0]
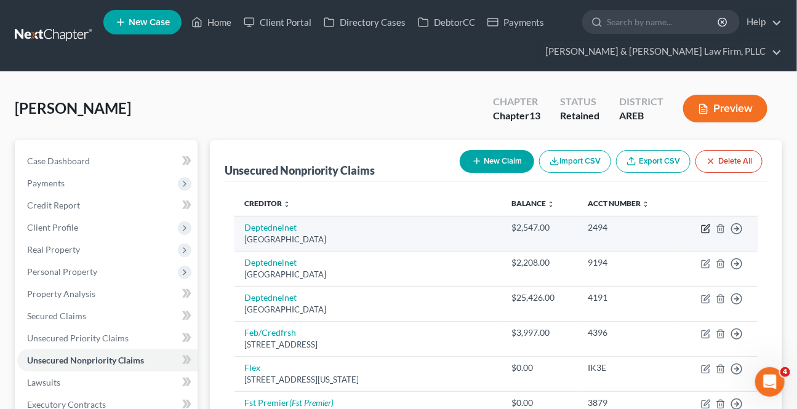
click at [707, 228] on icon "button" at bounding box center [706, 229] width 10 height 10
select select "30"
select select "17"
select select "0"
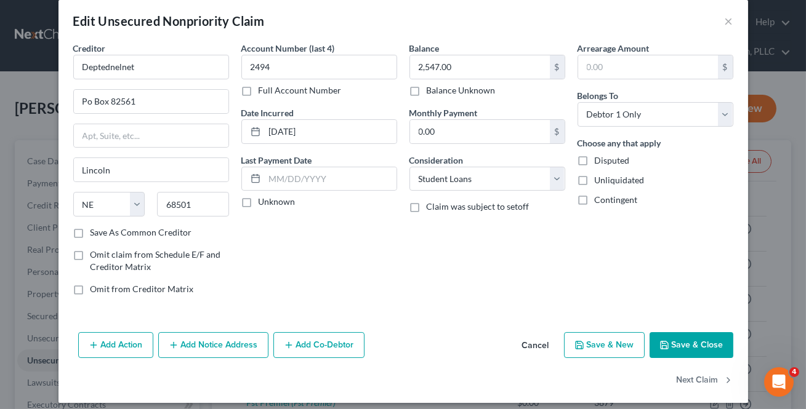
scroll to position [23, 0]
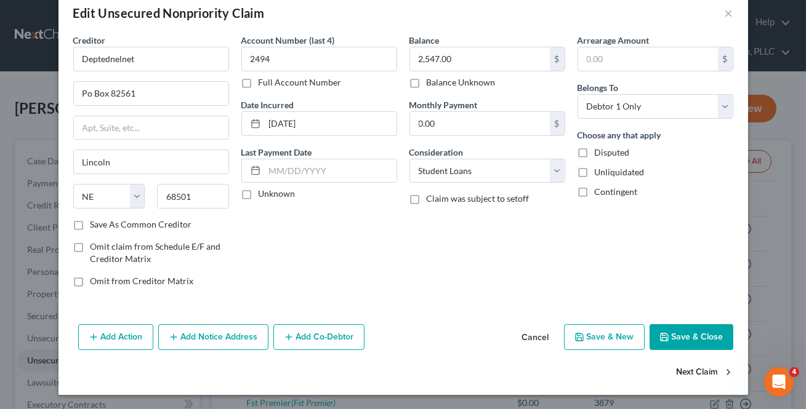
click at [709, 369] on button "Next Claim" at bounding box center [705, 373] width 57 height 26
select select "30"
select select "17"
select select "0"
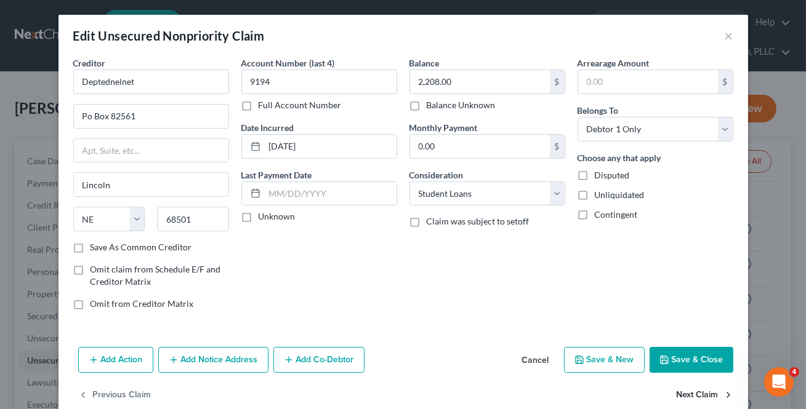
click at [696, 397] on button "Next Claim" at bounding box center [705, 396] width 57 height 26
select select "30"
select select "17"
select select "0"
click at [691, 398] on button "Next Claim" at bounding box center [705, 396] width 57 height 26
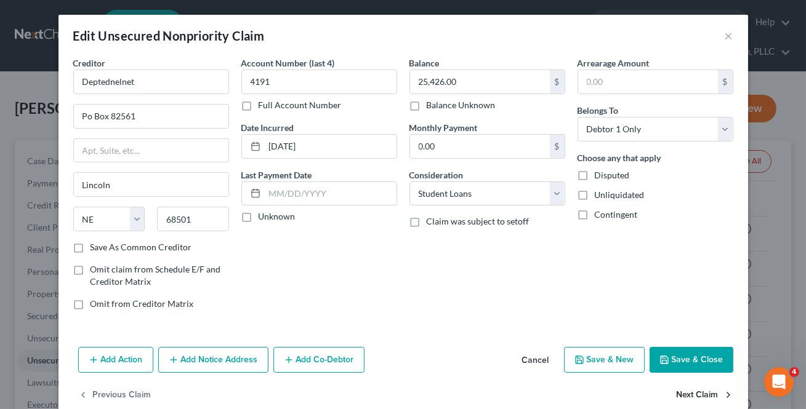
select select "7"
select select "2"
select select "0"
click at [530, 161] on div "Balance 3,997.00 $ Balance Unknown Balance Undetermined 3,997.00 $ Balance Unkn…" at bounding box center [487, 189] width 168 height 264
click at [519, 147] on input "1,004.00" at bounding box center [480, 146] width 140 height 23
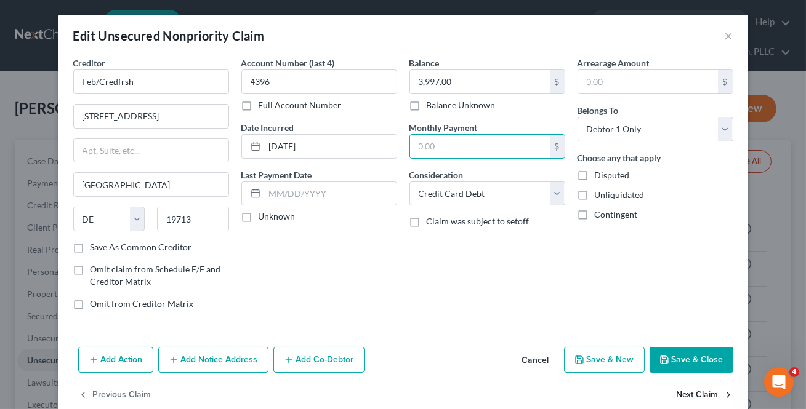
click at [680, 391] on button "Next Claim" at bounding box center [705, 396] width 57 height 26
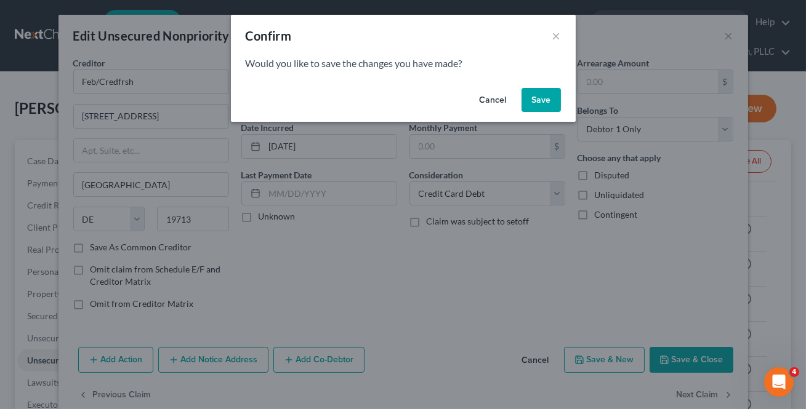
click at [538, 103] on button "Save" at bounding box center [541, 100] width 39 height 25
select select "35"
select select "0"
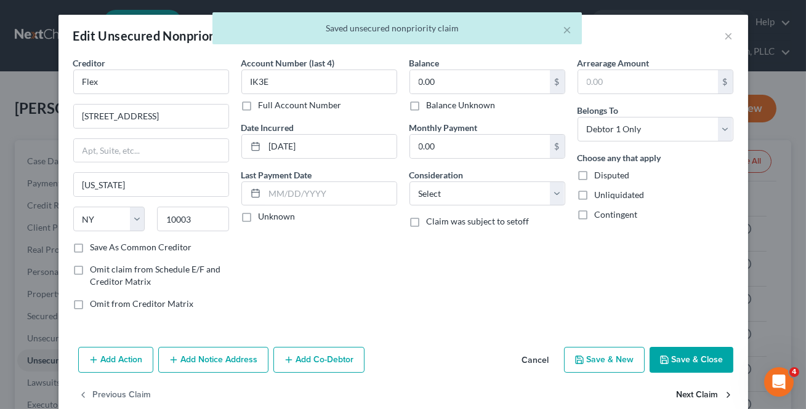
click at [680, 392] on button "Next Claim" at bounding box center [705, 396] width 57 height 26
select select "43"
select select "2"
select select "0"
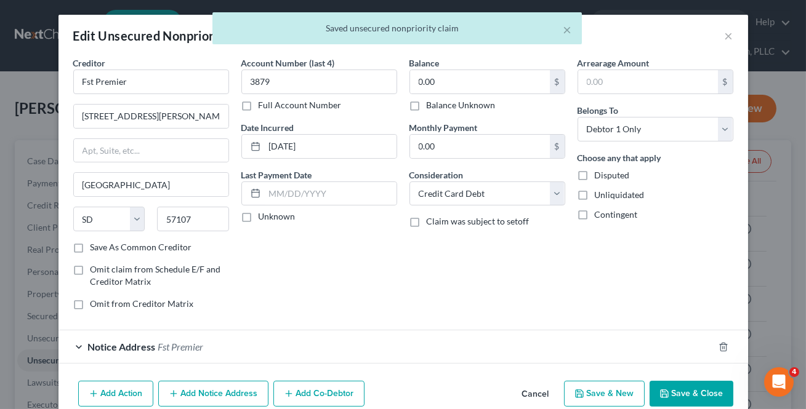
click at [717, 339] on div at bounding box center [731, 347] width 34 height 20
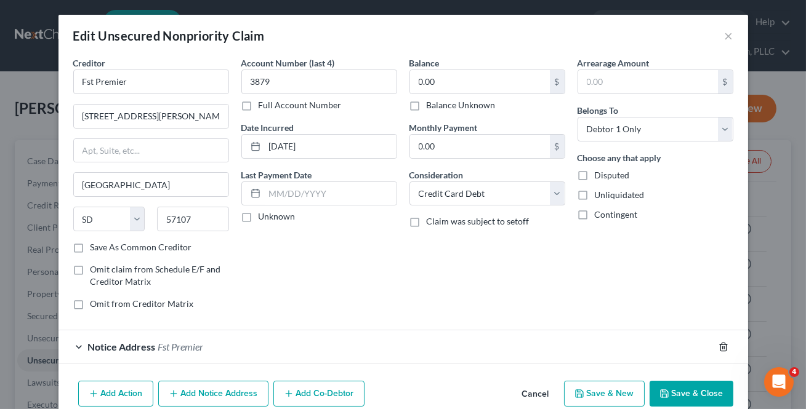
click at [719, 348] on icon "button" at bounding box center [724, 347] width 10 height 10
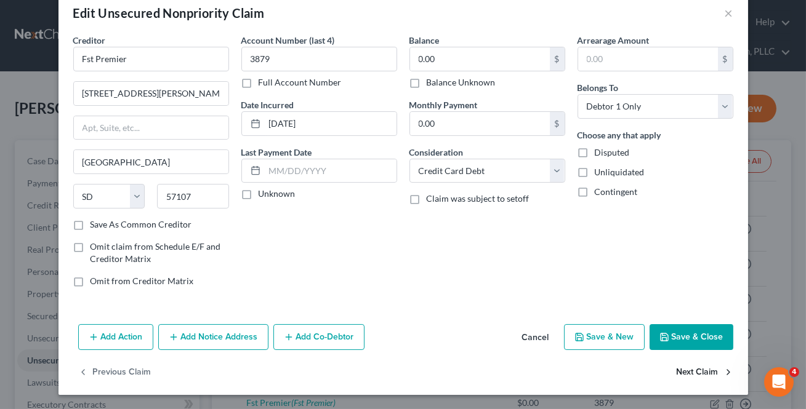
click at [690, 376] on button "Next Claim" at bounding box center [705, 373] width 57 height 26
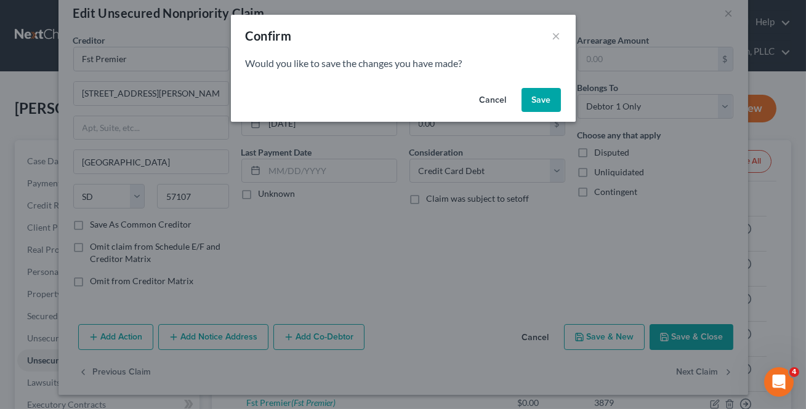
click at [541, 102] on button "Save" at bounding box center [541, 100] width 39 height 25
select select "24"
select select "1"
select select "0"
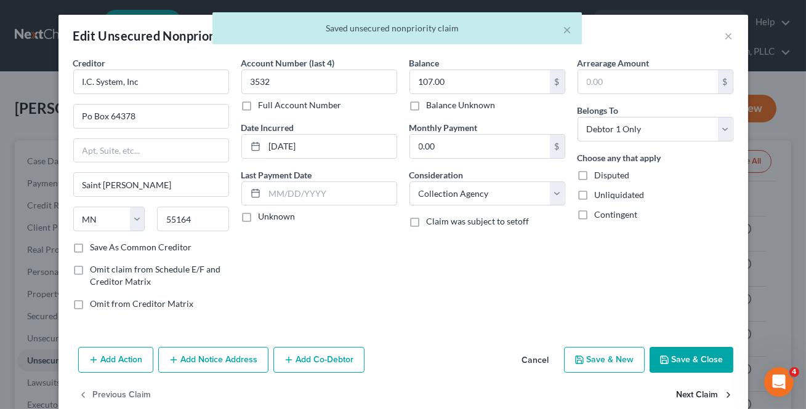
click at [683, 399] on button "Next Claim" at bounding box center [705, 396] width 57 height 26
select select "35"
select select "2"
select select "0"
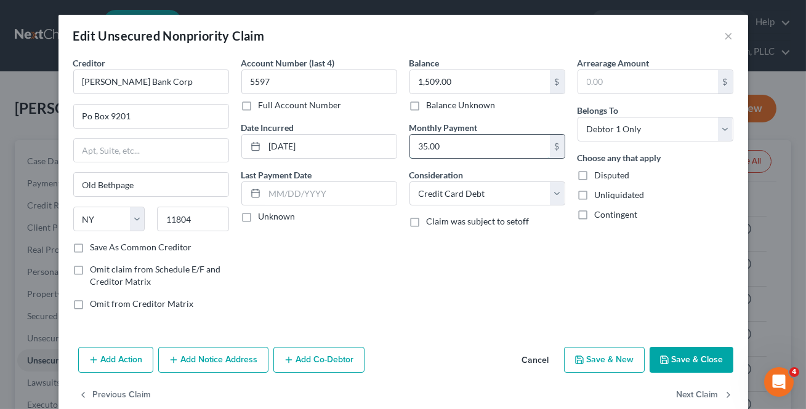
click at [514, 147] on input "35.00" at bounding box center [480, 146] width 140 height 23
click at [694, 394] on button "Next Claim" at bounding box center [705, 396] width 57 height 26
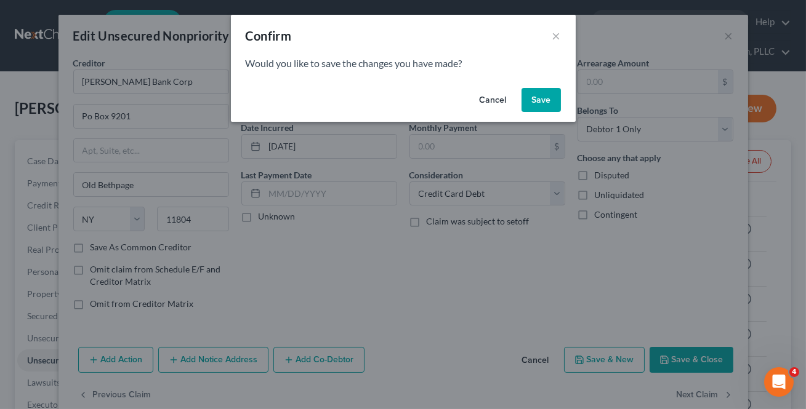
click at [546, 106] on button "Save" at bounding box center [541, 100] width 39 height 25
select select "45"
select select "0"
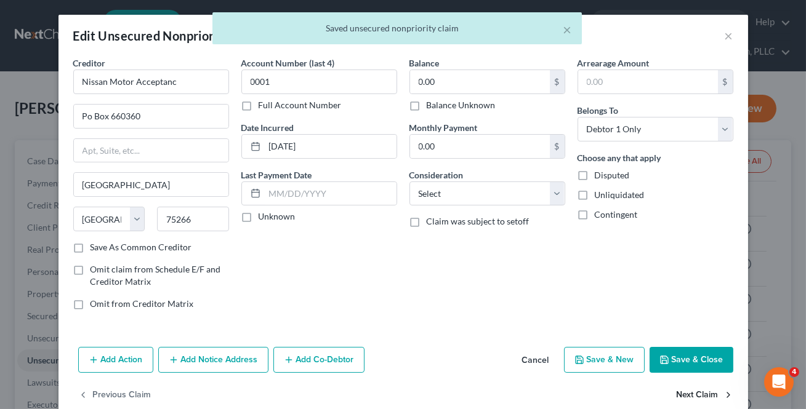
click at [683, 396] on button "Next Claim" at bounding box center [705, 396] width 57 height 26
select select "46"
select select "0"
click at [683, 396] on button "Next Claim" at bounding box center [705, 396] width 57 height 26
select select "39"
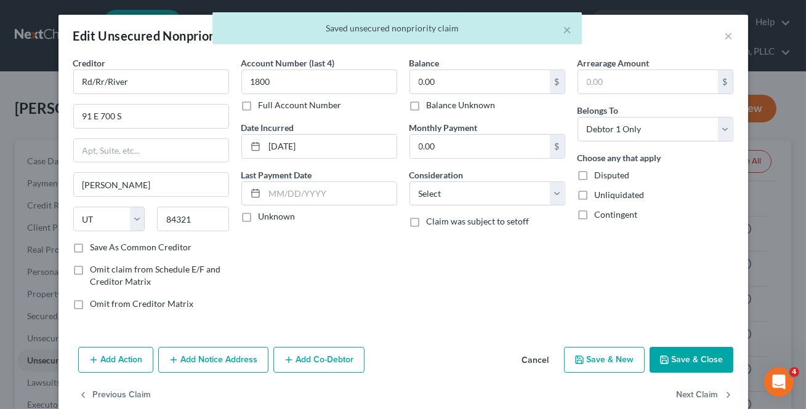
select select "2"
select select "0"
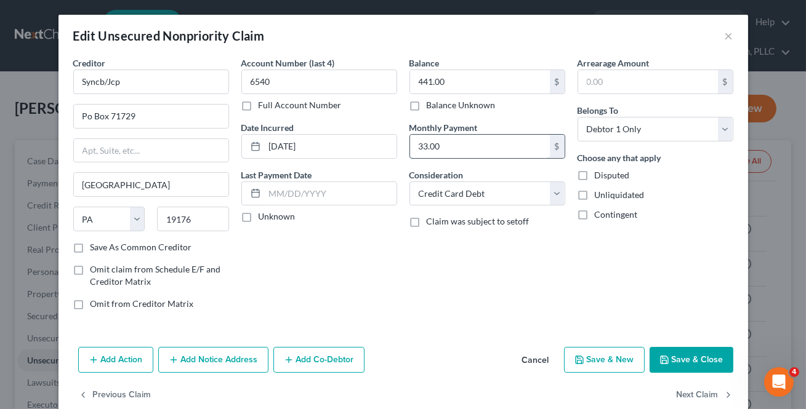
click at [516, 151] on input "33.00" at bounding box center [480, 146] width 140 height 23
click at [677, 397] on button "Next Claim" at bounding box center [705, 396] width 57 height 26
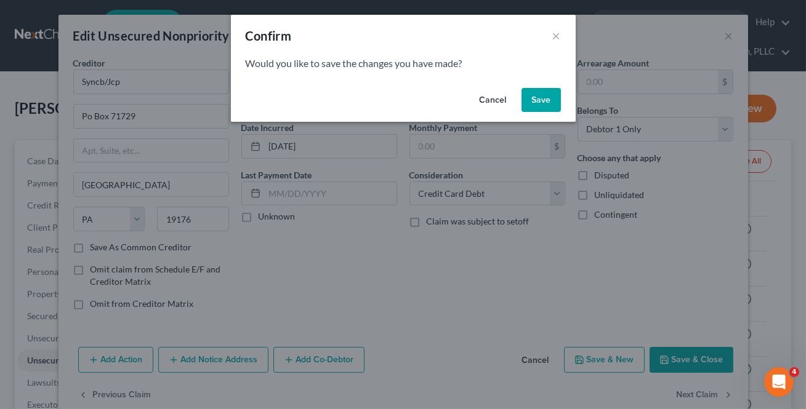
click at [542, 106] on button "Save" at bounding box center [541, 100] width 39 height 25
select select "39"
select select "2"
select select "0"
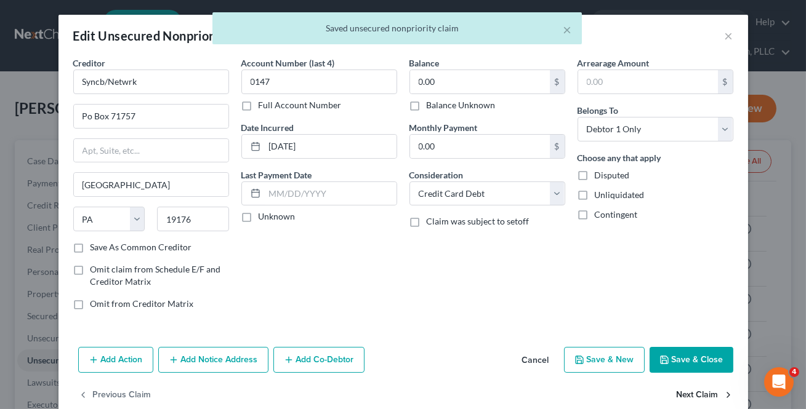
click at [715, 401] on button "Next Claim" at bounding box center [705, 396] width 57 height 26
select select "4"
select select "0"
click at [714, 401] on button "Next Claim" at bounding box center [705, 396] width 57 height 26
select select "38"
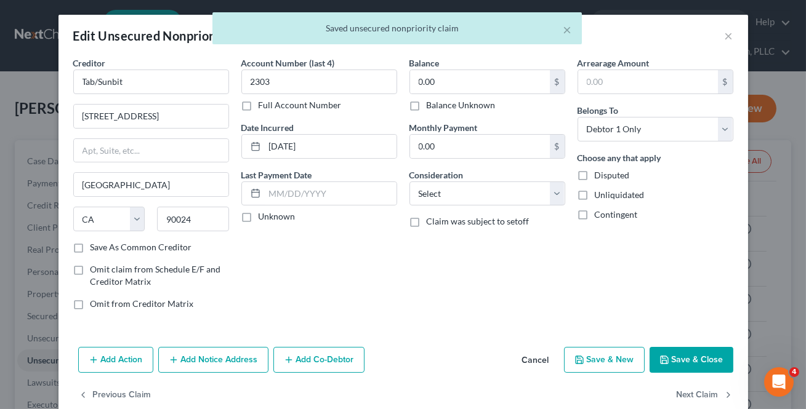
select select "2"
select select "0"
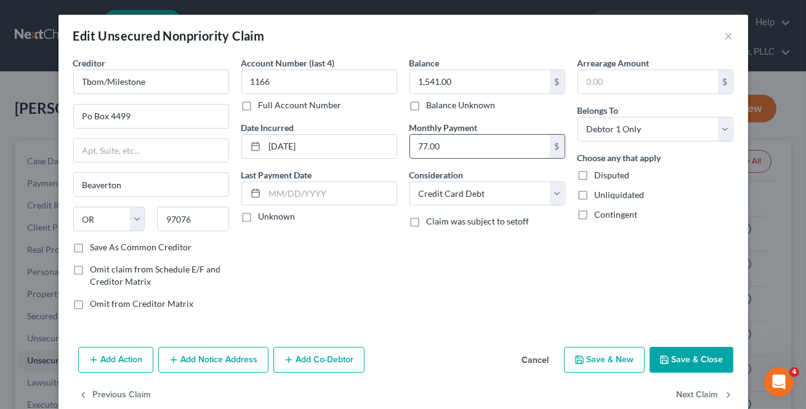
click at [542, 155] on input "77.00" at bounding box center [480, 146] width 140 height 23
click at [677, 400] on button "Next Claim" at bounding box center [705, 396] width 57 height 26
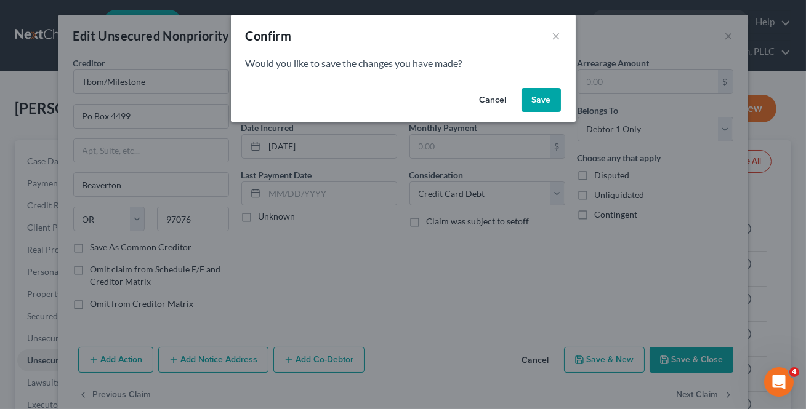
click at [523, 99] on button "Save" at bounding box center [541, 100] width 39 height 25
select select "24"
select select "2"
select select "0"
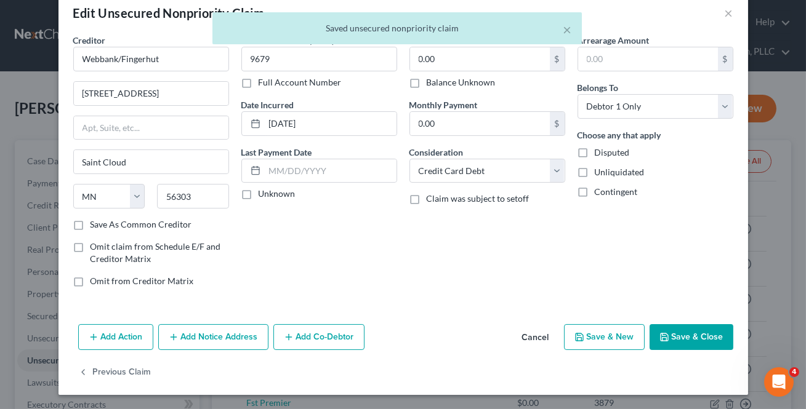
click at [672, 315] on div "Creditor * Webbank/Fingerhut [STREET_ADDRESS] [US_STATE][GEOGRAPHIC_DATA] [GEOG…" at bounding box center [403, 177] width 690 height 286
click at [666, 345] on button "Save & Close" at bounding box center [692, 337] width 84 height 26
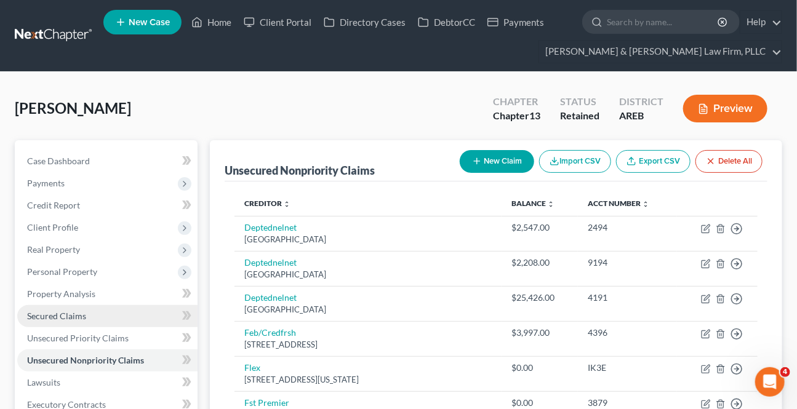
drag, startPoint x: 70, startPoint y: 310, endPoint x: 65, endPoint y: 305, distance: 7.4
click at [70, 311] on span "Secured Claims" at bounding box center [56, 316] width 59 height 10
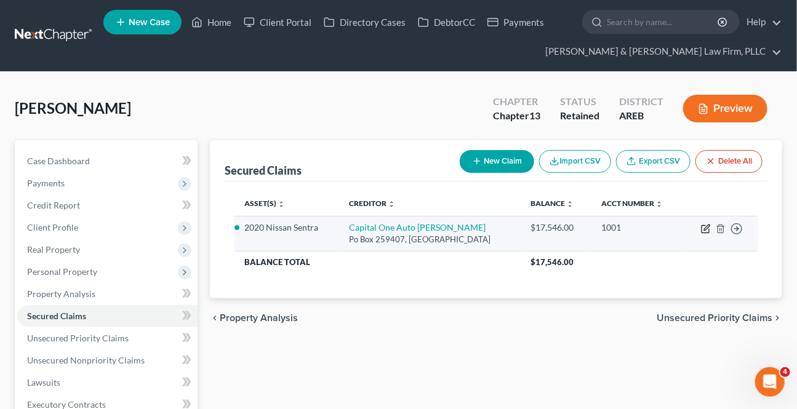
click at [705, 232] on icon "button" at bounding box center [706, 229] width 10 height 10
select select "45"
select select "2"
select select "0"
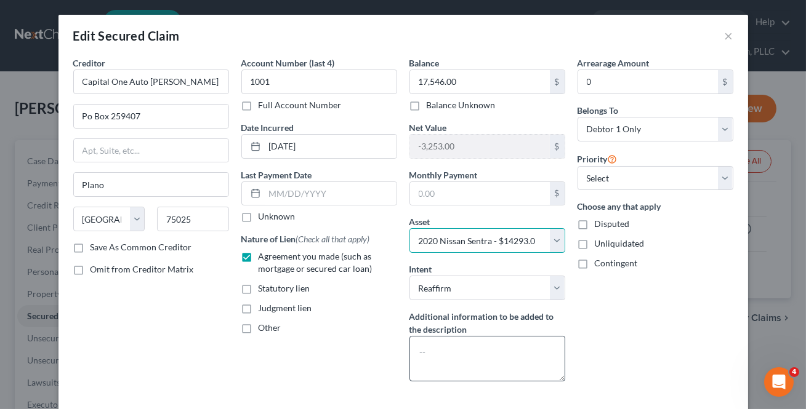
drag, startPoint x: 523, startPoint y: 239, endPoint x: 473, endPoint y: 353, distance: 124.9
click at [505, 241] on select "Select Other Multiple Assets 2020 Nissan Sentra - $14293.0 Term life insurance …" at bounding box center [487, 240] width 156 height 25
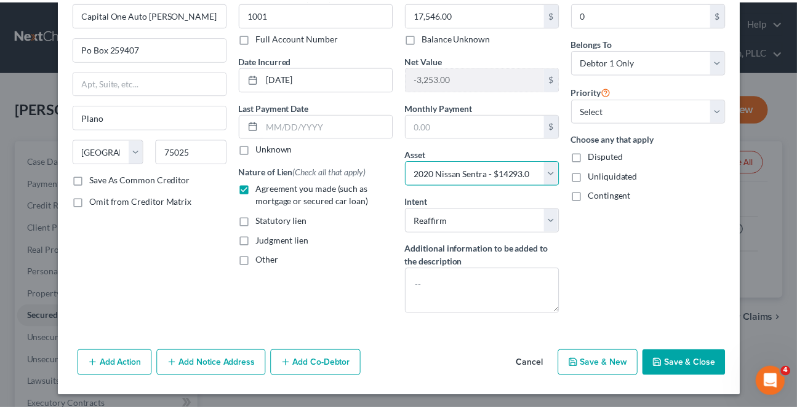
scroll to position [68, 0]
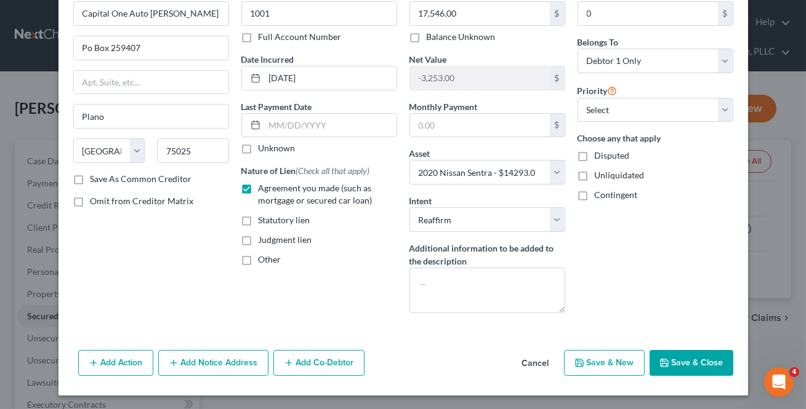
click at [671, 355] on button "Save & Close" at bounding box center [692, 363] width 84 height 26
select select
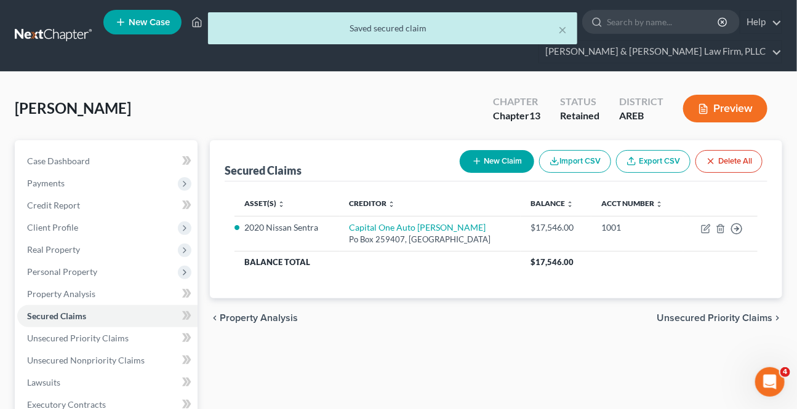
click at [706, 315] on span "Unsecured Priority Claims" at bounding box center [715, 318] width 116 height 10
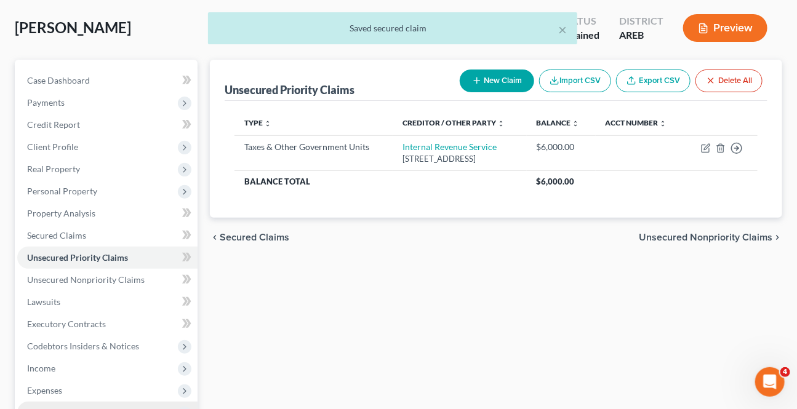
scroll to position [280, 0]
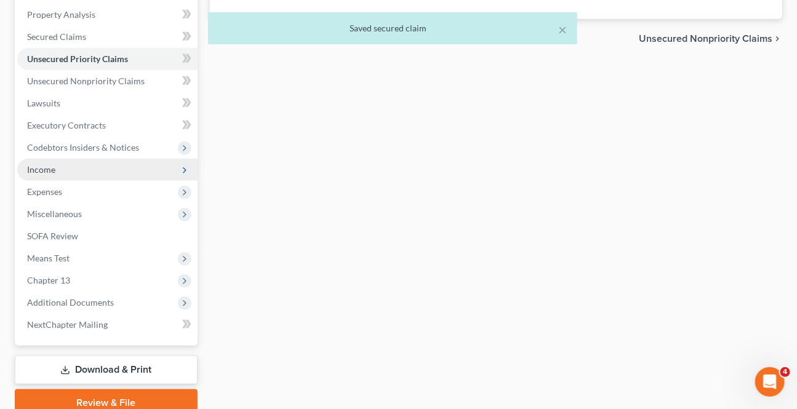
click at [47, 166] on span "Income" at bounding box center [41, 169] width 28 height 10
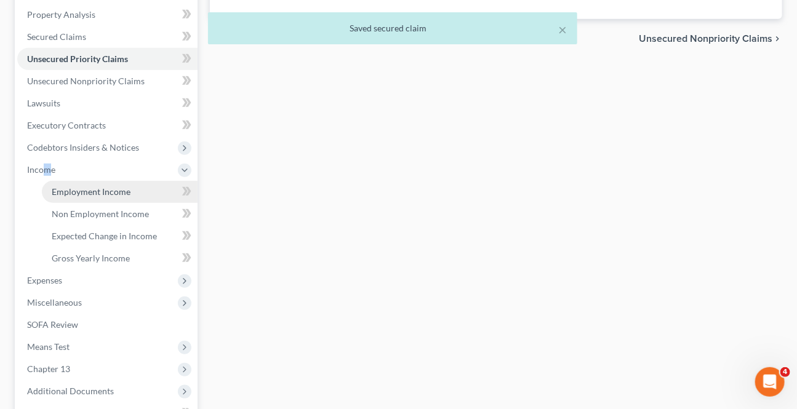
click at [80, 196] on link "Employment Income" at bounding box center [120, 192] width 156 height 22
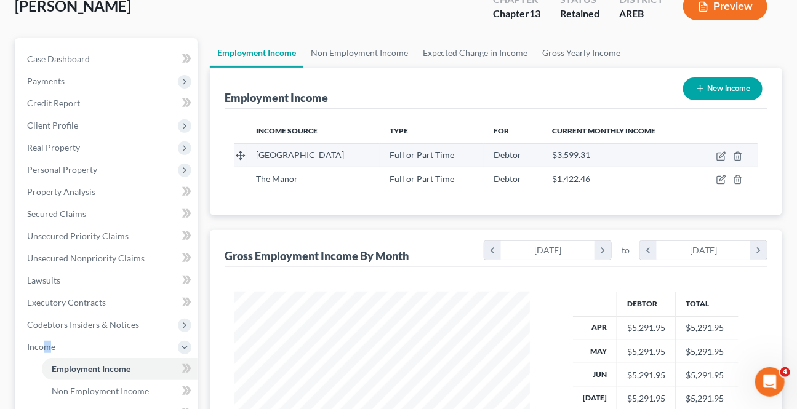
scroll to position [111, 0]
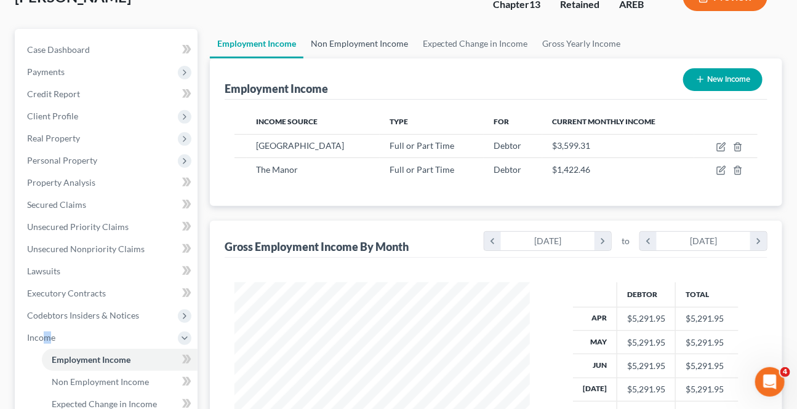
click at [344, 45] on link "Non Employment Income" at bounding box center [360, 44] width 112 height 30
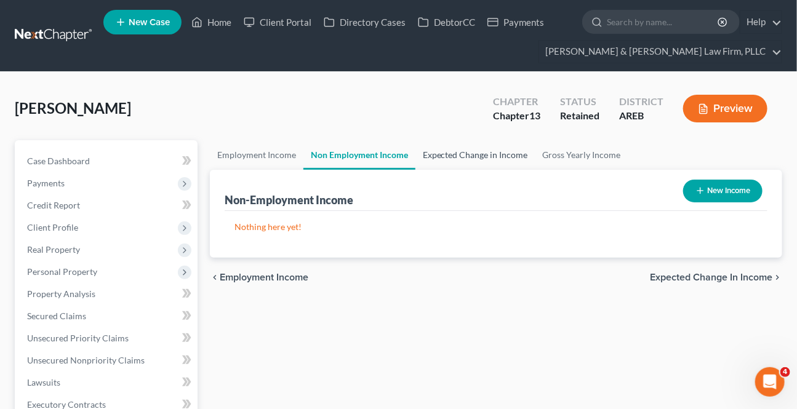
drag, startPoint x: 446, startPoint y: 163, endPoint x: 461, endPoint y: 163, distance: 15.4
click at [446, 162] on link "Expected Change in Income" at bounding box center [476, 155] width 120 height 30
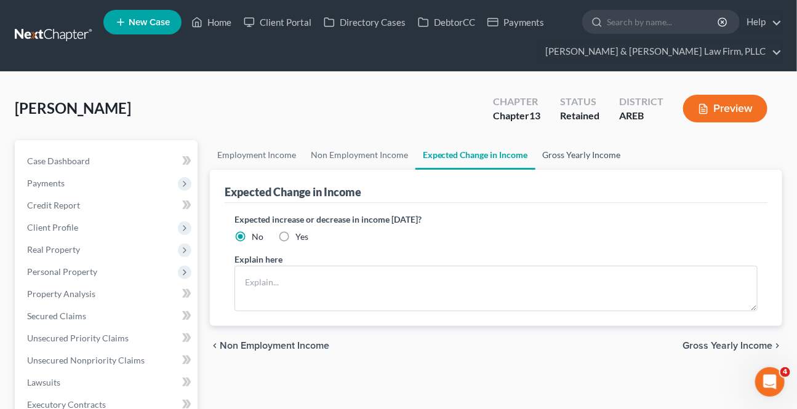
click at [546, 157] on link "Gross Yearly Income" at bounding box center [582, 155] width 93 height 30
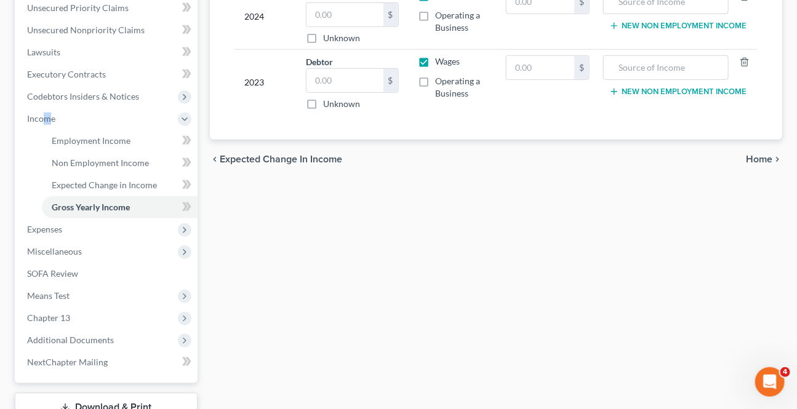
scroll to position [336, 0]
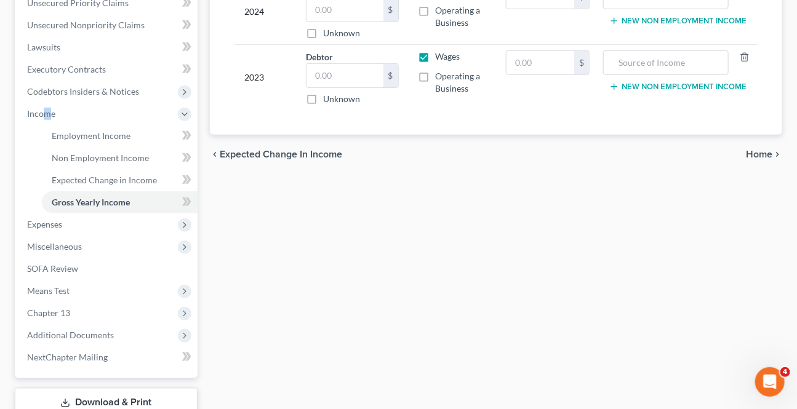
click at [751, 150] on span "Home" at bounding box center [759, 155] width 26 height 10
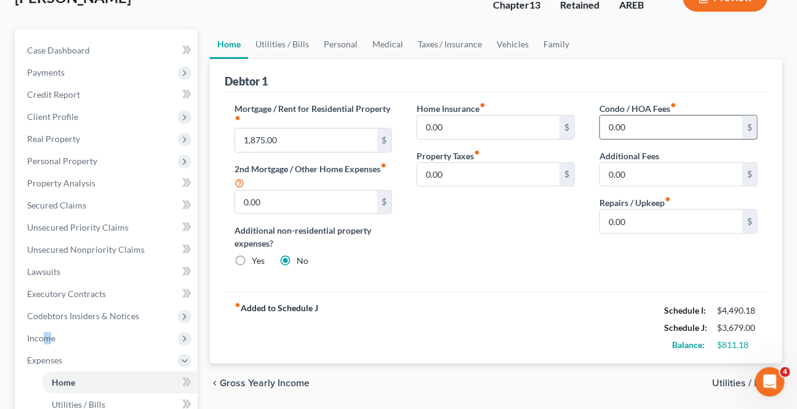
scroll to position [224, 0]
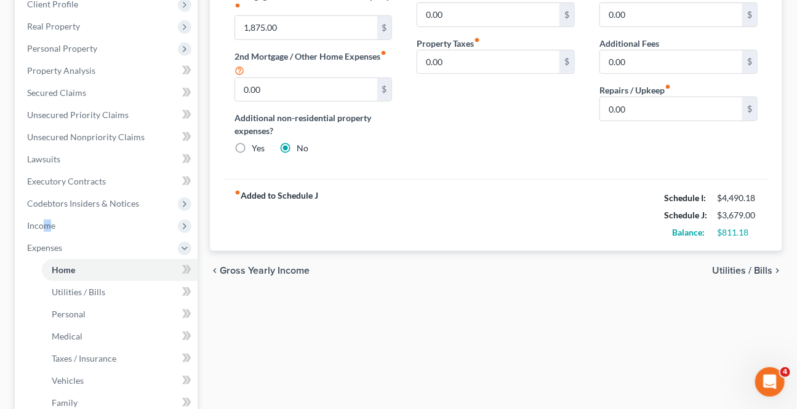
click at [755, 270] on span "Utilities / Bills" at bounding box center [742, 271] width 60 height 10
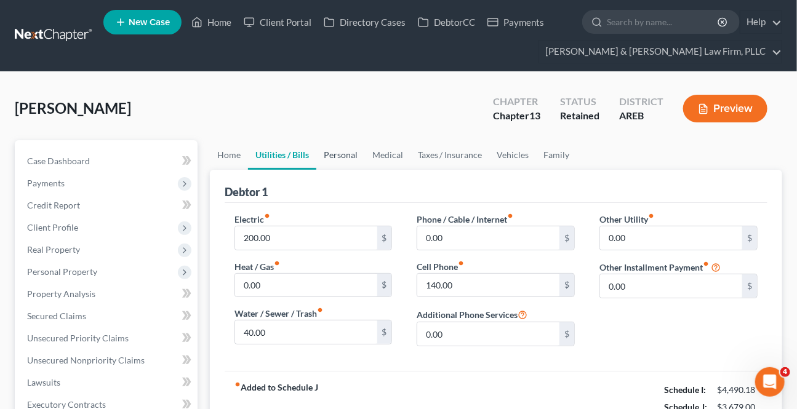
click at [325, 147] on link "Personal" at bounding box center [340, 155] width 49 height 30
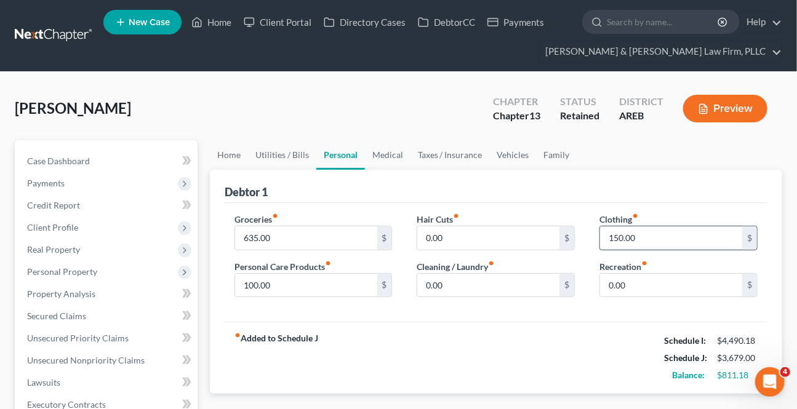
click at [659, 234] on input "150.00" at bounding box center [671, 238] width 142 height 23
click at [491, 282] on input "0.00" at bounding box center [488, 285] width 142 height 23
click at [399, 312] on div "Groceries fiber_manual_record 635.00 $ Personal Care Products fiber_manual_reco…" at bounding box center [496, 262] width 543 height 119
click at [393, 149] on link "Medical" at bounding box center [388, 155] width 46 height 30
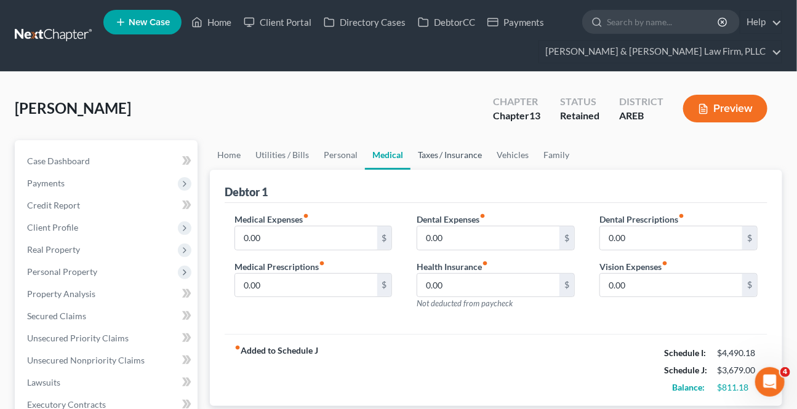
click at [451, 144] on link "Taxes / Insurance" at bounding box center [450, 155] width 79 height 30
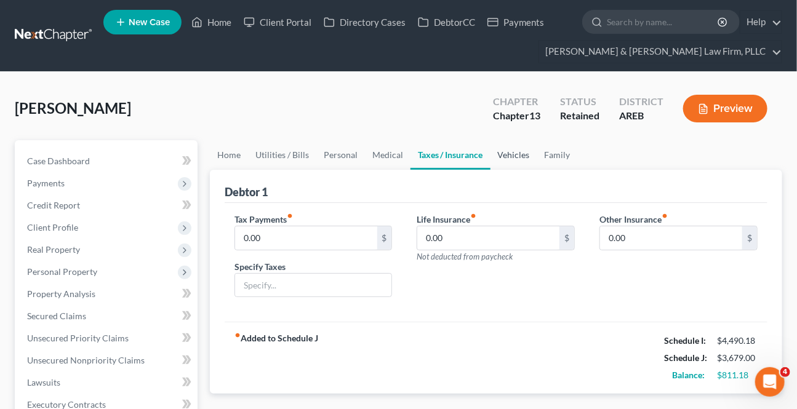
click at [513, 162] on link "Vehicles" at bounding box center [514, 155] width 47 height 30
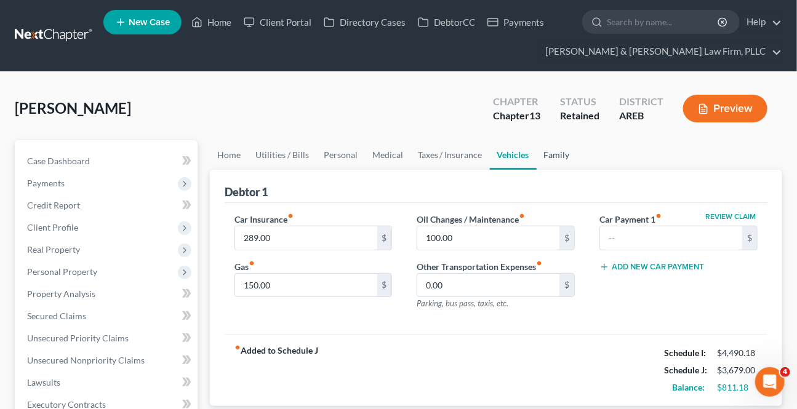
click at [541, 153] on link "Family" at bounding box center [557, 155] width 41 height 30
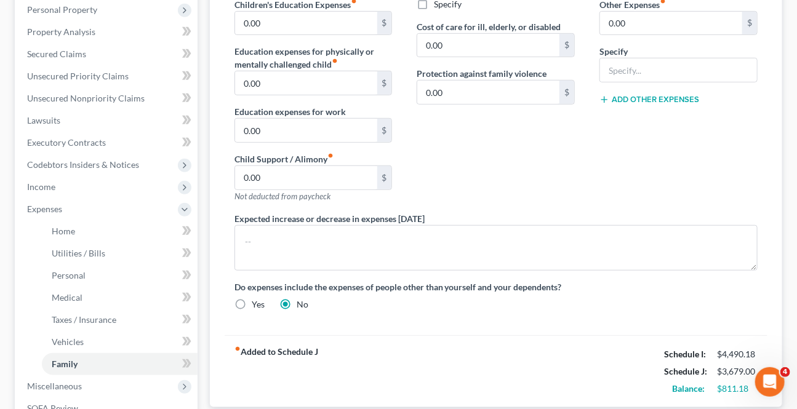
scroll to position [392, 0]
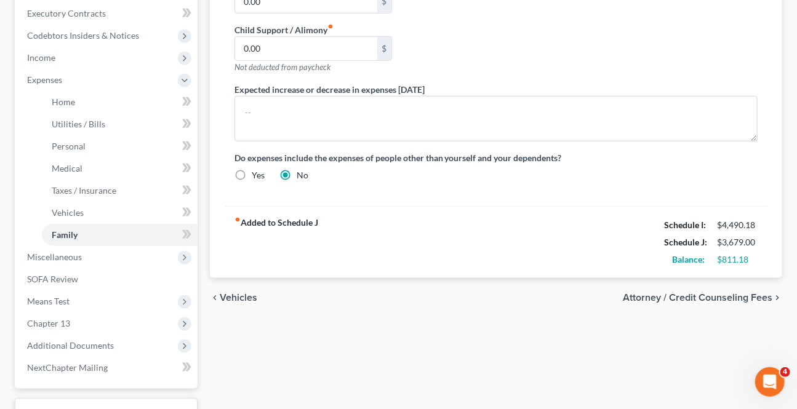
click at [728, 288] on div "chevron_left Vehicles Attorney / Credit Counseling Fees chevron_right" at bounding box center [496, 297] width 573 height 39
click at [720, 296] on span "Attorney / Credit Counseling Fees" at bounding box center [698, 298] width 150 height 10
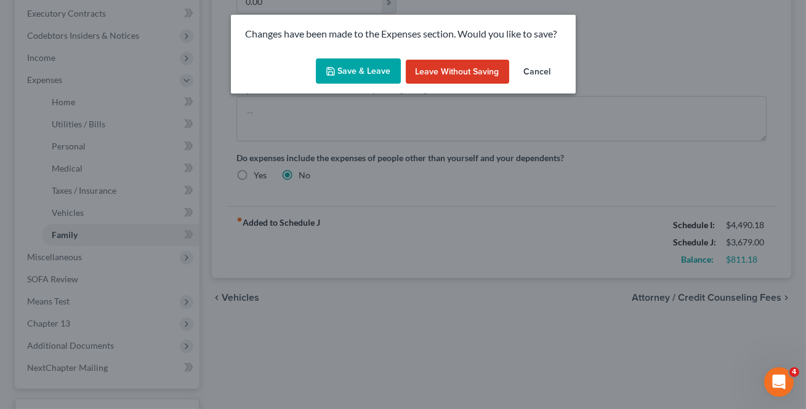
click at [361, 73] on button "Save & Leave" at bounding box center [358, 71] width 85 height 26
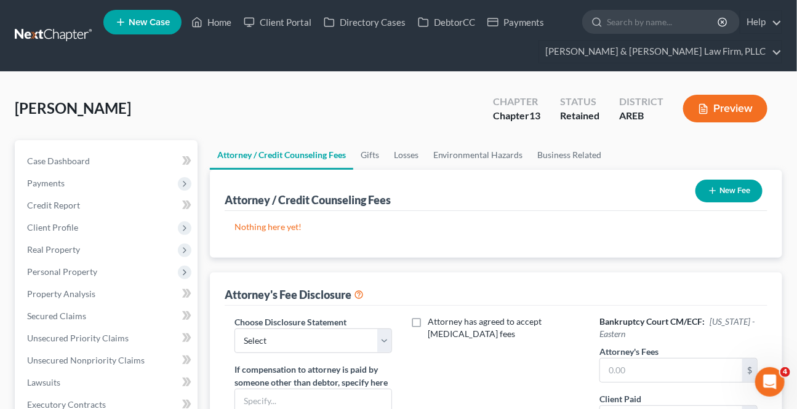
click at [749, 189] on button "New Fee" at bounding box center [729, 191] width 67 height 23
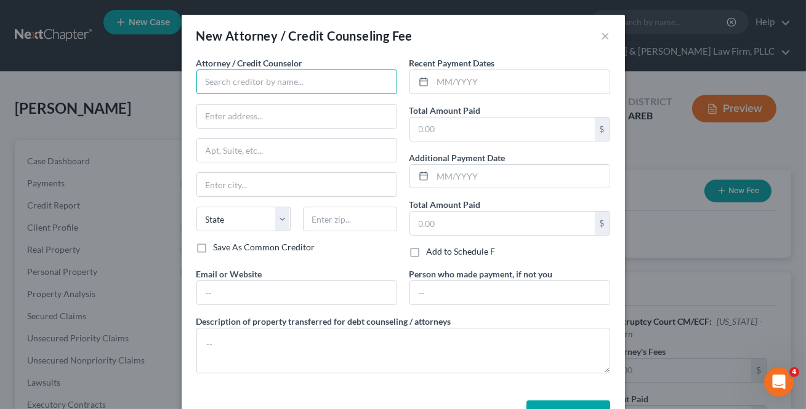
click at [305, 80] on input "text" at bounding box center [296, 82] width 201 height 25
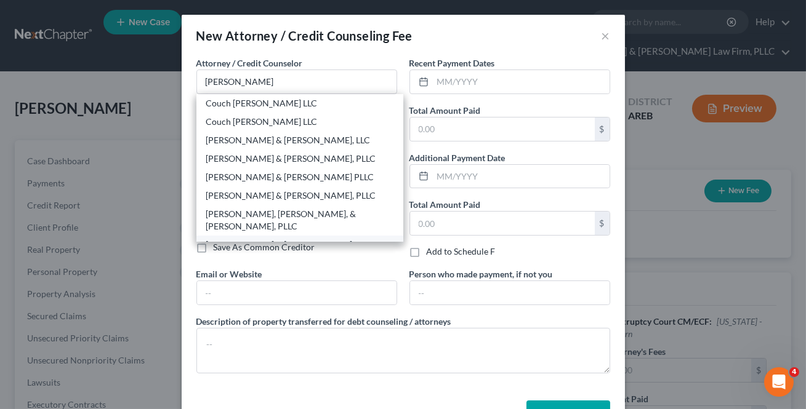
click at [263, 239] on div "[PERSON_NAME] & [PERSON_NAME] Law Firm, PLLC" at bounding box center [299, 251] width 187 height 25
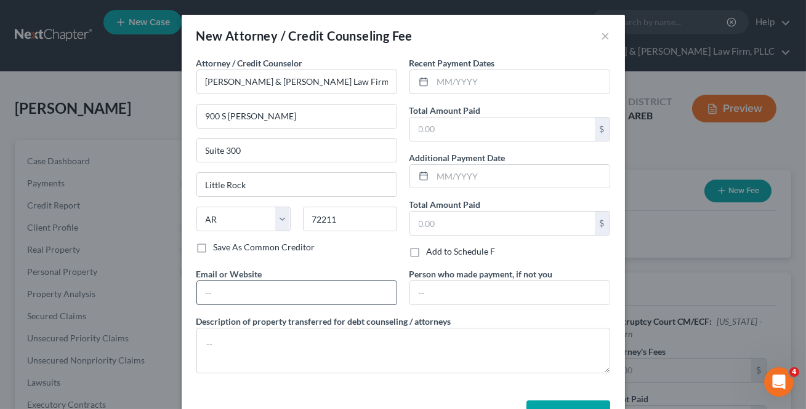
drag, startPoint x: 222, startPoint y: 308, endPoint x: 230, endPoint y: 292, distance: 17.6
click at [224, 306] on div "Attorney / Credit Counselor * [PERSON_NAME] & [PERSON_NAME] Law Firm, PLLC 900 …" at bounding box center [403, 220] width 426 height 327
click at [230, 292] on input "text" at bounding box center [296, 292] width 199 height 23
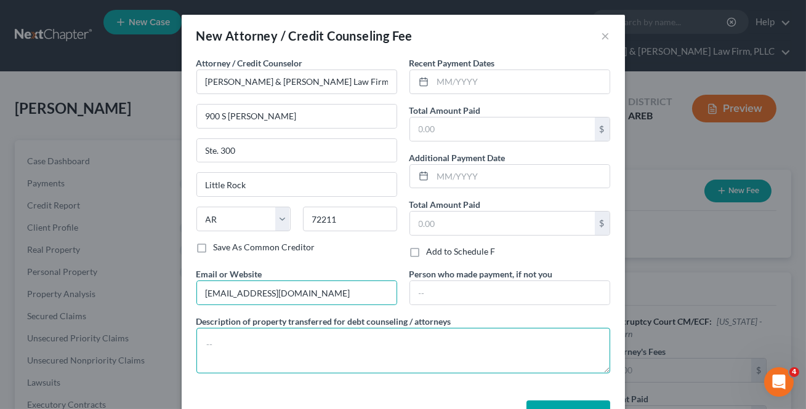
click at [272, 350] on textarea at bounding box center [403, 351] width 414 height 46
click at [260, 358] on textarea at bounding box center [403, 351] width 414 height 46
paste textarea "$313 Filing Fee $39 Credit Report $20 Credit Counseling $15 Debtor's Education"
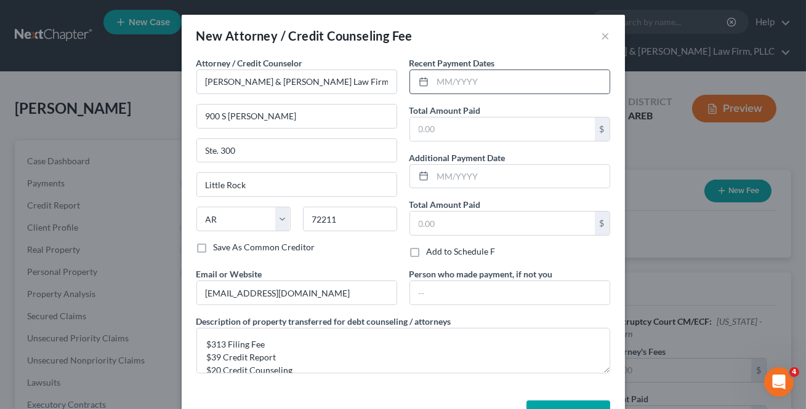
click at [506, 93] on div at bounding box center [509, 82] width 201 height 25
click at [509, 87] on input "text" at bounding box center [521, 81] width 177 height 23
drag, startPoint x: 560, startPoint y: 46, endPoint x: 526, endPoint y: 87, distance: 53.8
click at [559, 47] on div "New Attorney / Credit Counseling Fee ×" at bounding box center [403, 36] width 443 height 42
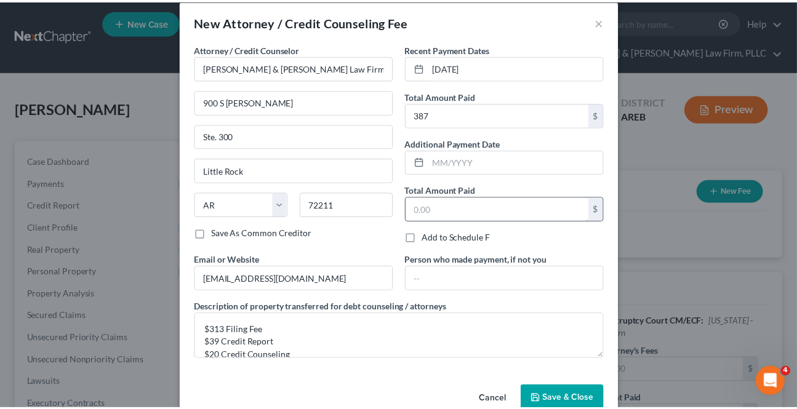
scroll to position [41, 0]
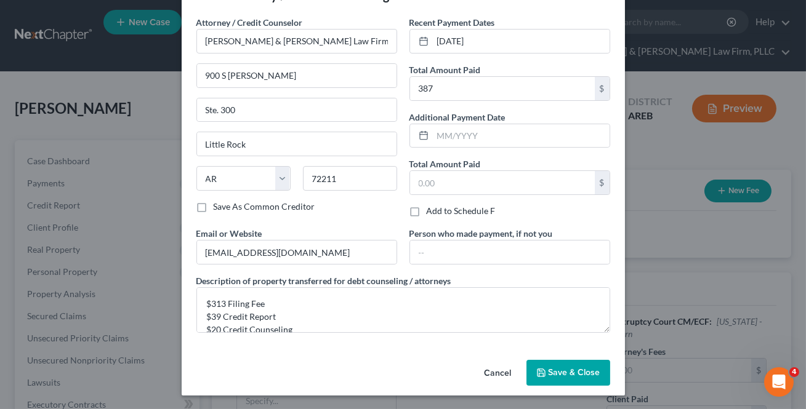
click at [542, 364] on button "Save & Close" at bounding box center [568, 373] width 84 height 26
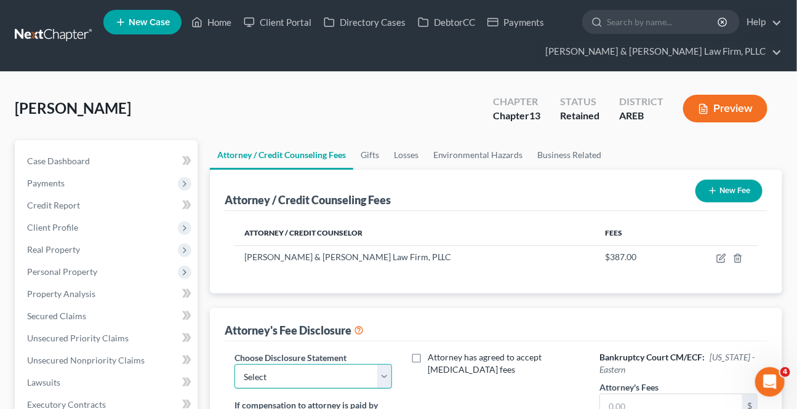
click at [377, 365] on select "Select Attorney Fee Disclosure - Western Attorney Fee Disclosure - Eastern" at bounding box center [314, 377] width 158 height 25
click at [235, 365] on select "Select Attorney Fee Disclosure - Western Attorney Fee Disclosure - Eastern" at bounding box center [314, 377] width 158 height 25
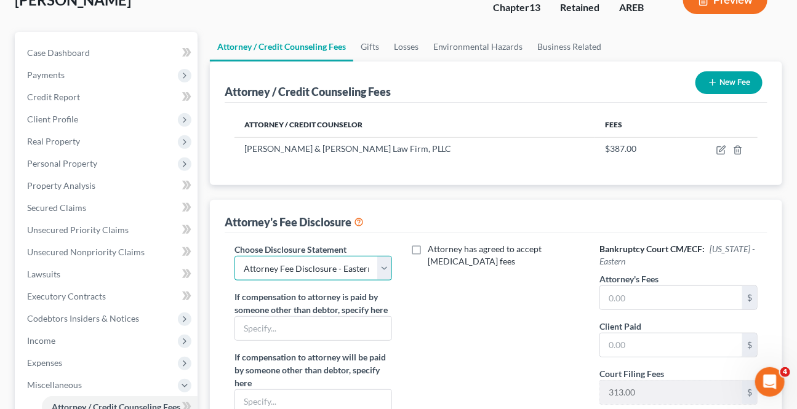
scroll to position [111, 0]
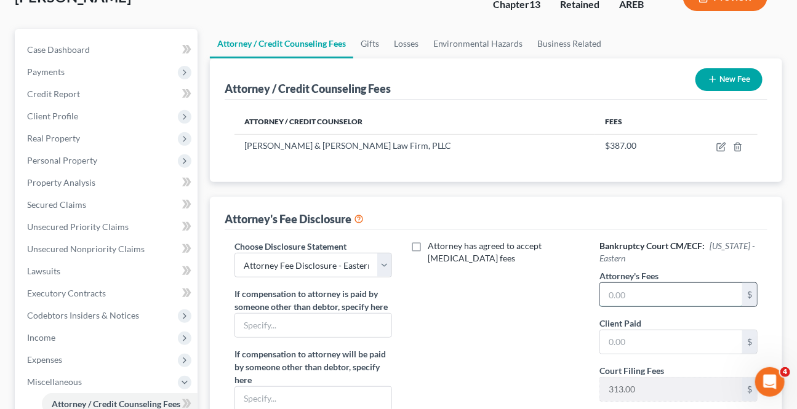
click at [644, 297] on input "text" at bounding box center [671, 294] width 142 height 23
click at [509, 337] on div "Attorney has agreed to accept [MEDICAL_DATA] fees" at bounding box center [496, 360] width 183 height 241
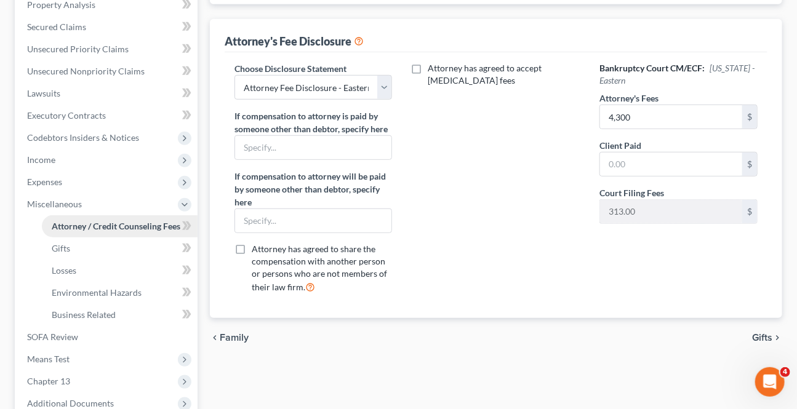
scroll to position [280, 0]
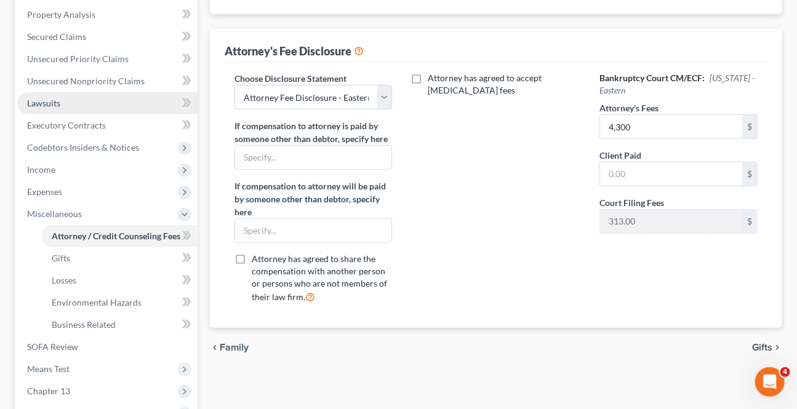
click at [79, 100] on link "Lawsuits" at bounding box center [107, 103] width 180 height 22
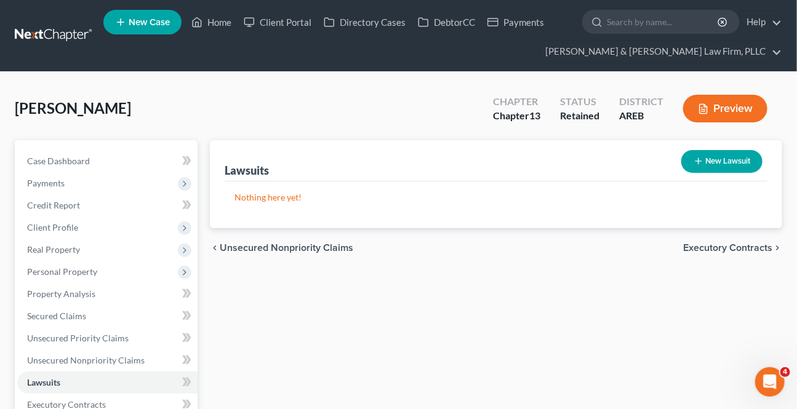
click at [694, 169] on button "New Lawsuit" at bounding box center [722, 161] width 81 height 23
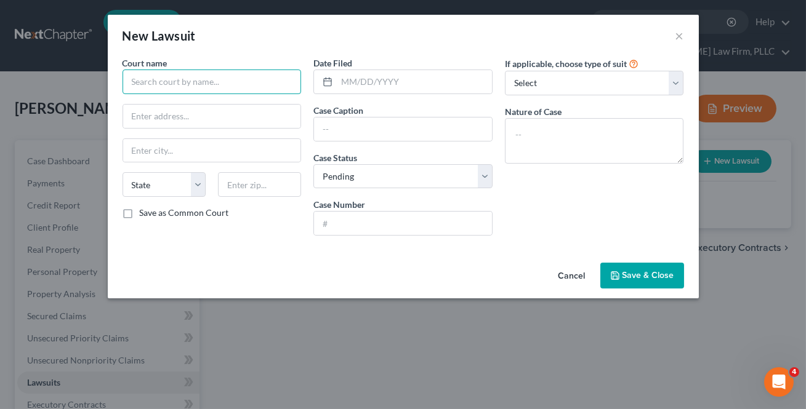
click at [211, 84] on input "text" at bounding box center [212, 82] width 179 height 25
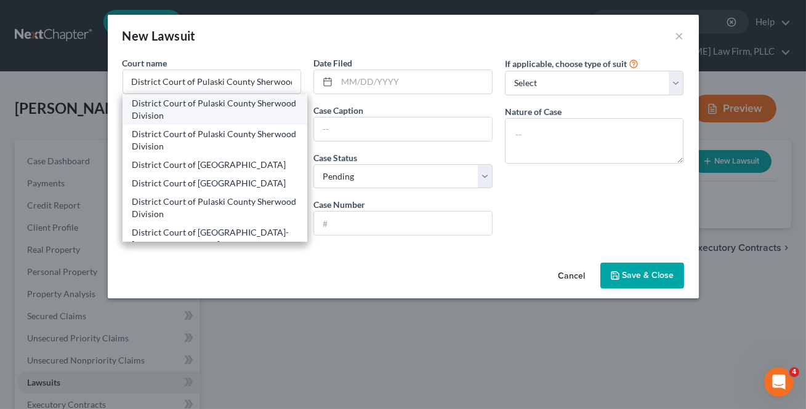
click at [180, 108] on div "District Court of Pulaski County Sherwood Division" at bounding box center [215, 109] width 166 height 25
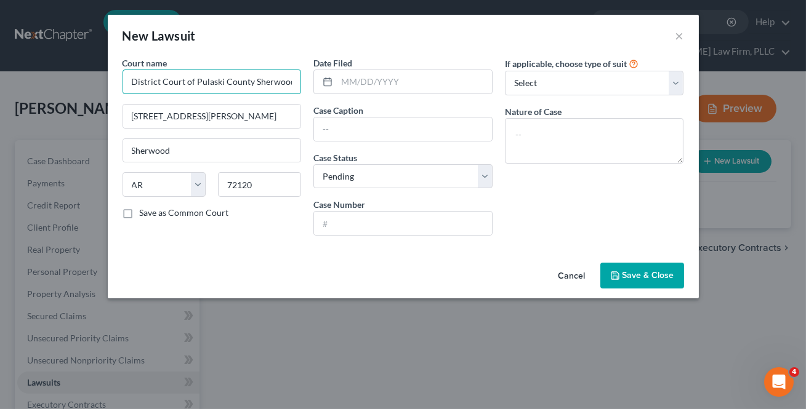
click at [293, 85] on input "District Court of Pulaski County Sherwood Division" at bounding box center [212, 82] width 179 height 25
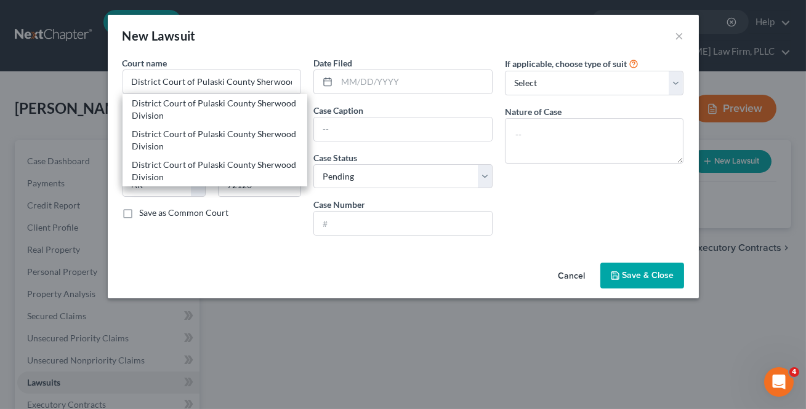
click at [192, 140] on div "District Court of Pulaski County Sherwood Division" at bounding box center [215, 140] width 166 height 25
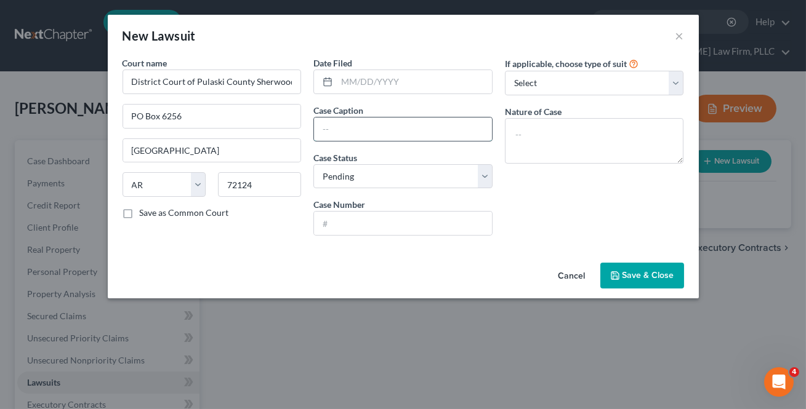
click at [353, 123] on input "text" at bounding box center [403, 129] width 178 height 23
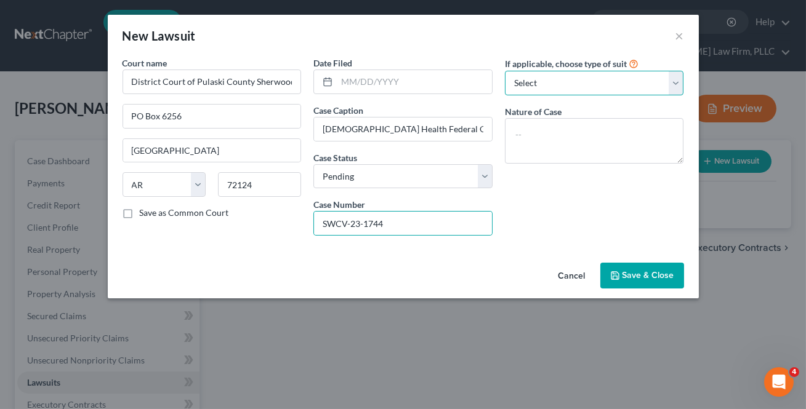
drag, startPoint x: 522, startPoint y: 86, endPoint x: 523, endPoint y: 92, distance: 6.3
click at [522, 86] on select "Select Repossession Garnishment Foreclosure Attached, Seized, Or Levied Other" at bounding box center [594, 83] width 179 height 25
click at [505, 71] on select "Select Repossession Garnishment Foreclosure Attached, Seized, Or Levied Other" at bounding box center [594, 83] width 179 height 25
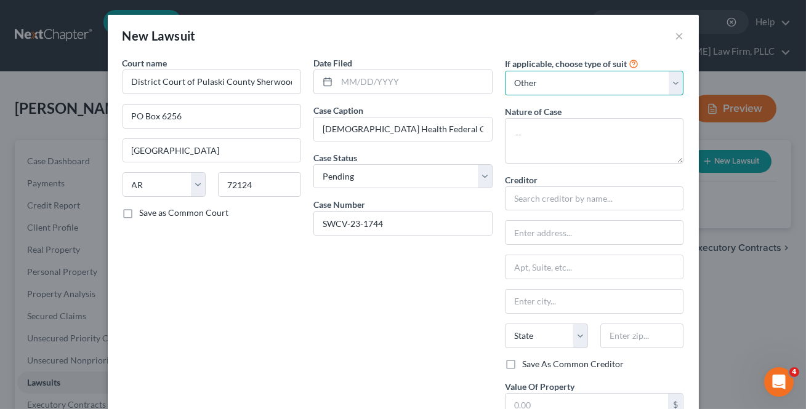
click at [517, 78] on select "Select Repossession Garnishment Foreclosure Attached, Seized, Or Levied Other" at bounding box center [594, 83] width 179 height 25
click at [505, 71] on select "Select Repossession Garnishment Foreclosure Attached, Seized, Or Levied Other" at bounding box center [594, 83] width 179 height 25
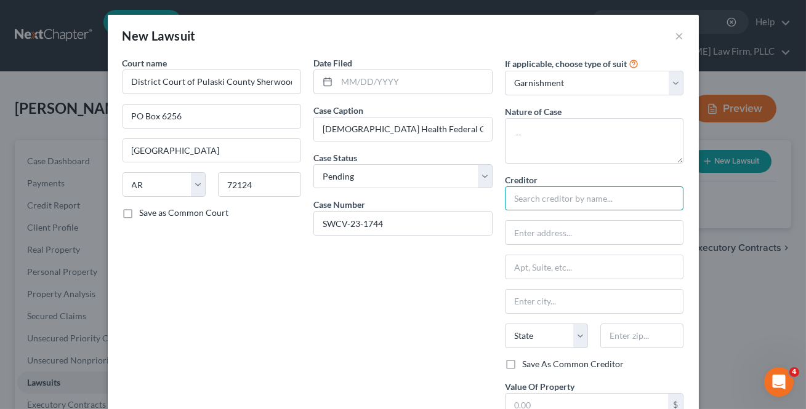
click at [561, 193] on input "text" at bounding box center [594, 199] width 179 height 25
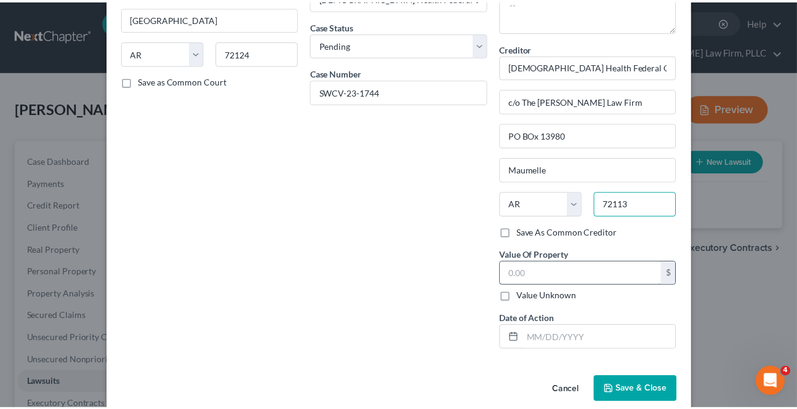
scroll to position [149, 0]
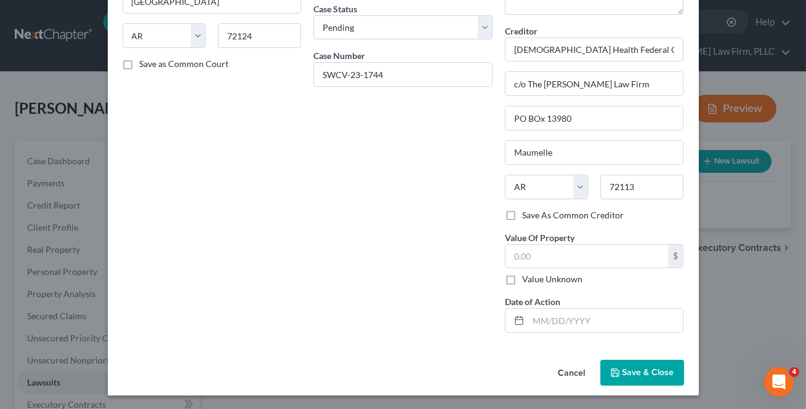
click at [522, 214] on label "Save As Common Creditor" at bounding box center [573, 215] width 102 height 12
click at [527, 214] on input "Save As Common Creditor" at bounding box center [531, 213] width 8 height 8
click at [632, 365] on button "Save & Close" at bounding box center [642, 373] width 84 height 26
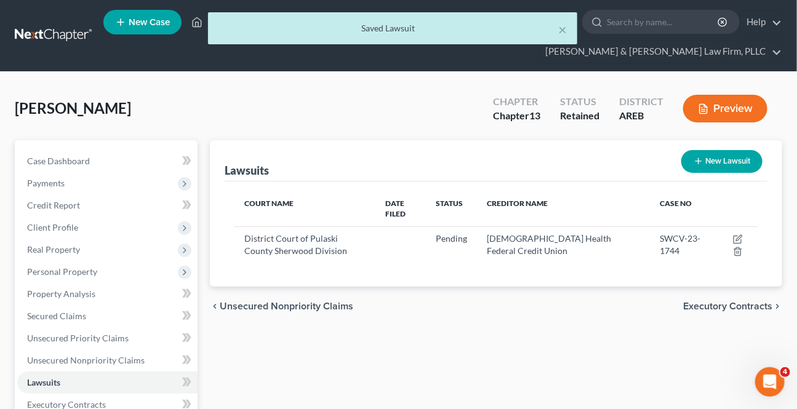
click at [289, 311] on div "chevron_left Unsecured Nonpriority Claims Executory Contracts chevron_right" at bounding box center [496, 306] width 573 height 39
click at [291, 305] on span "Unsecured Nonpriority Claims" at bounding box center [287, 307] width 134 height 10
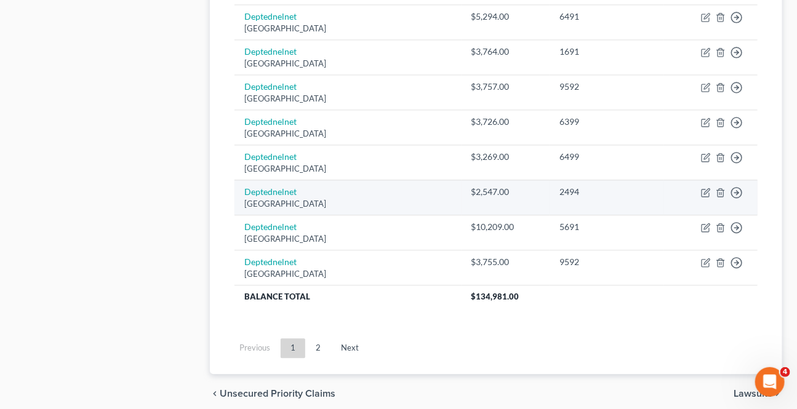
scroll to position [1007, 0]
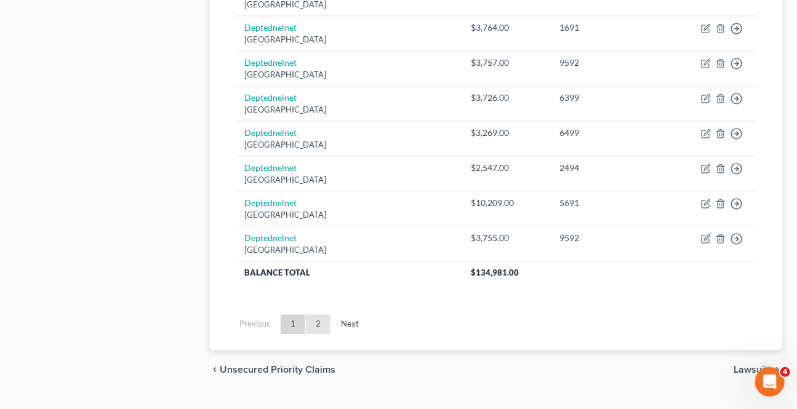
click at [321, 316] on link "2" at bounding box center [318, 325] width 25 height 20
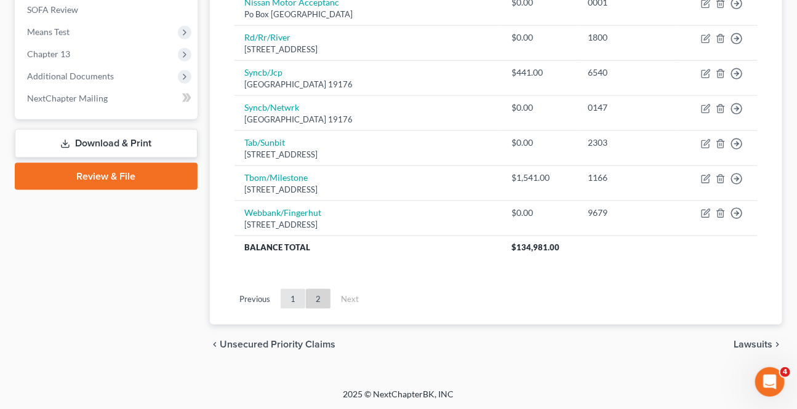
click at [297, 295] on link "1" at bounding box center [293, 299] width 25 height 20
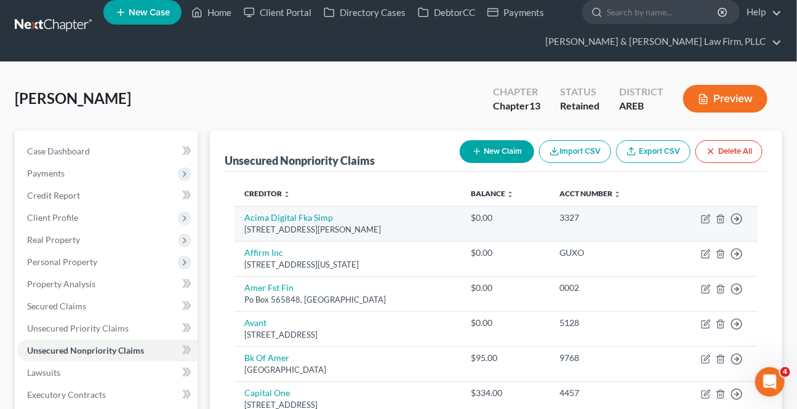
scroll to position [0, 0]
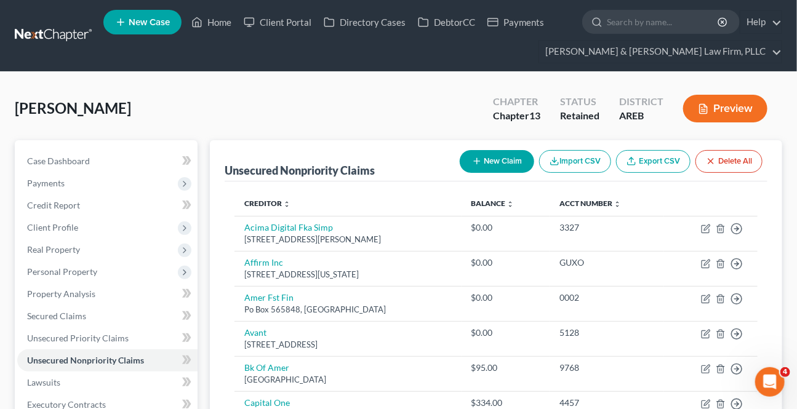
click at [492, 160] on button "New Claim" at bounding box center [497, 161] width 75 height 23
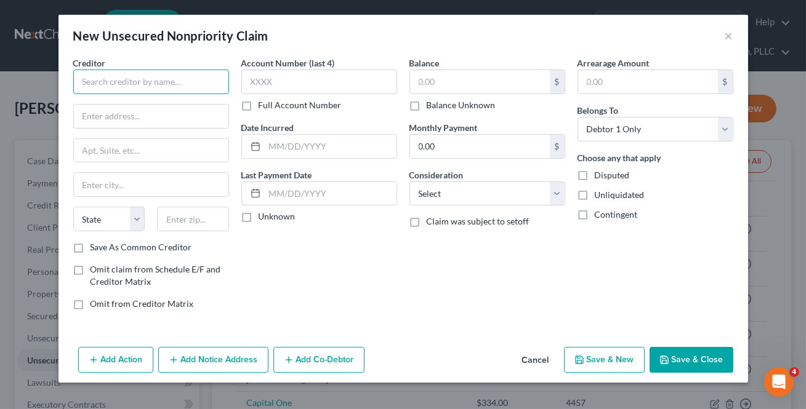
drag, startPoint x: 129, startPoint y: 75, endPoint x: 140, endPoint y: 102, distance: 28.7
click at [129, 76] on input "text" at bounding box center [151, 82] width 156 height 25
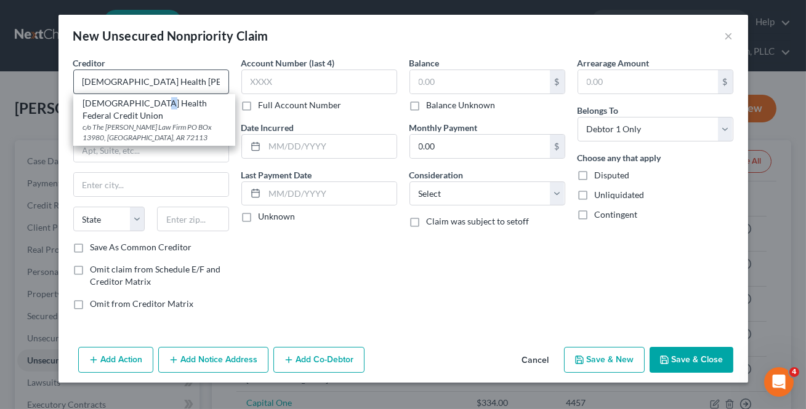
click at [142, 101] on div "[DEMOGRAPHIC_DATA] Health Federal Credit Union" at bounding box center [154, 109] width 142 height 25
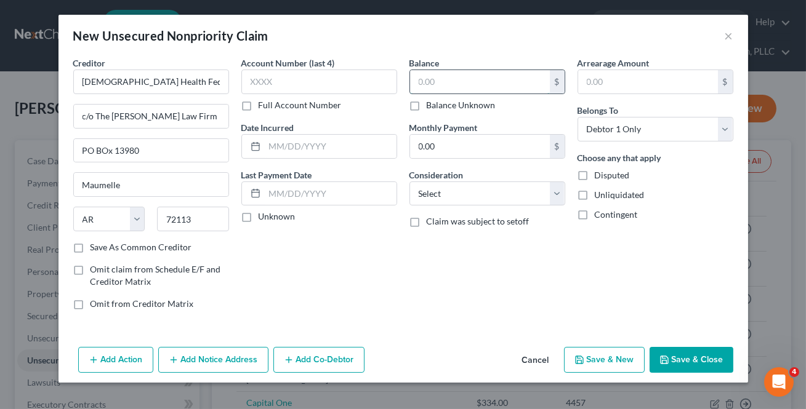
click at [429, 86] on input "text" at bounding box center [480, 81] width 140 height 23
click at [680, 355] on button "Save & Close" at bounding box center [692, 360] width 84 height 26
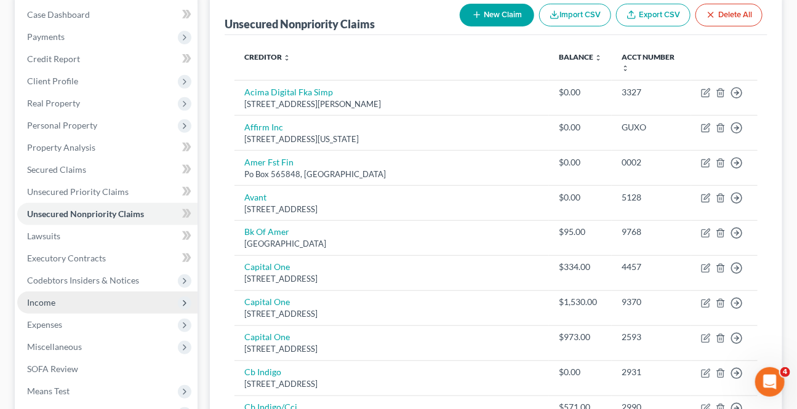
scroll to position [167, 0]
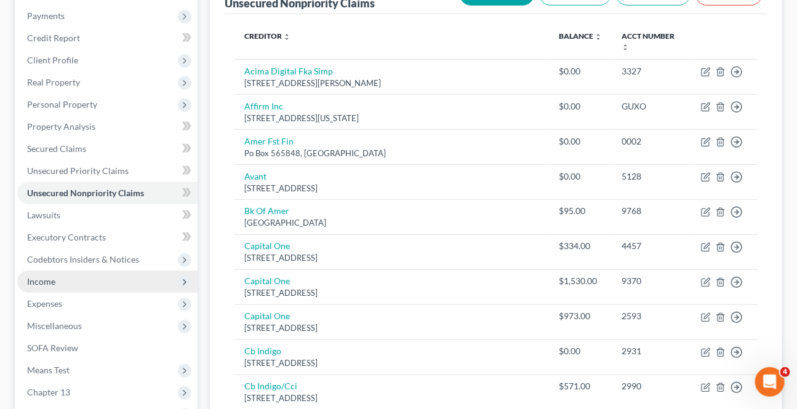
click at [36, 283] on span "Income" at bounding box center [41, 281] width 28 height 10
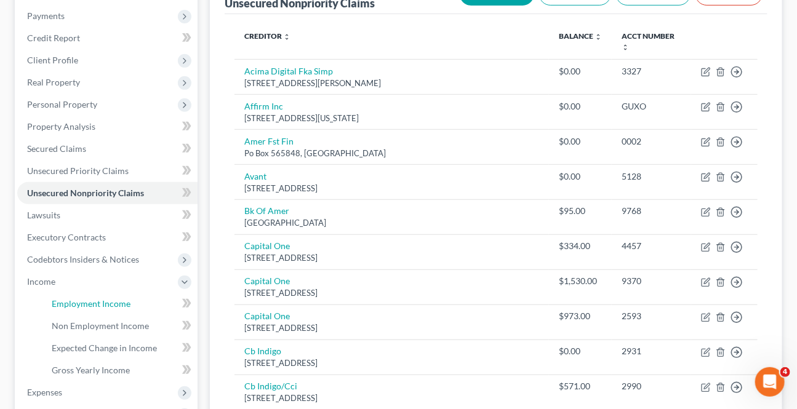
drag, startPoint x: 74, startPoint y: 300, endPoint x: 351, endPoint y: 349, distance: 281.3
click at [74, 299] on span "Employment Income" at bounding box center [91, 304] width 79 height 10
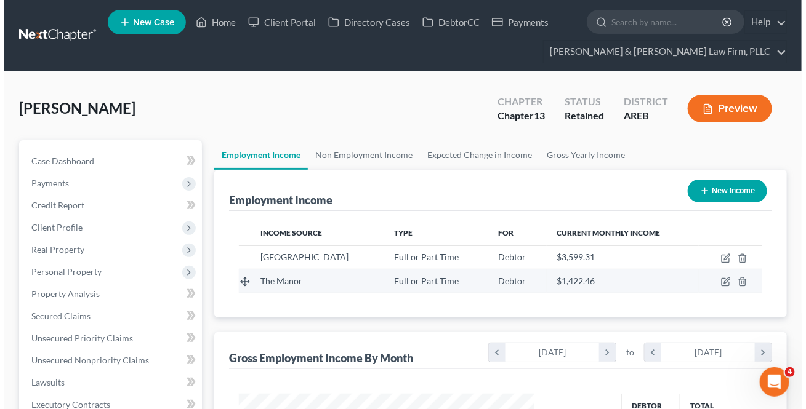
scroll to position [220, 320]
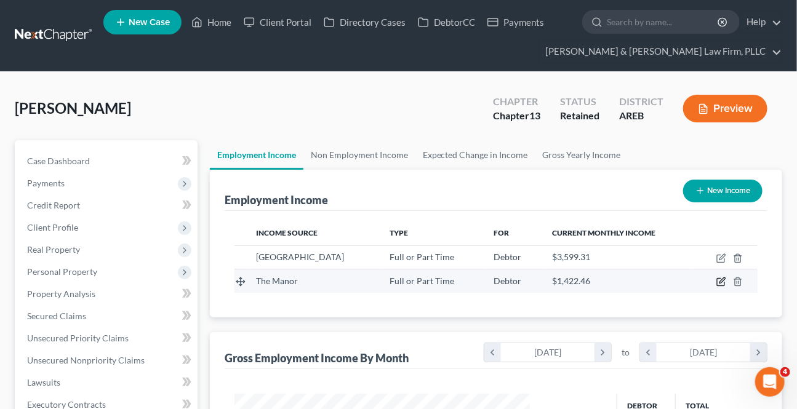
click at [721, 282] on icon "button" at bounding box center [722, 282] width 10 height 10
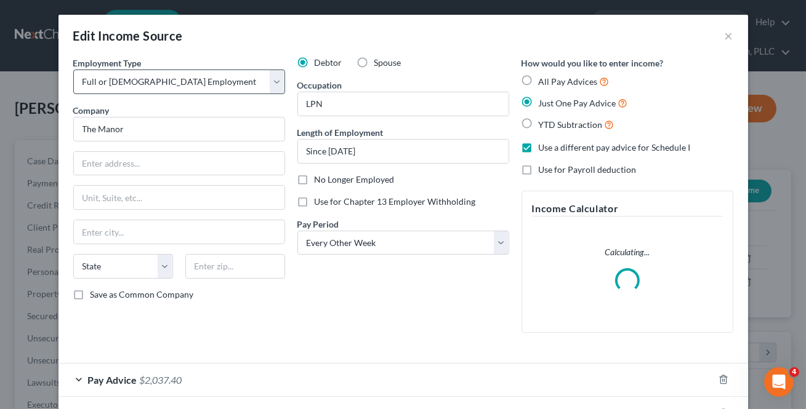
scroll to position [220, 323]
drag, startPoint x: 107, startPoint y: 159, endPoint x: 4, endPoint y: 153, distance: 103.6
click at [107, 159] on input "text" at bounding box center [179, 163] width 211 height 23
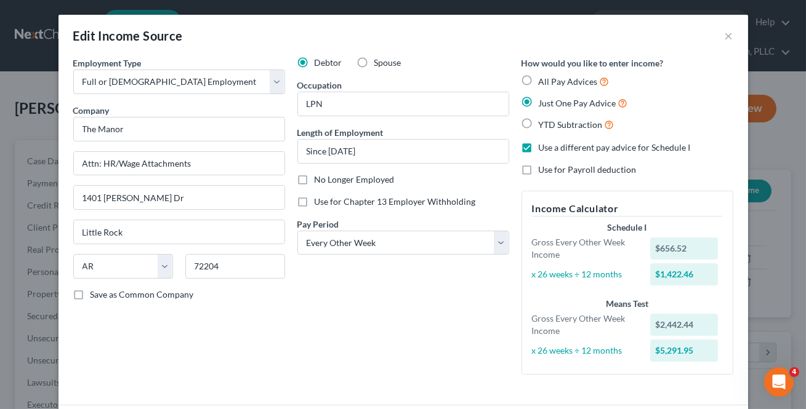
click at [91, 298] on label "Save as Common Company" at bounding box center [142, 295] width 103 height 12
click at [95, 297] on input "Save as Common Company" at bounding box center [99, 293] width 8 height 8
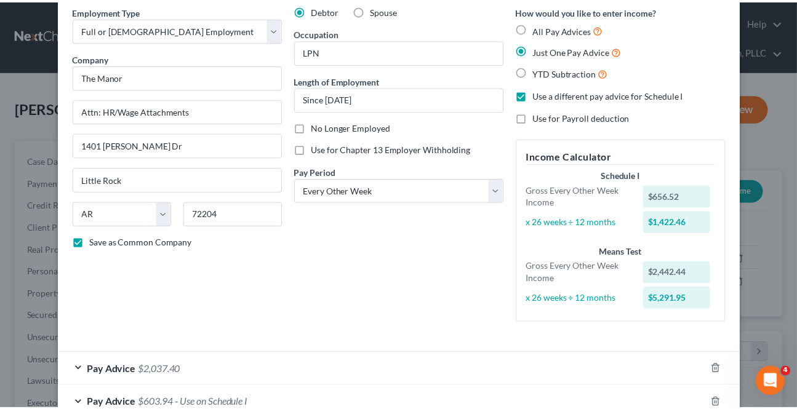
scroll to position [130, 0]
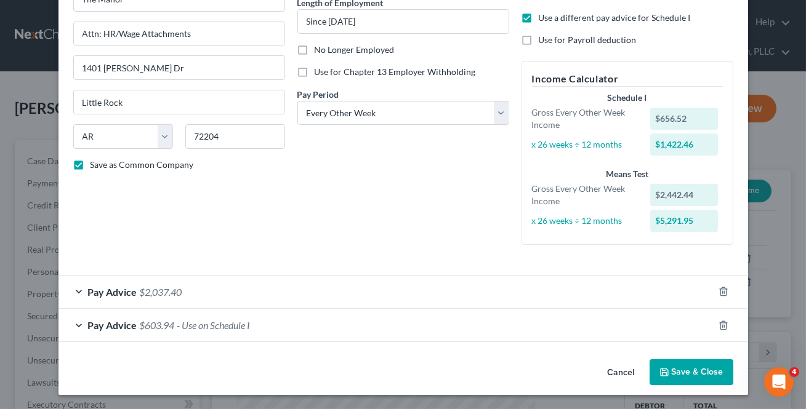
click at [679, 376] on button "Save & Close" at bounding box center [692, 373] width 84 height 26
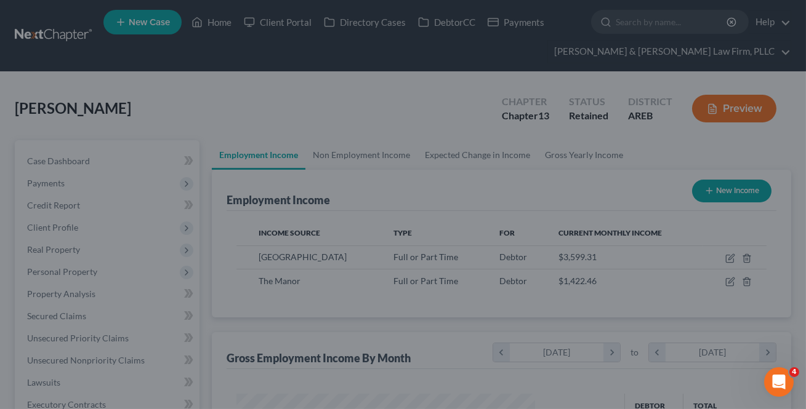
scroll to position [615498, 615398]
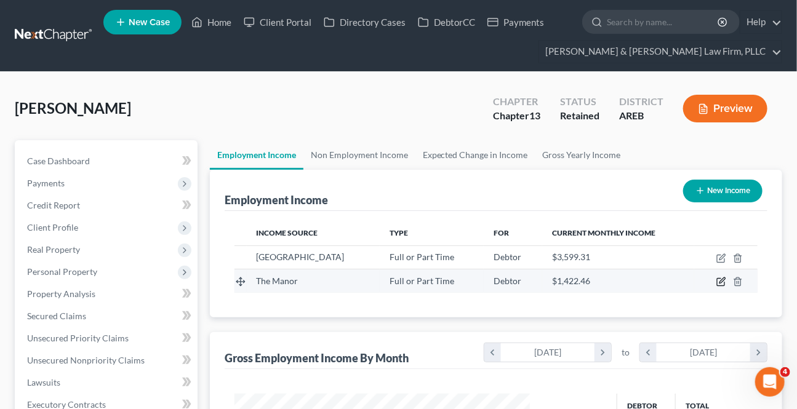
click at [720, 285] on icon "button" at bounding box center [720, 282] width 7 height 7
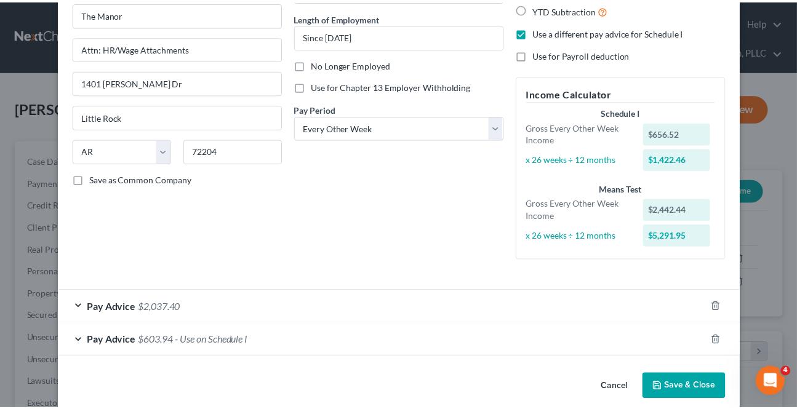
scroll to position [130, 0]
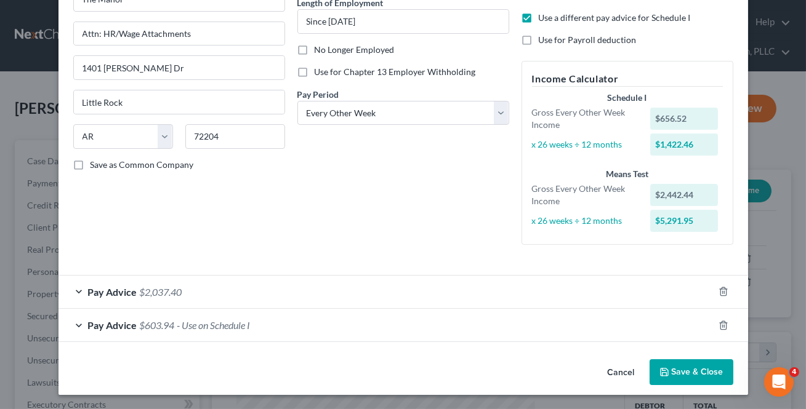
click at [691, 379] on button "Save & Close" at bounding box center [692, 373] width 84 height 26
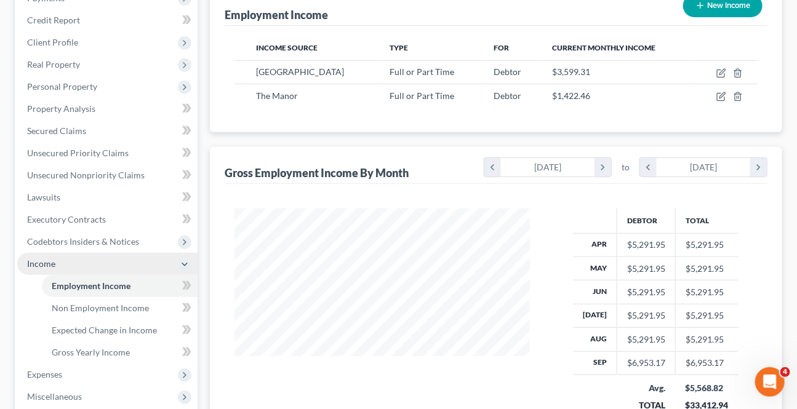
scroll to position [224, 0]
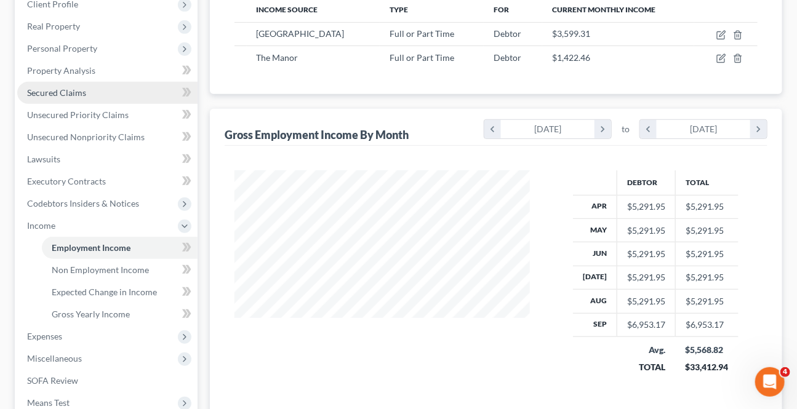
click at [59, 94] on span "Secured Claims" at bounding box center [56, 92] width 59 height 10
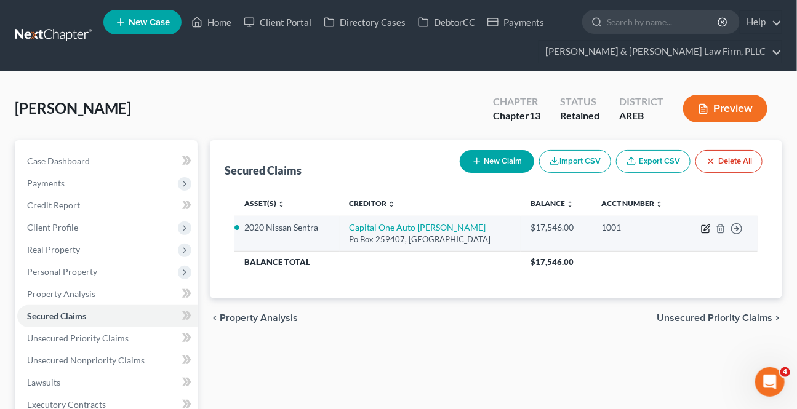
click at [704, 226] on icon "button" at bounding box center [705, 229] width 7 height 7
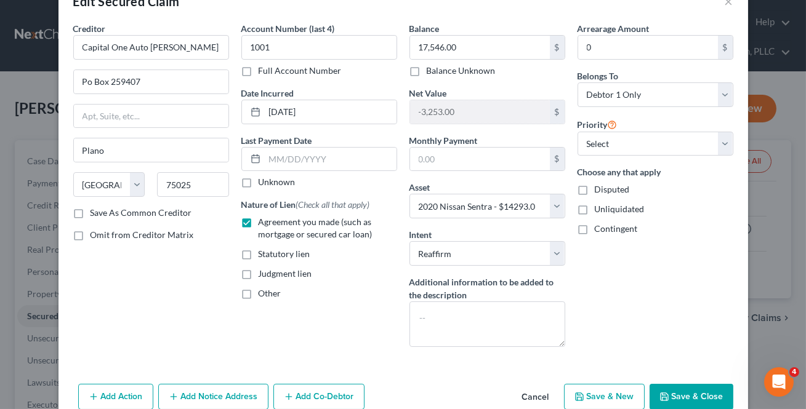
scroll to position [68, 0]
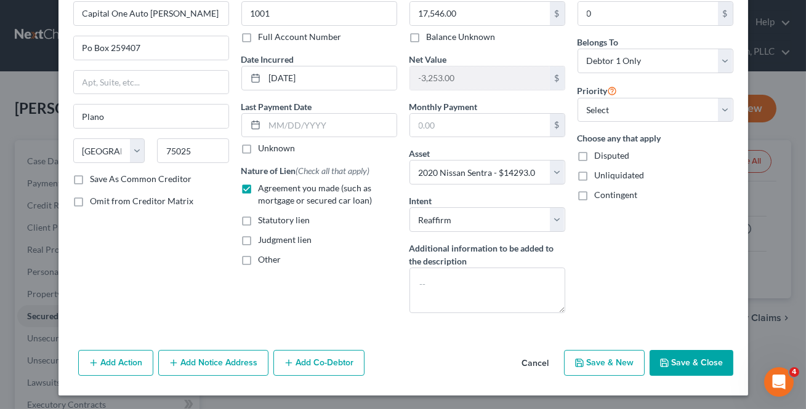
click at [187, 361] on button "Add Notice Address" at bounding box center [213, 363] width 110 height 26
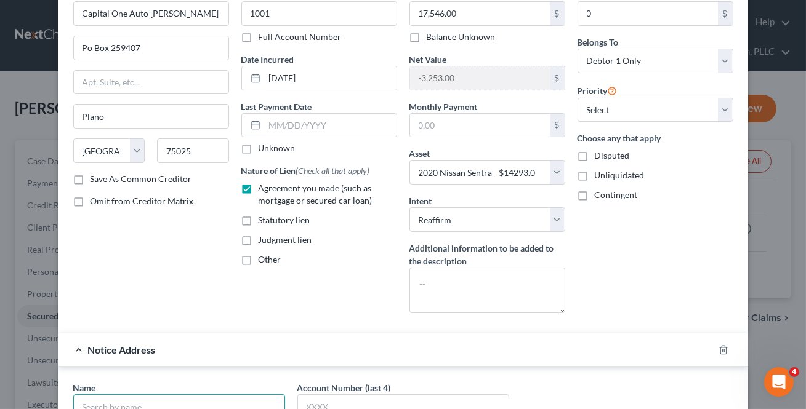
click at [117, 408] on input "text" at bounding box center [179, 407] width 212 height 25
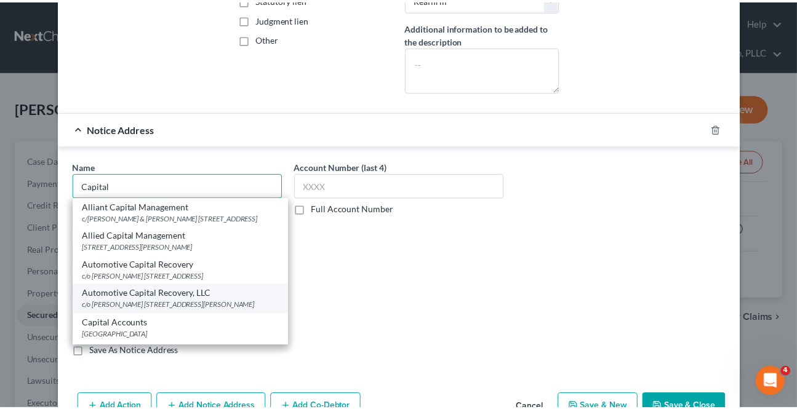
scroll to position [294, 0]
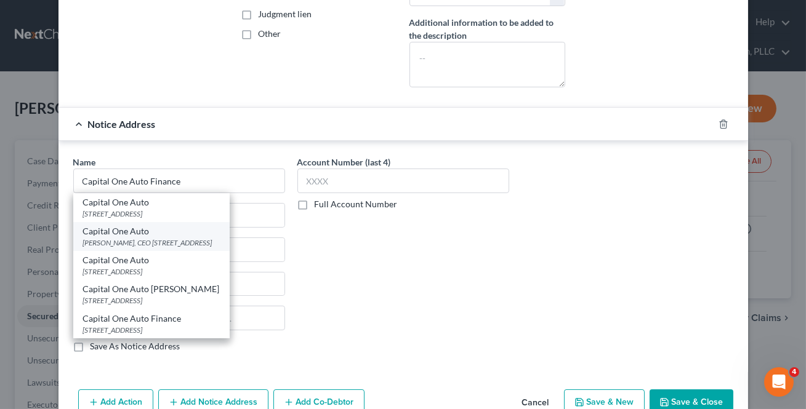
click at [163, 238] on div "[PERSON_NAME], CEO [STREET_ADDRESS]" at bounding box center [151, 243] width 137 height 10
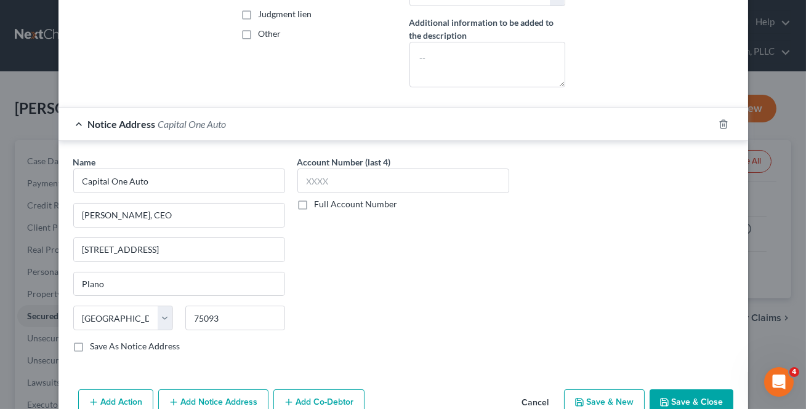
click at [706, 395] on button "Save & Close" at bounding box center [692, 403] width 84 height 26
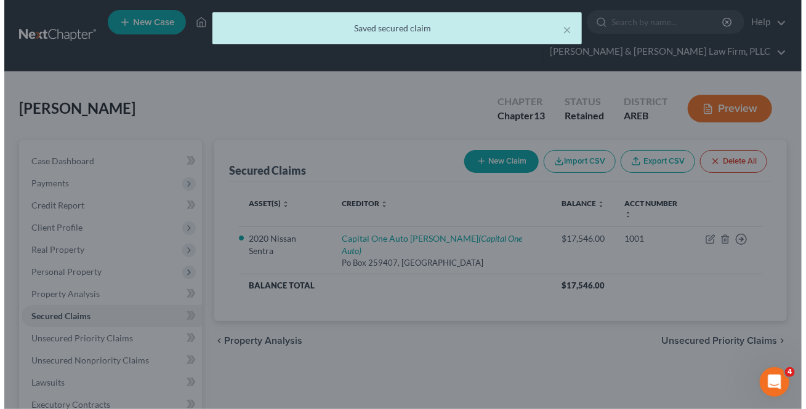
scroll to position [0, 0]
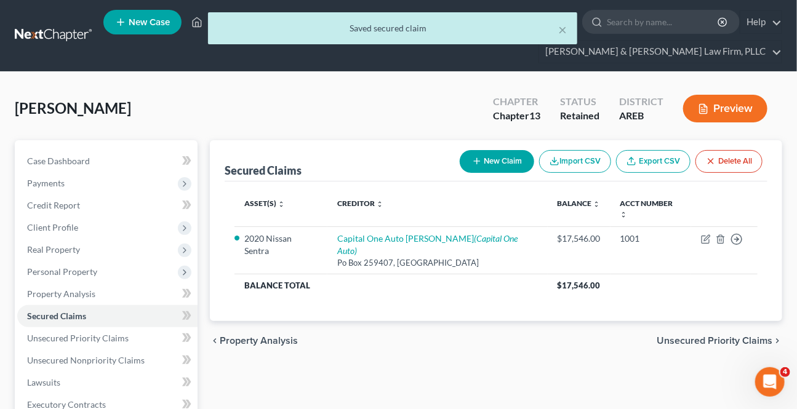
click at [731, 107] on button "Preview" at bounding box center [725, 109] width 84 height 28
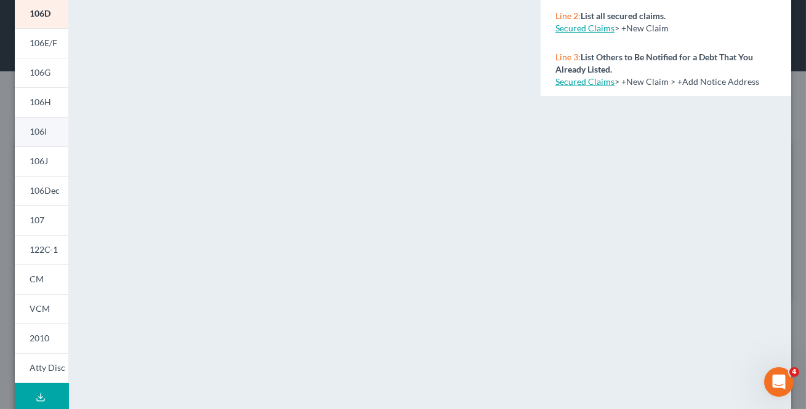
scroll to position [284, 0]
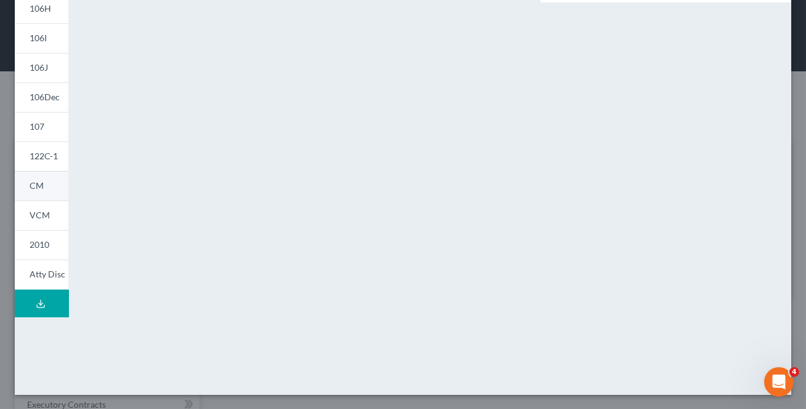
click at [47, 189] on link "CM" at bounding box center [42, 186] width 54 height 30
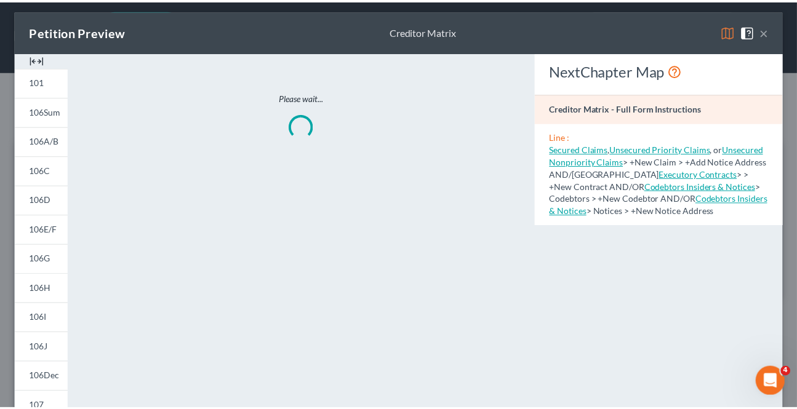
scroll to position [0, 0]
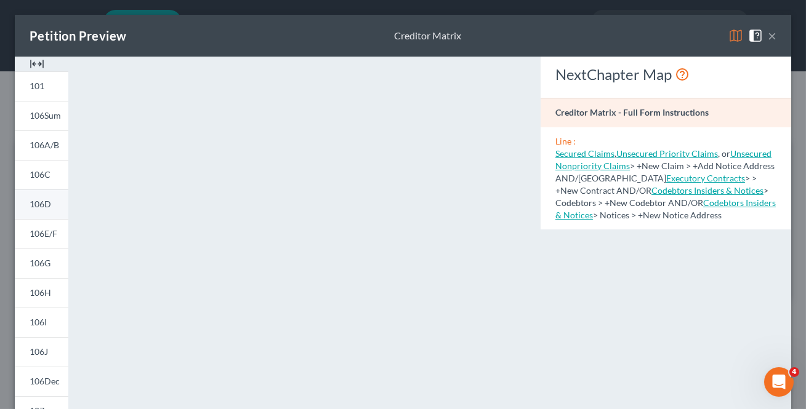
click at [54, 203] on link "106D" at bounding box center [42, 205] width 54 height 30
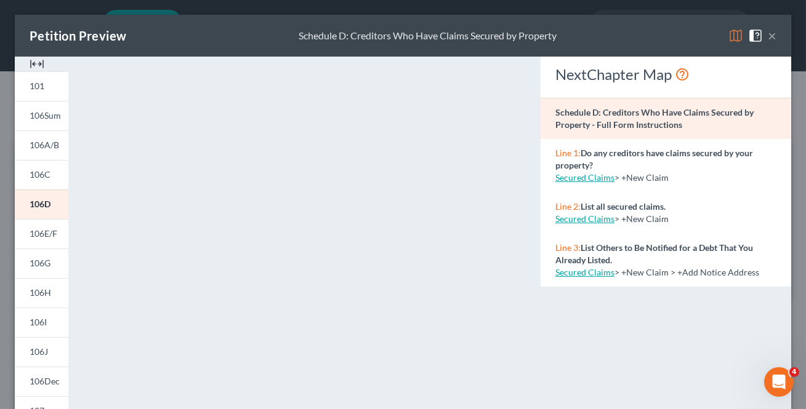
drag, startPoint x: 762, startPoint y: 36, endPoint x: 698, endPoint y: 89, distance: 84.0
click at [768, 36] on button "×" at bounding box center [772, 35] width 9 height 15
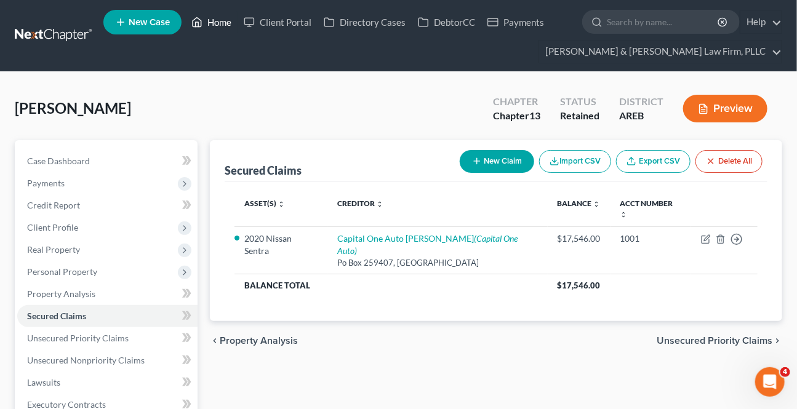
click at [222, 23] on link "Home" at bounding box center [211, 22] width 52 height 22
